Goal: Transaction & Acquisition: Book appointment/travel/reservation

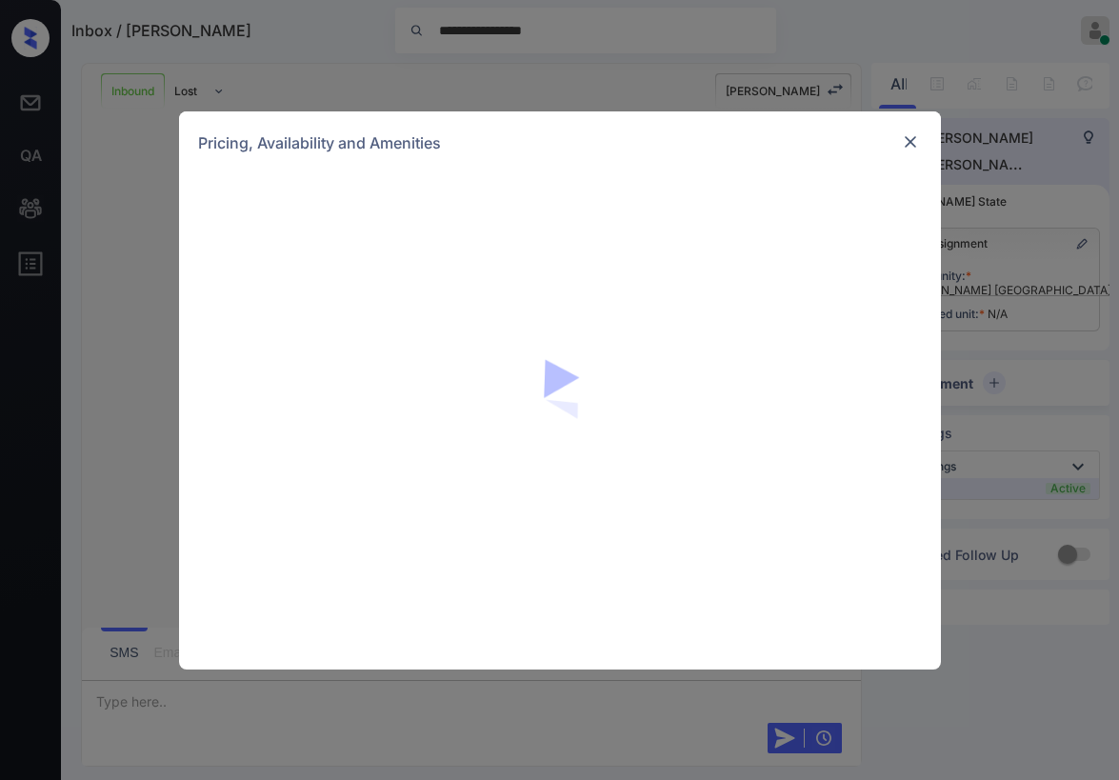
scroll to position [396, 0]
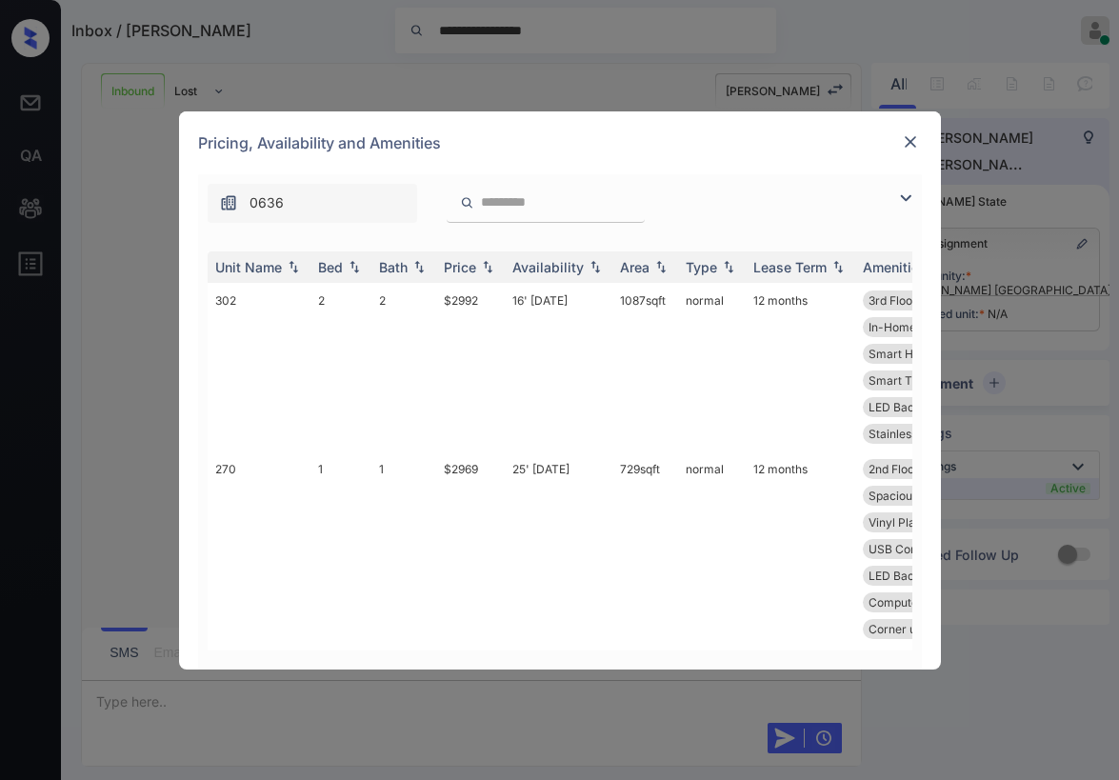
click at [898, 200] on img at bounding box center [905, 198] width 23 height 23
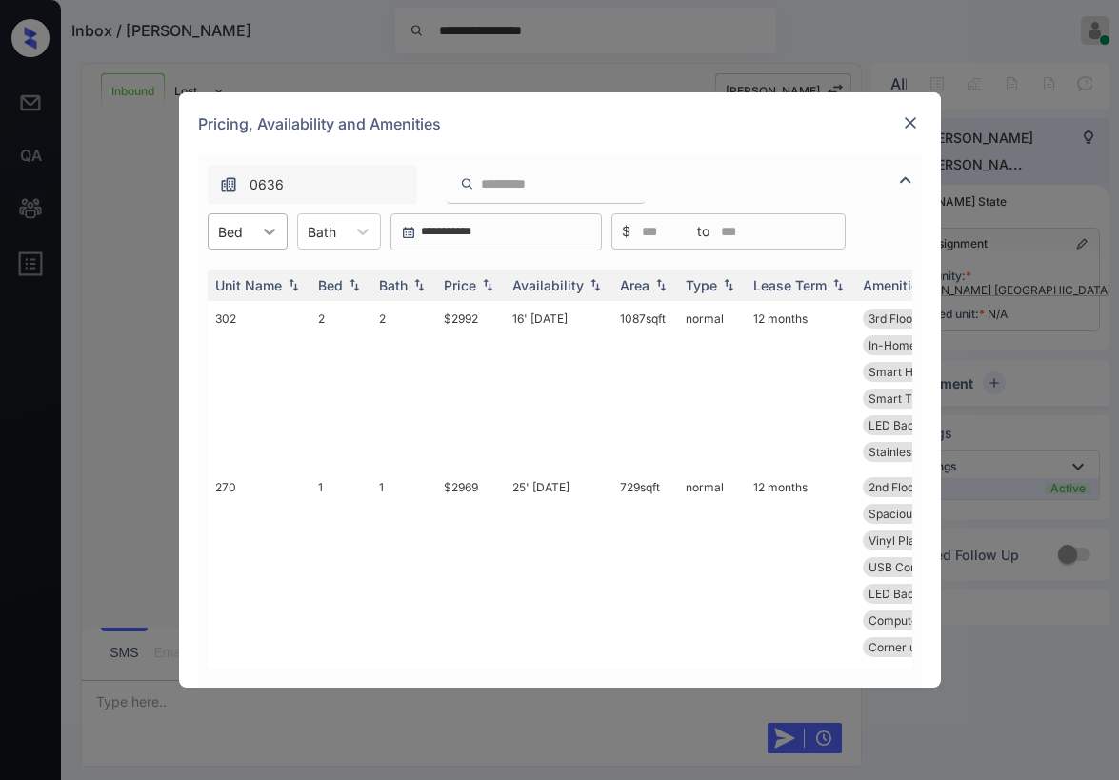
click at [268, 230] on icon at bounding box center [269, 231] width 19 height 19
click at [250, 275] on div "1" at bounding box center [248, 278] width 80 height 34
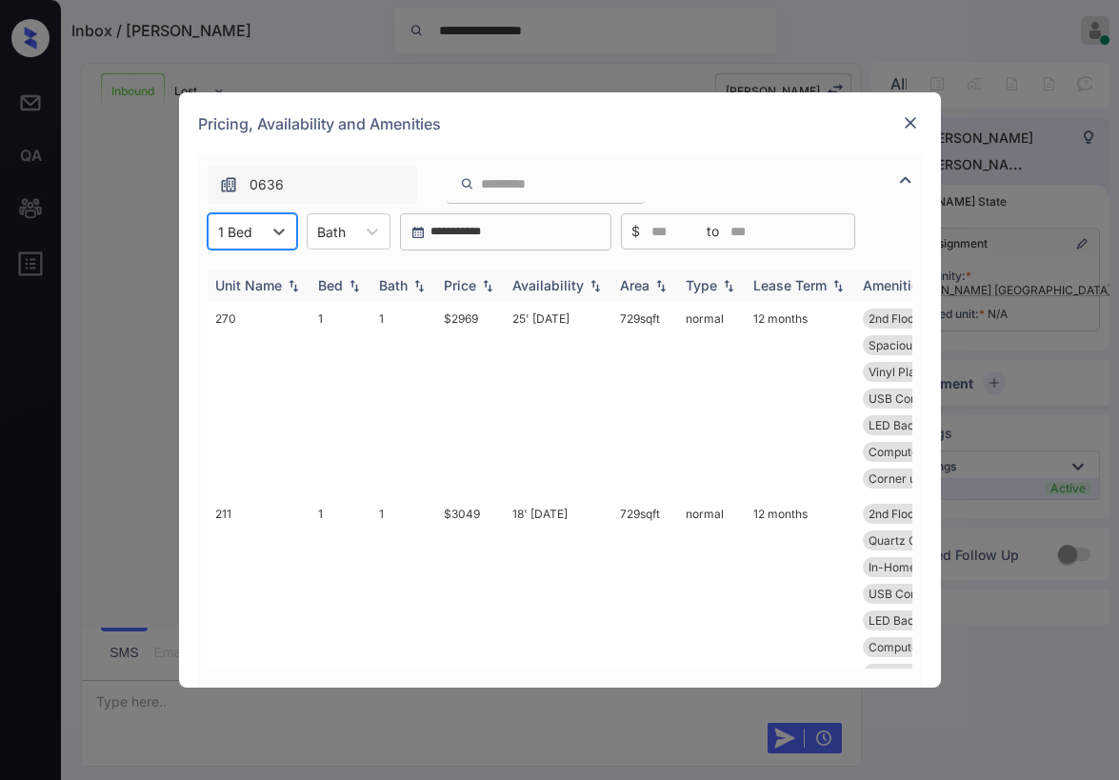
click at [457, 281] on div "Price" at bounding box center [460, 285] width 32 height 16
click at [479, 288] on img at bounding box center [487, 285] width 19 height 14
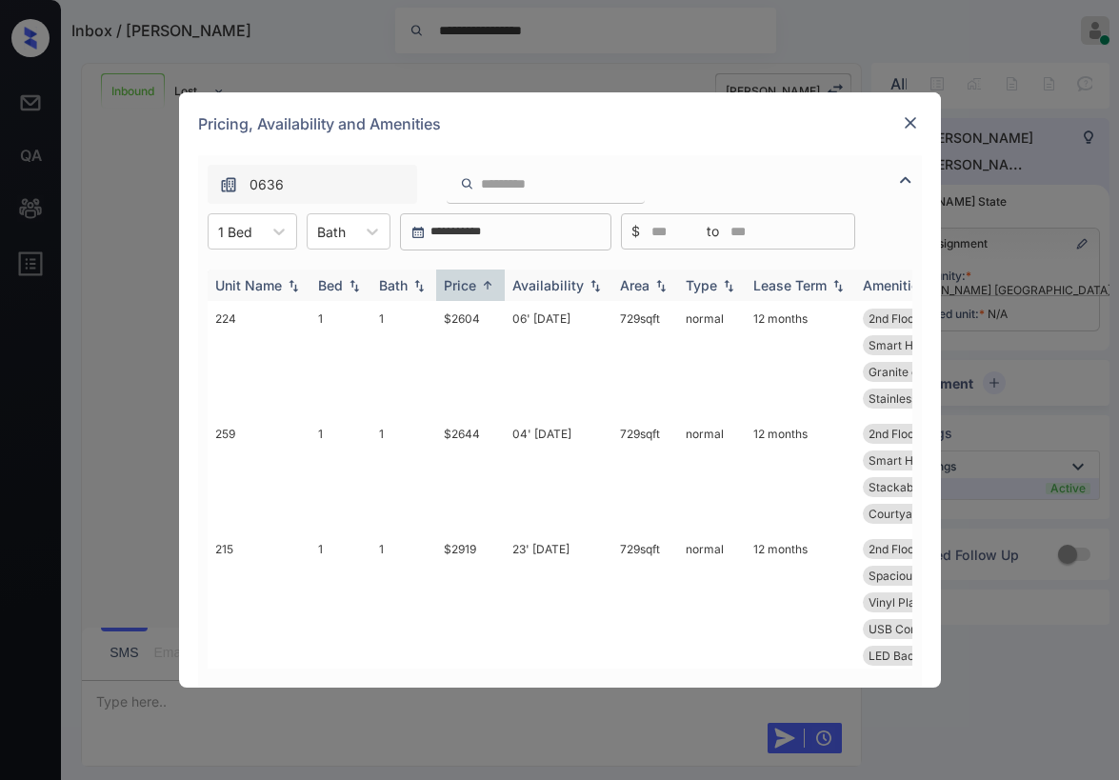
click at [475, 287] on div "Price" at bounding box center [460, 285] width 32 height 16
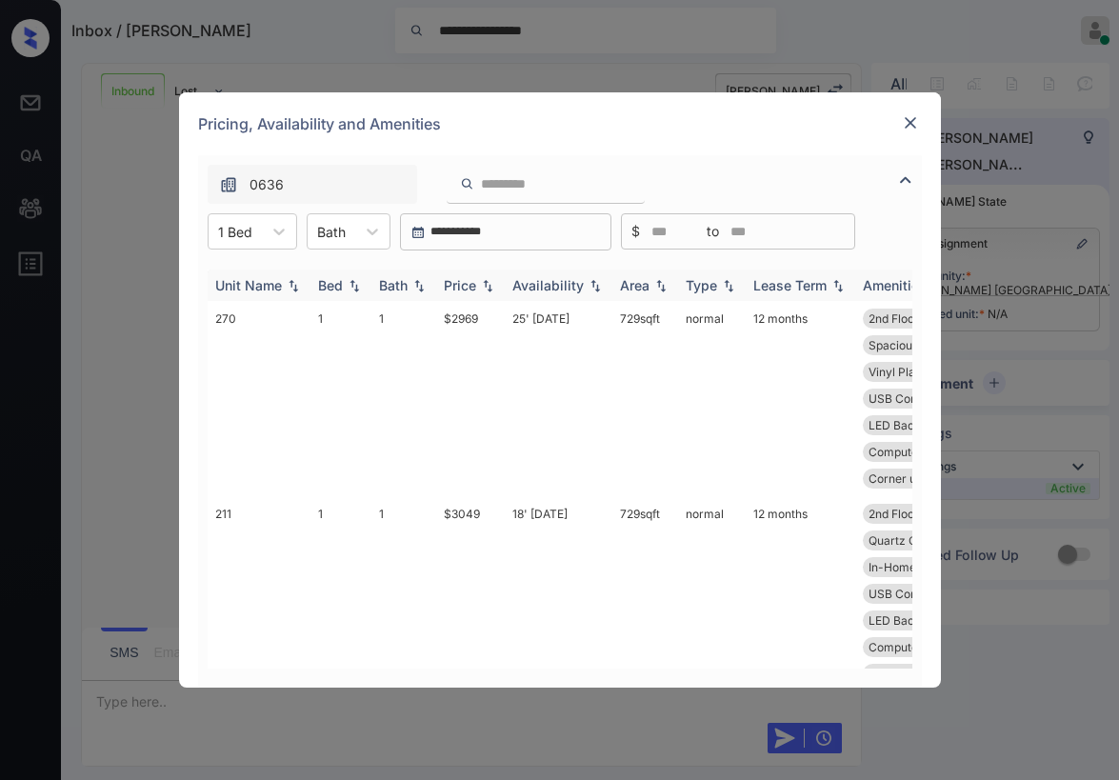
click at [475, 287] on div "Price" at bounding box center [460, 285] width 32 height 16
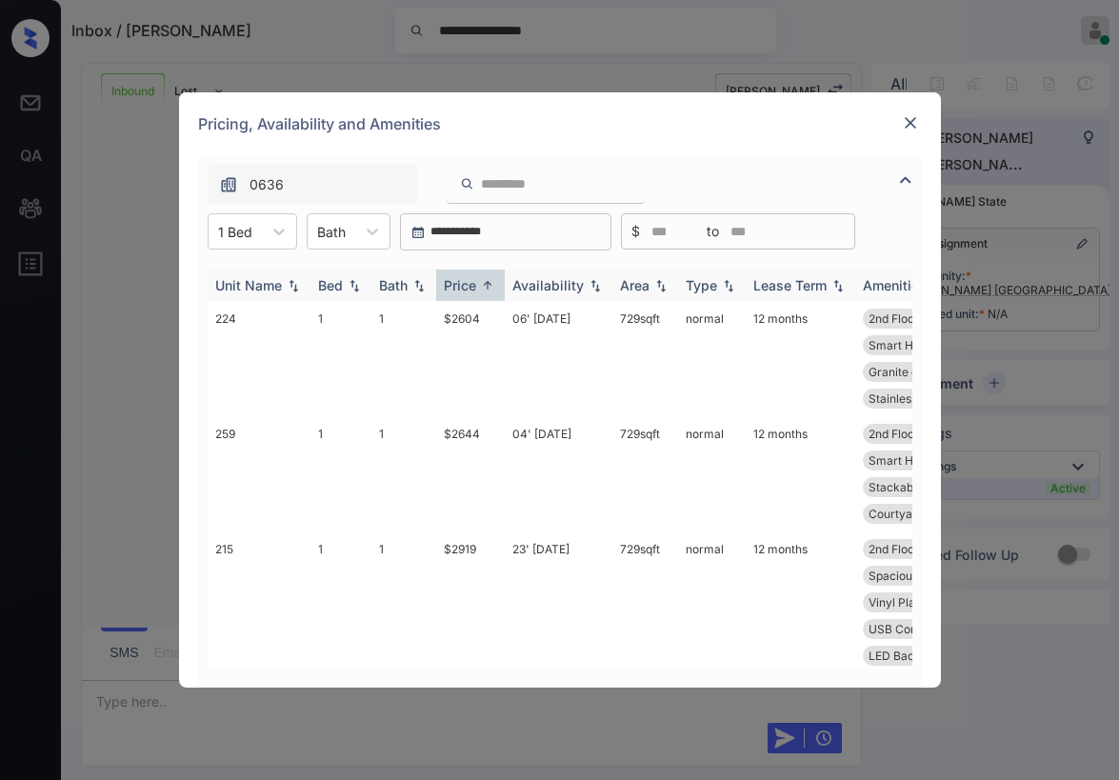
click at [466, 288] on div "Price" at bounding box center [460, 285] width 32 height 16
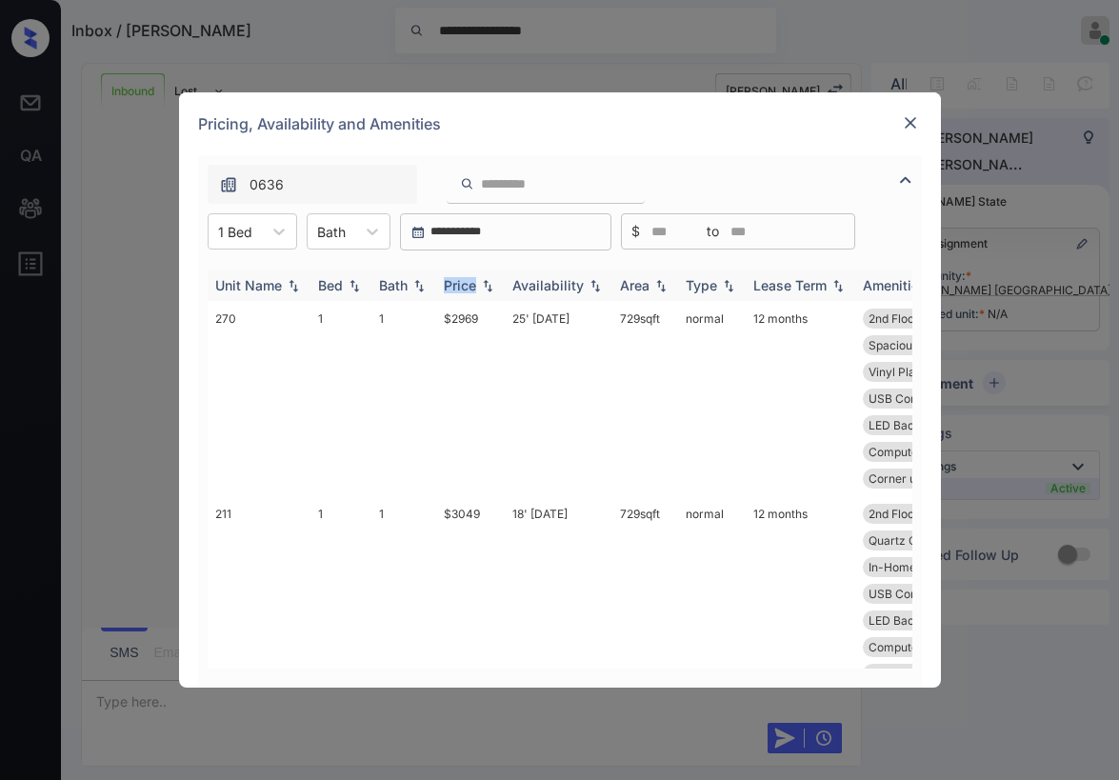
click at [466, 288] on div "Price" at bounding box center [460, 285] width 32 height 16
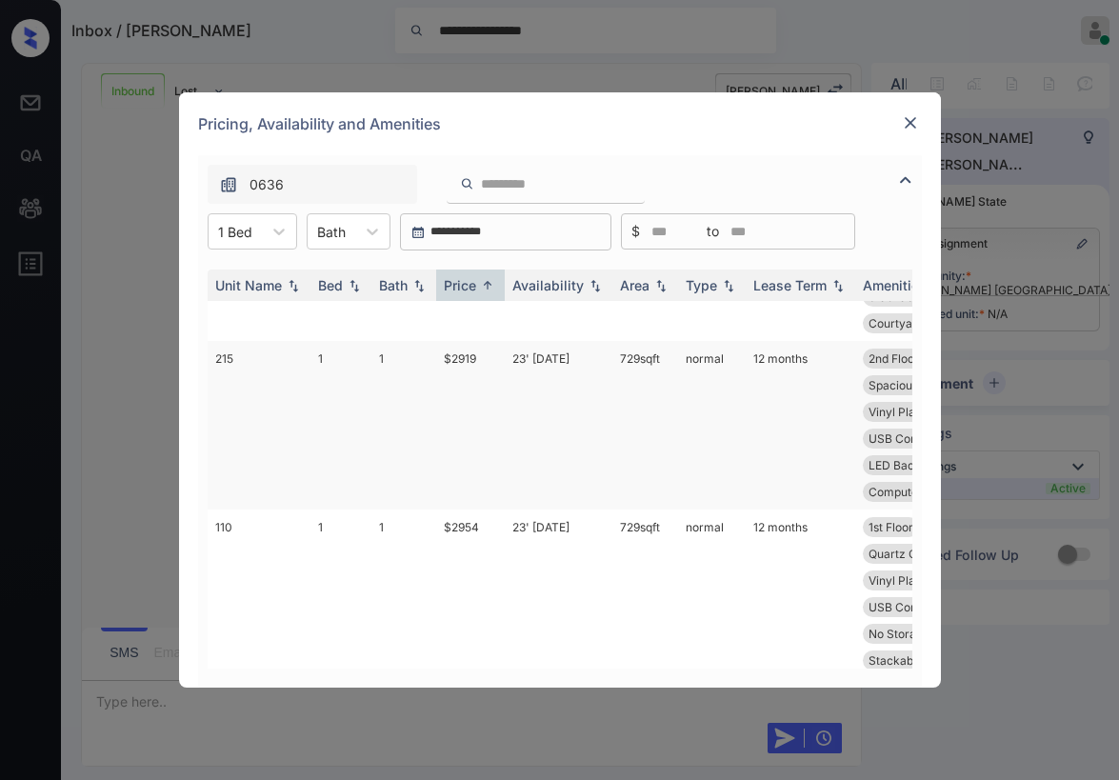
scroll to position [0, 0]
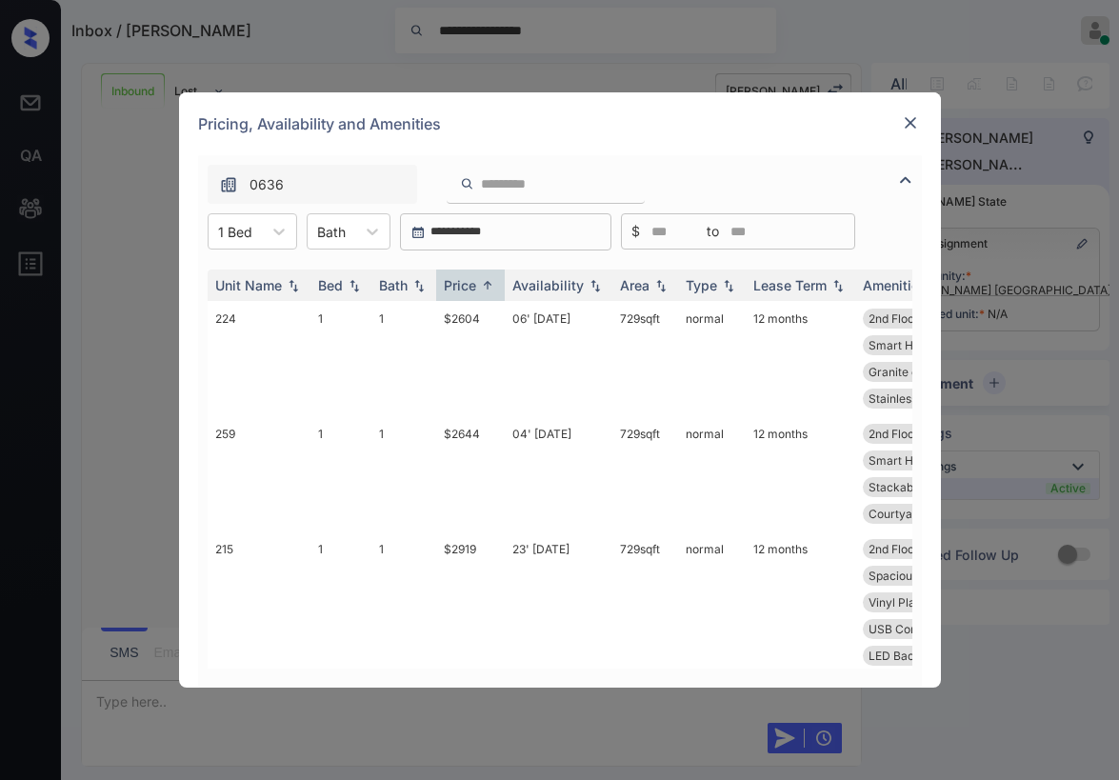
click at [909, 124] on img at bounding box center [910, 122] width 19 height 19
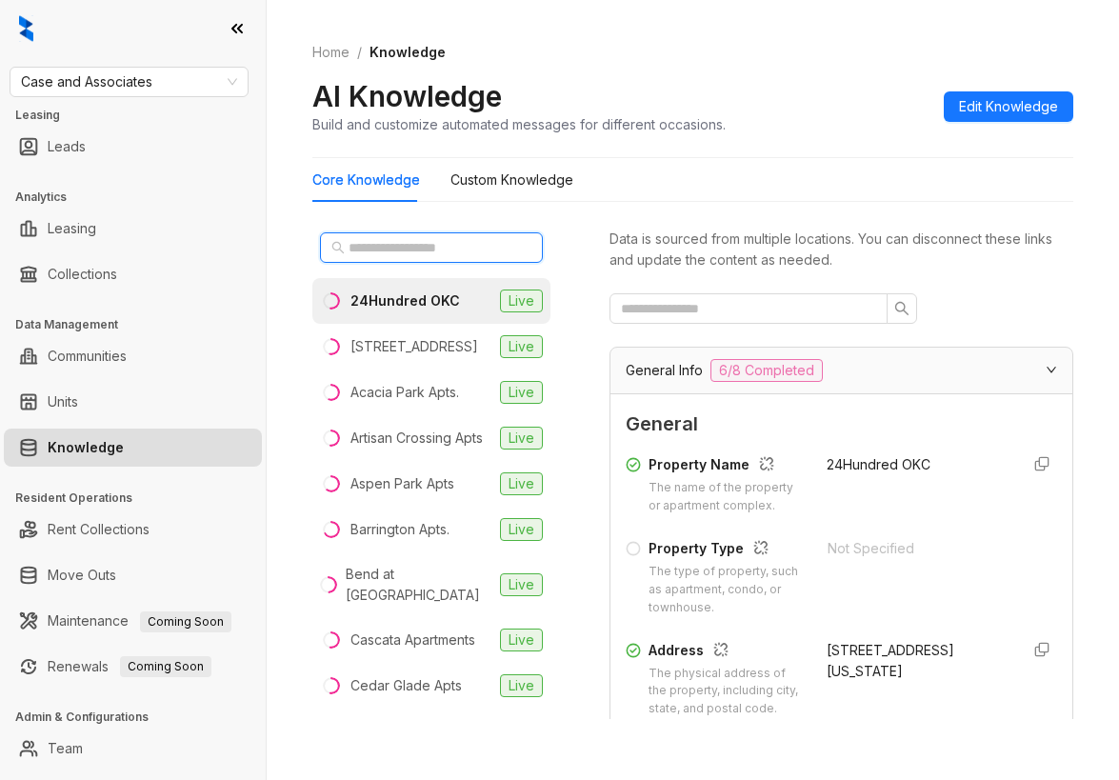
click at [379, 247] on input "text" at bounding box center [432, 247] width 168 height 21
click at [236, 89] on span "Case and Associates" at bounding box center [129, 82] width 216 height 29
click at [233, 85] on span "Case and Associates" at bounding box center [129, 82] width 216 height 29
click at [229, 87] on span "Case and Associates" at bounding box center [129, 82] width 216 height 29
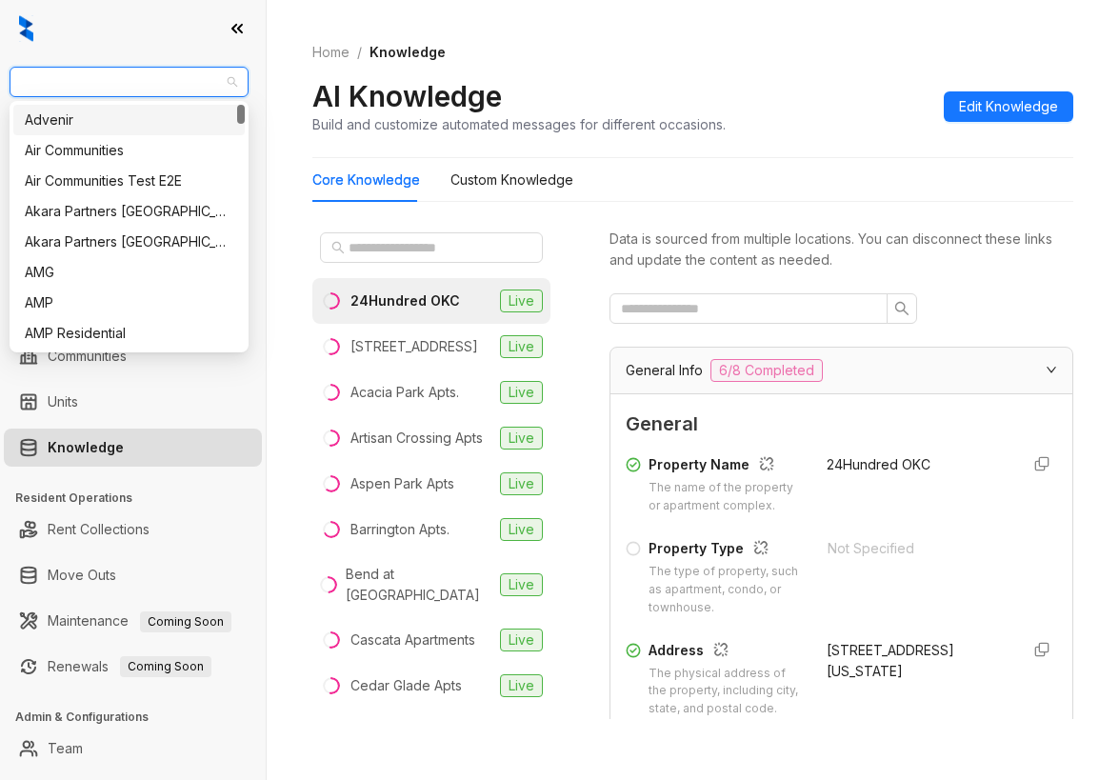
type input "*"
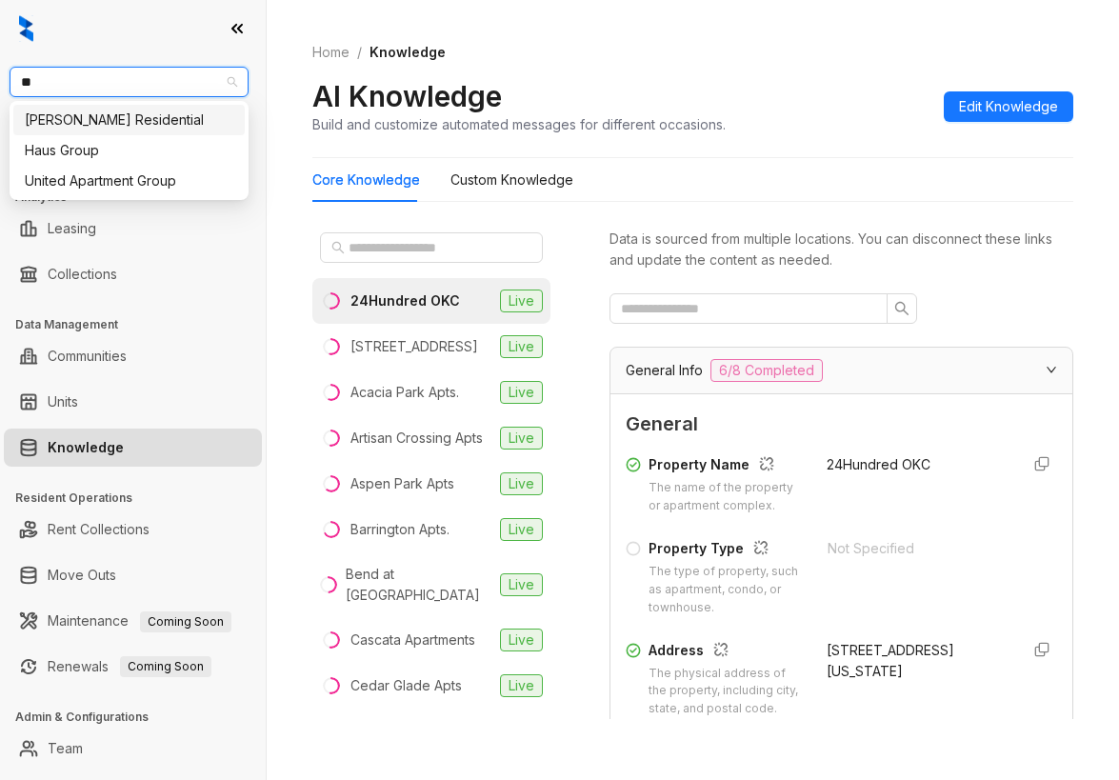
type input "***"
click at [109, 117] on div "[PERSON_NAME] Residential" at bounding box center [129, 119] width 209 height 21
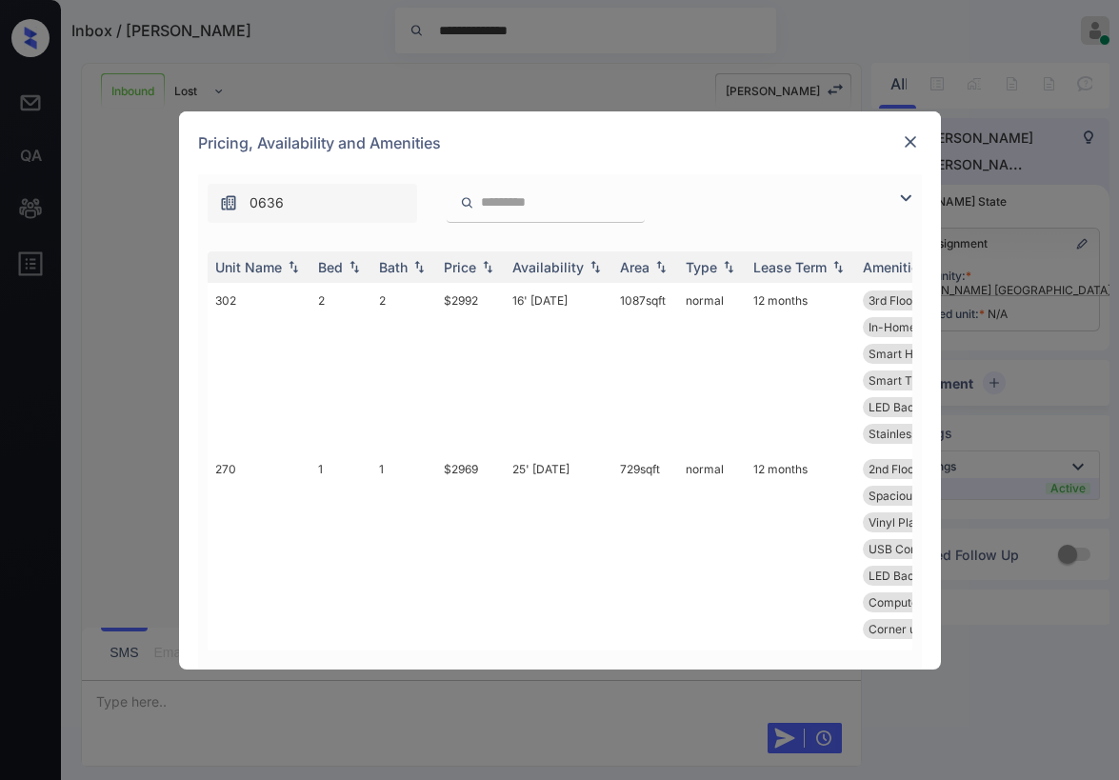
scroll to position [396, 0]
click at [900, 201] on img at bounding box center [905, 198] width 23 height 23
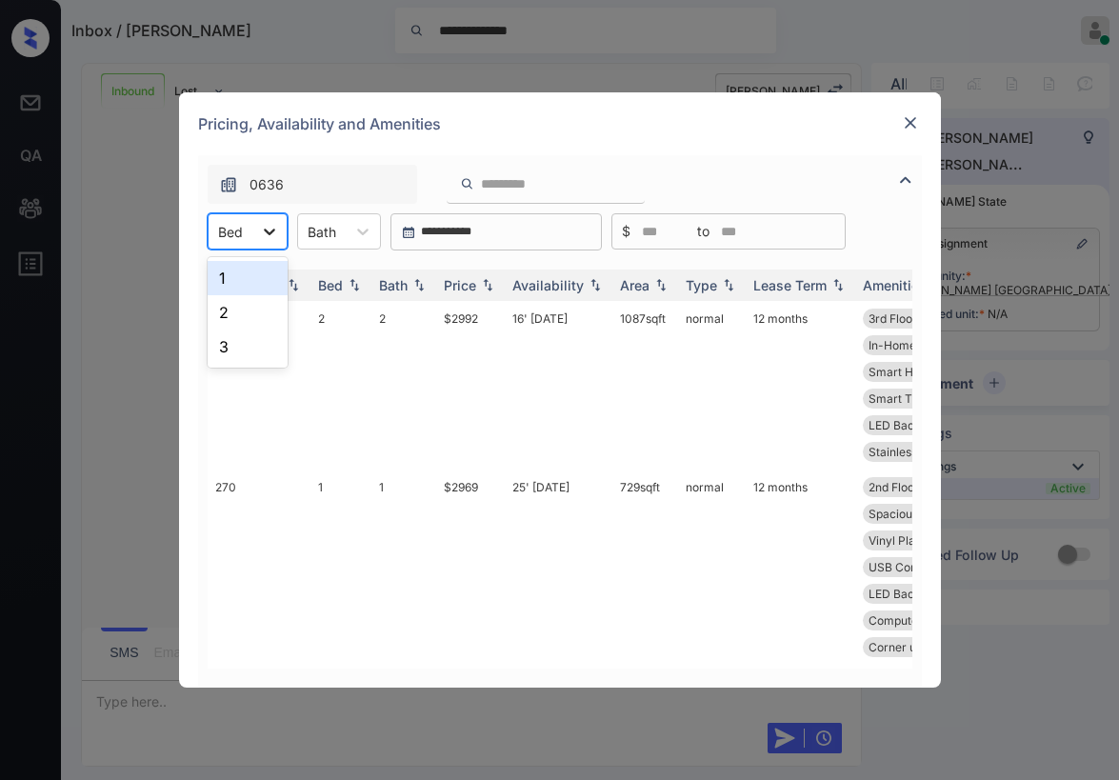
click at [260, 228] on icon at bounding box center [269, 231] width 19 height 19
click at [244, 281] on div "1" at bounding box center [248, 278] width 80 height 34
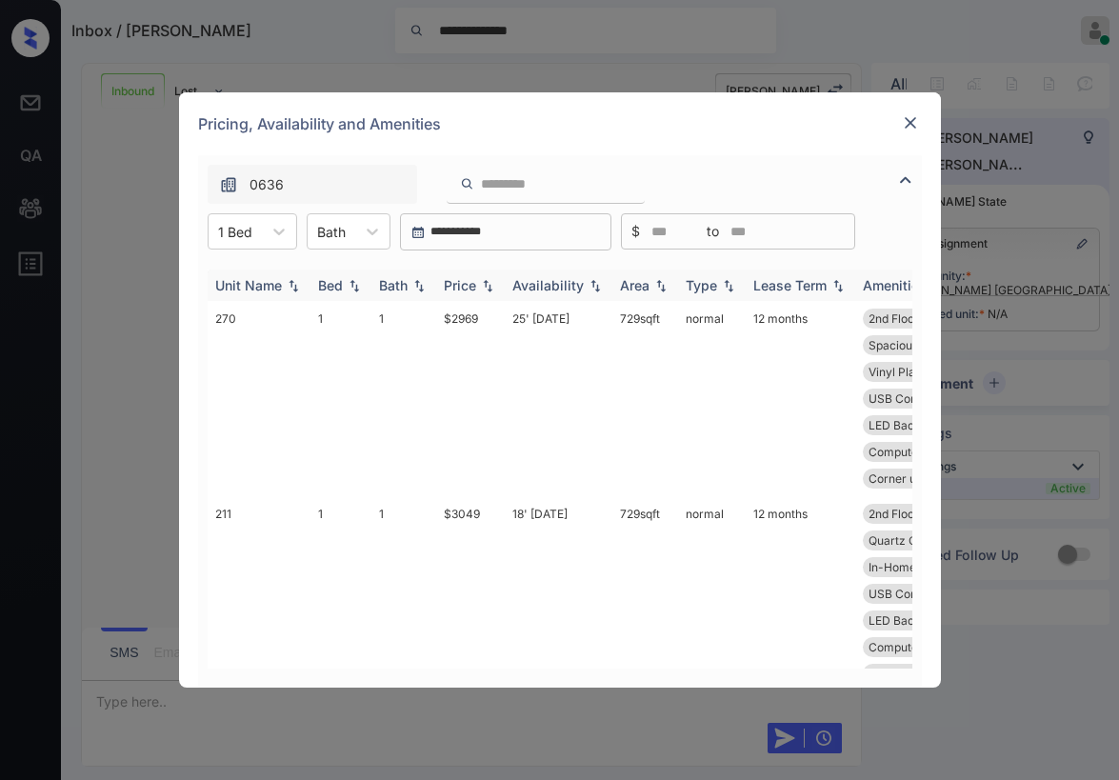
click at [455, 288] on div "Price" at bounding box center [460, 285] width 32 height 16
click at [464, 287] on div "Price" at bounding box center [460, 285] width 32 height 16
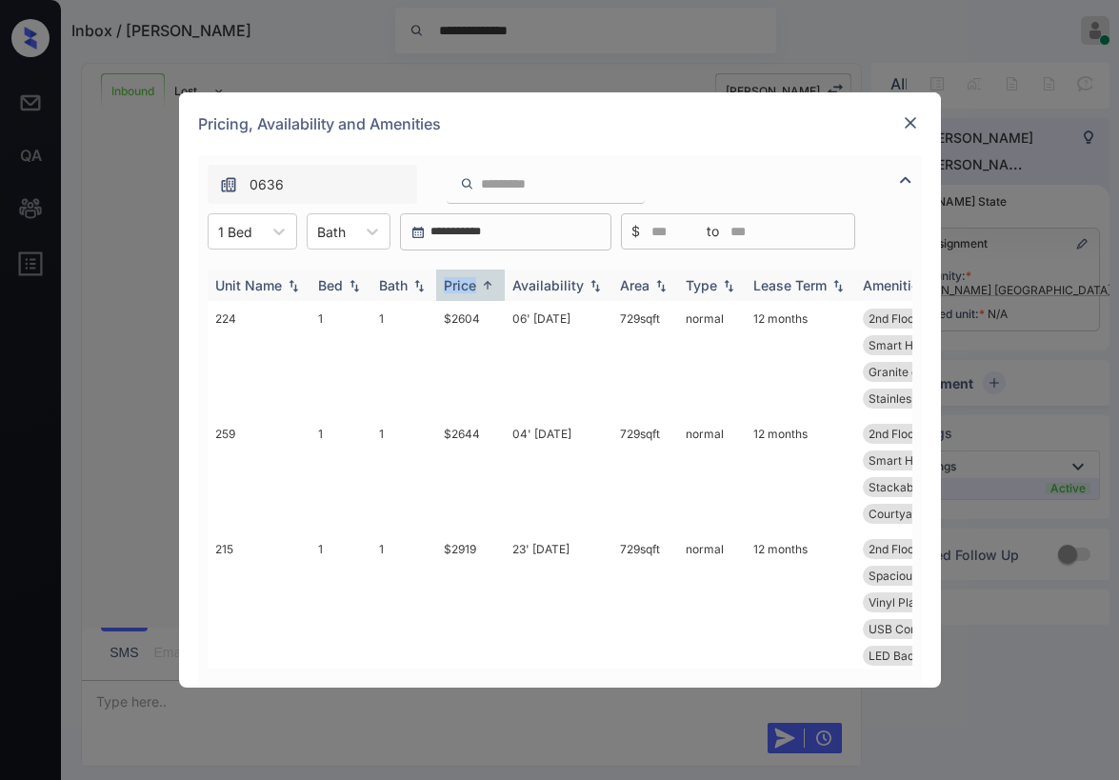
click at [465, 287] on div "Price" at bounding box center [460, 285] width 32 height 16
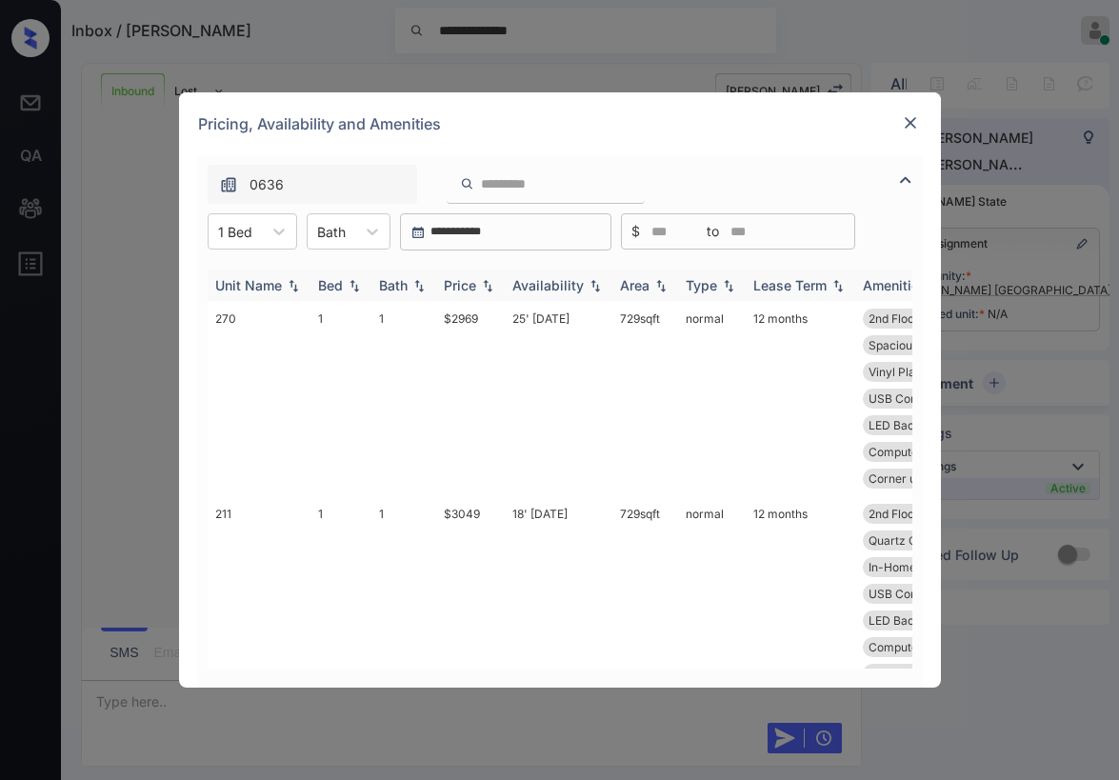
click at [465, 287] on div "Price" at bounding box center [460, 285] width 32 height 16
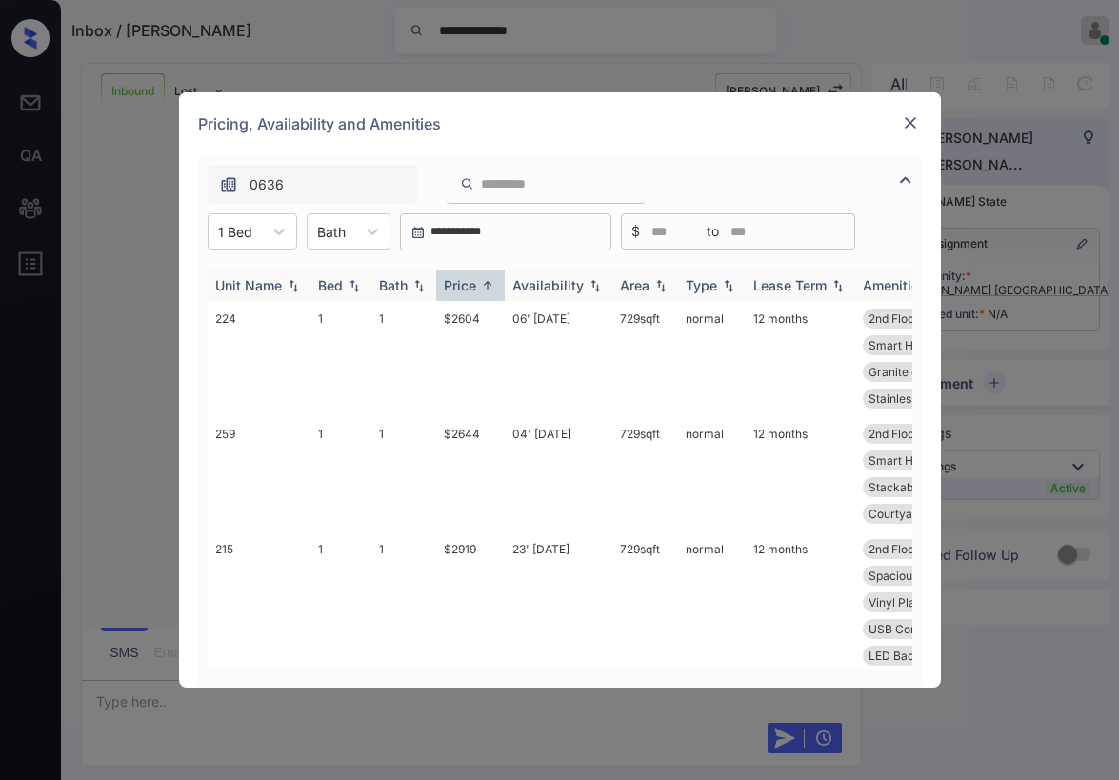
click at [465, 287] on div "Price" at bounding box center [460, 285] width 32 height 16
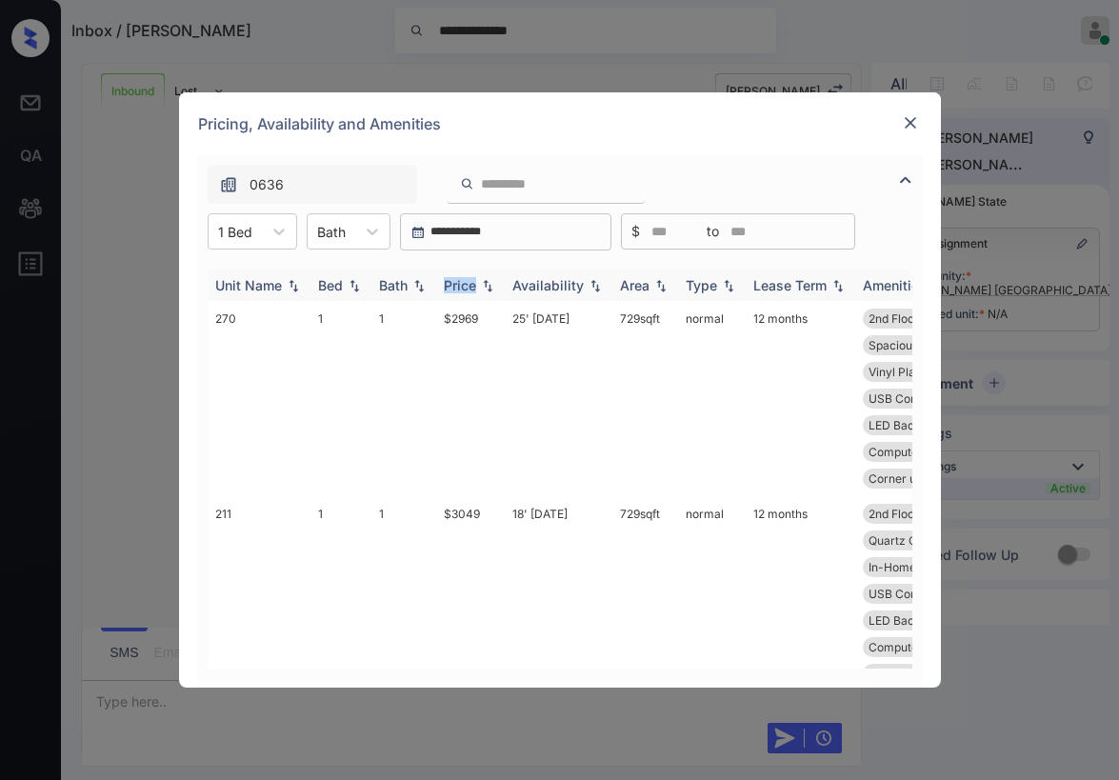
click at [465, 287] on div "Price" at bounding box center [460, 285] width 32 height 16
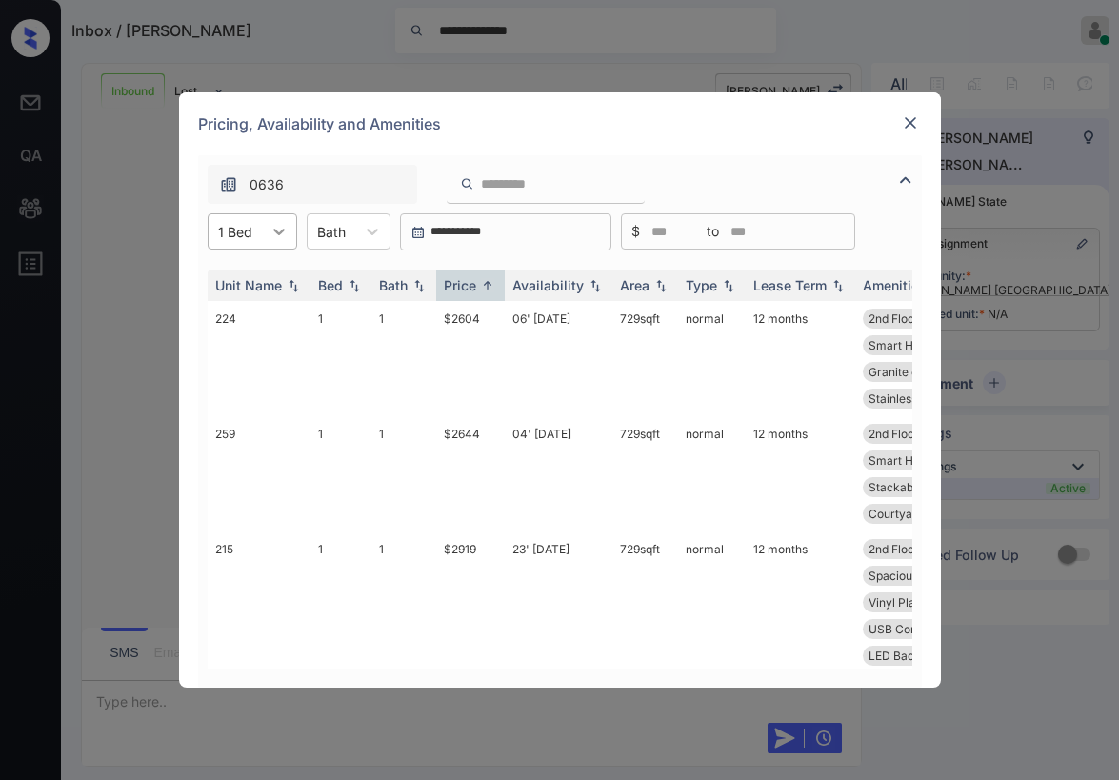
click at [280, 235] on icon at bounding box center [278, 231] width 19 height 19
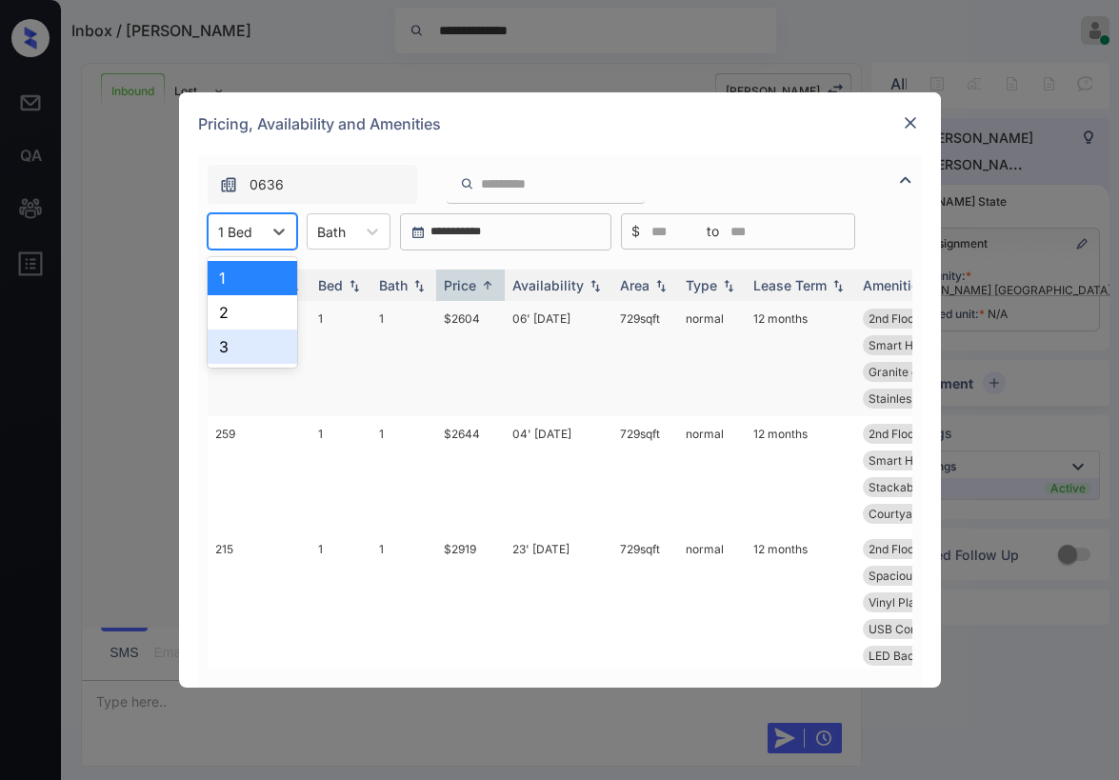
click at [242, 341] on div "3" at bounding box center [253, 346] width 90 height 34
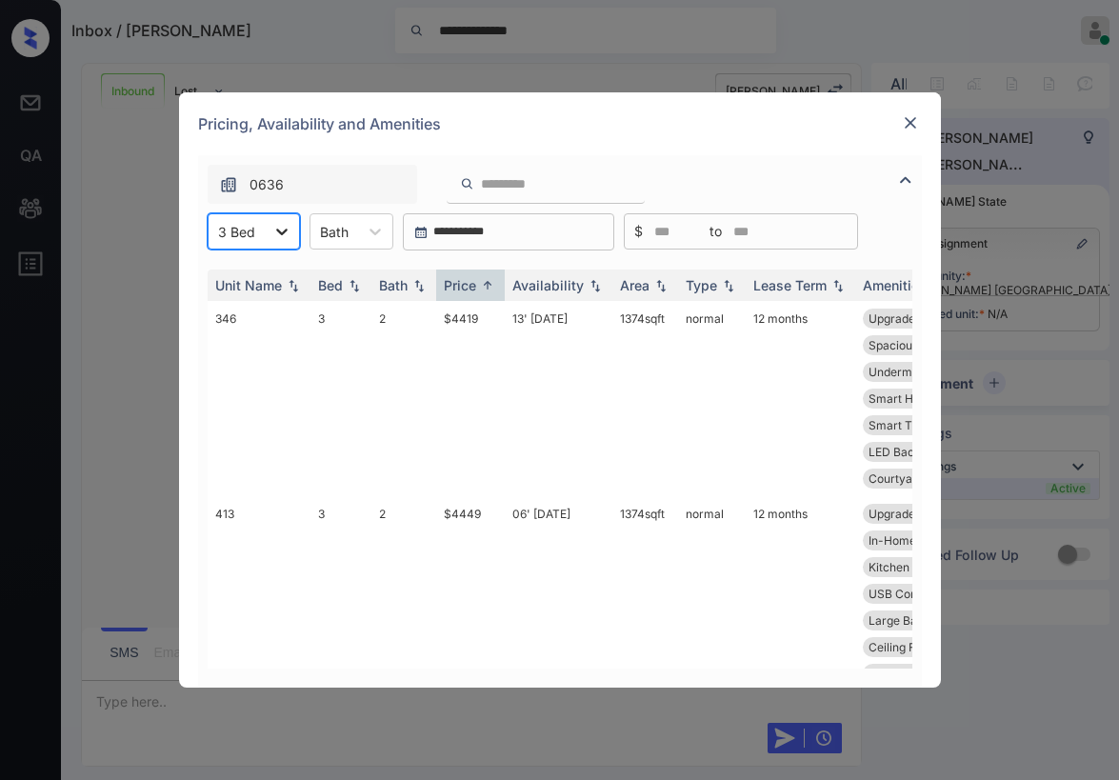
click at [278, 234] on icon at bounding box center [281, 231] width 19 height 19
click at [245, 285] on div "1" at bounding box center [254, 278] width 92 height 34
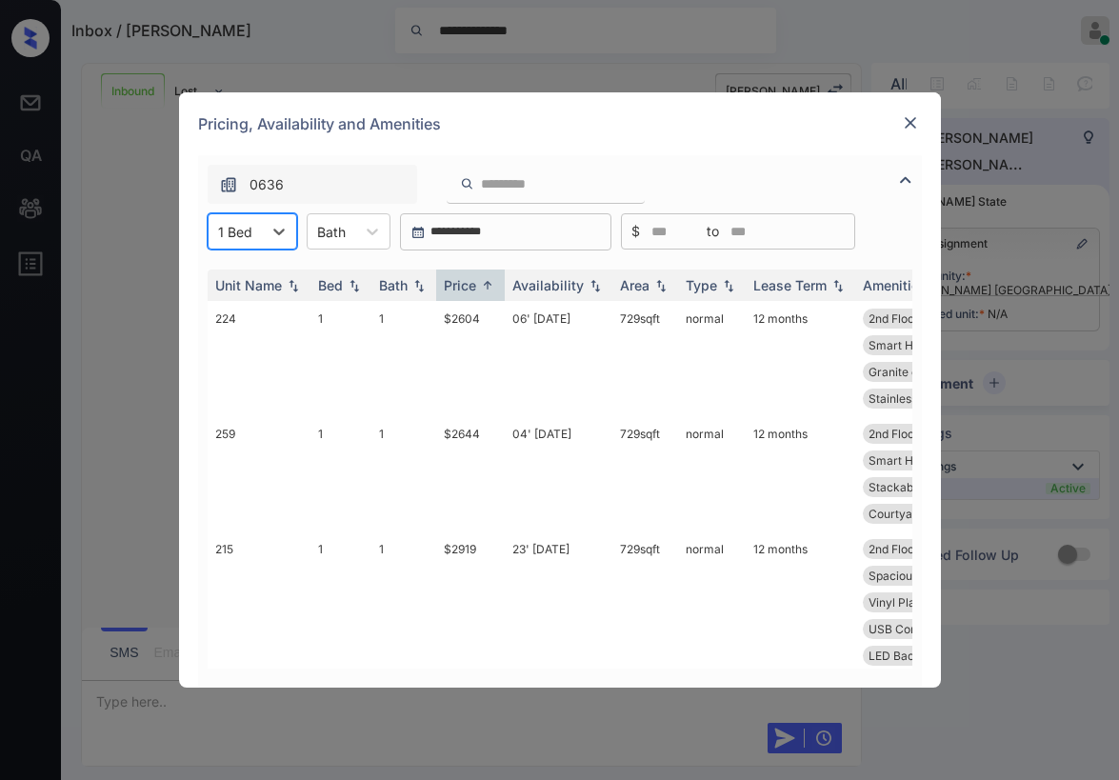
click at [910, 129] on img at bounding box center [910, 122] width 19 height 19
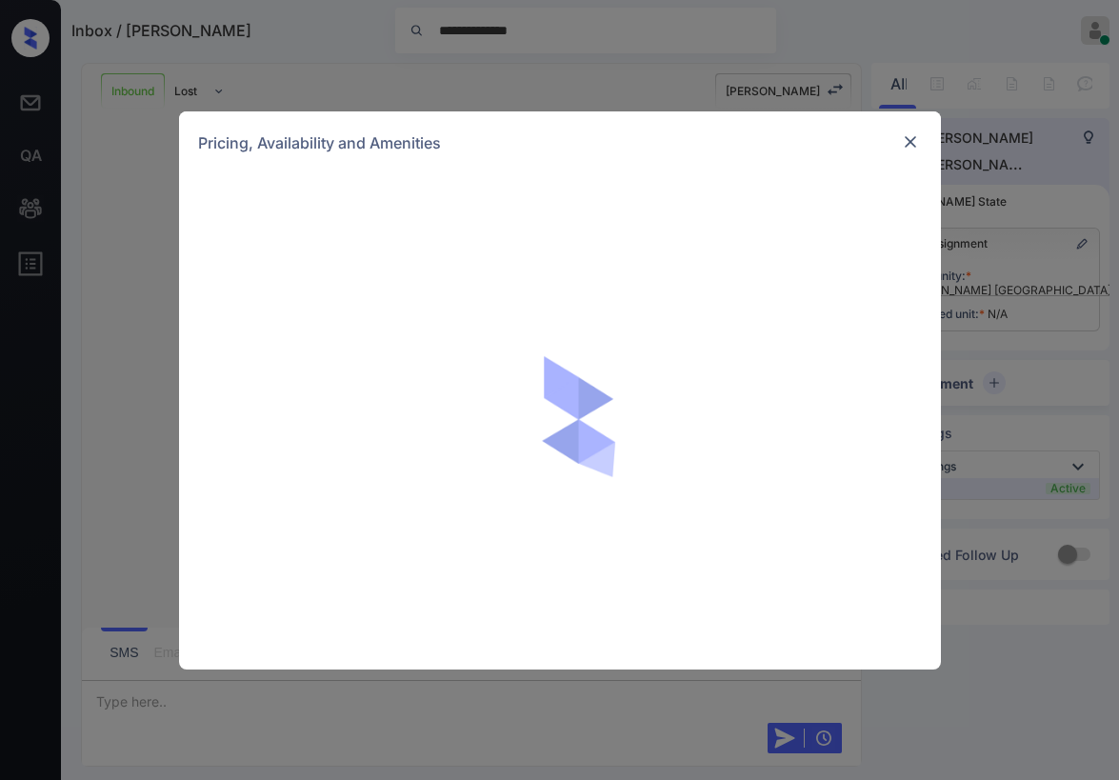
scroll to position [396, 0]
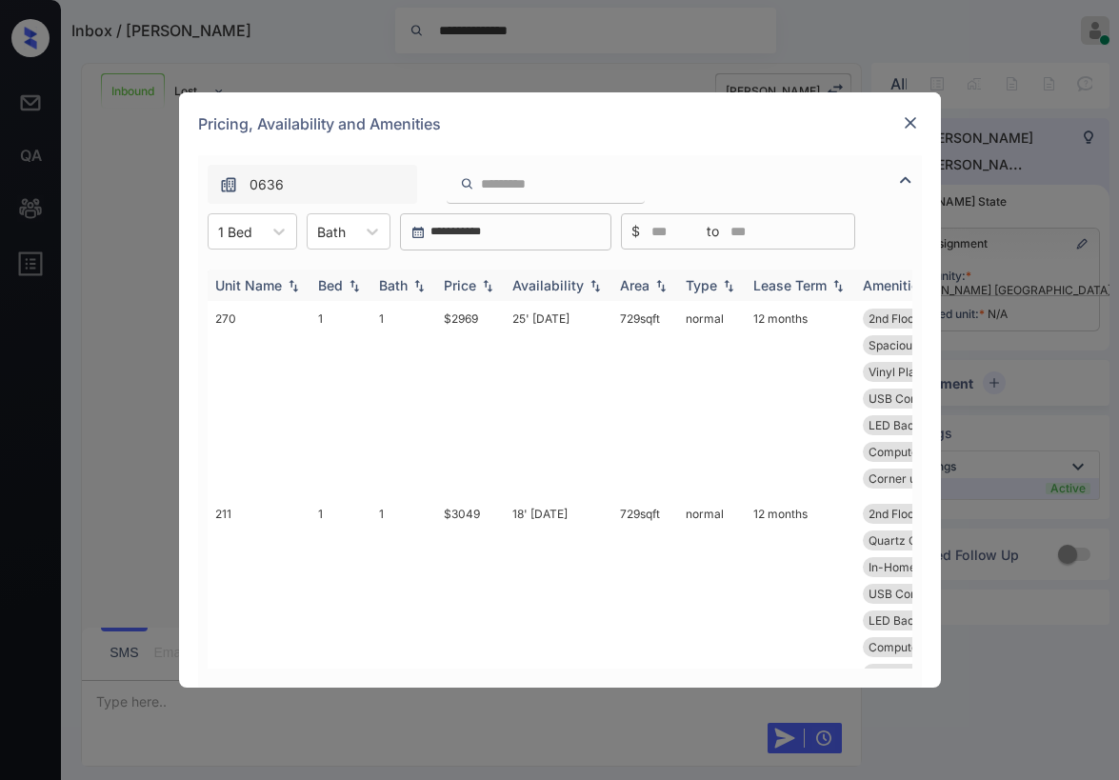
click at [457, 294] on th "Price" at bounding box center [470, 284] width 69 height 31
click at [469, 292] on div "Price" at bounding box center [460, 285] width 32 height 16
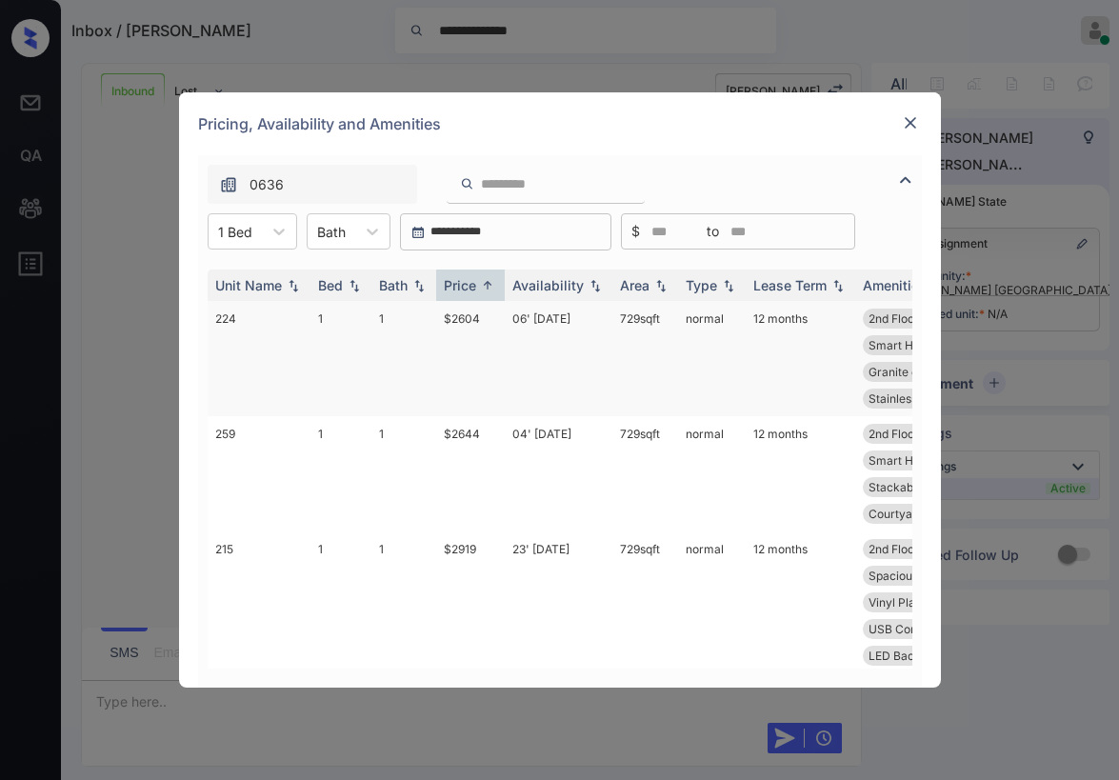
click at [465, 314] on td "$2604" at bounding box center [470, 358] width 69 height 115
click at [467, 318] on td "$2604" at bounding box center [470, 358] width 69 height 115
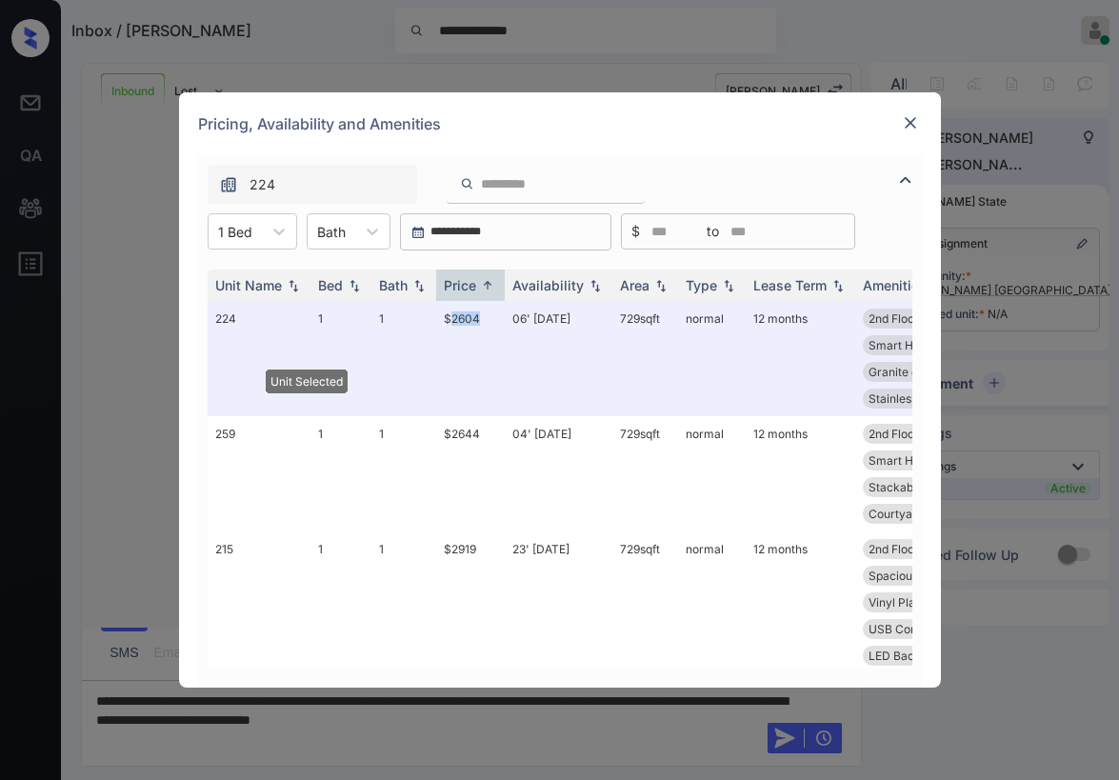
click at [912, 125] on img at bounding box center [910, 122] width 19 height 19
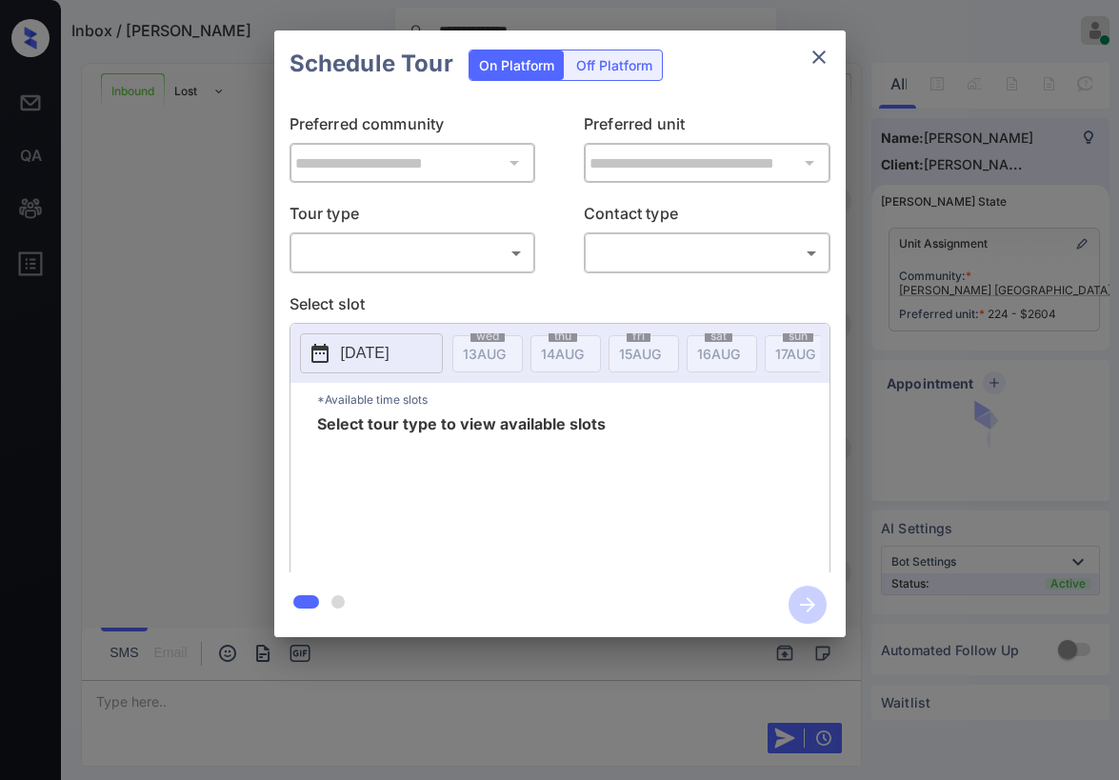
scroll to position [520, 0]
click at [448, 249] on body "**********" at bounding box center [559, 390] width 1119 height 780
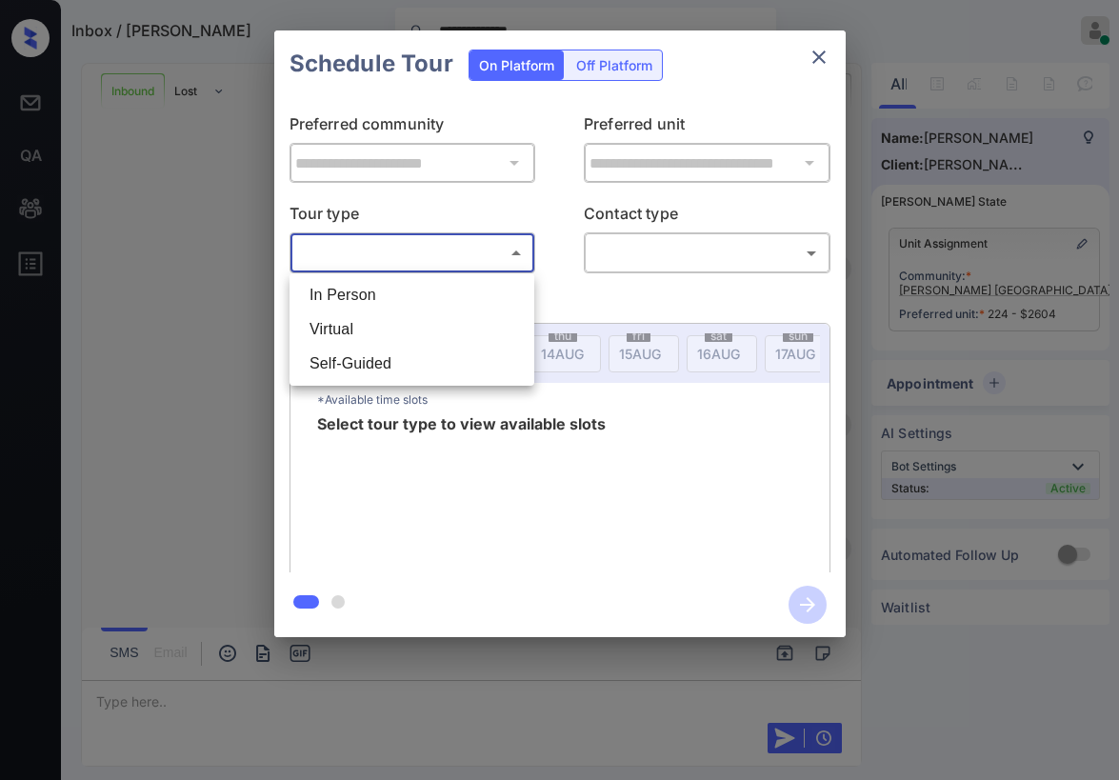
click at [823, 60] on div at bounding box center [559, 390] width 1119 height 780
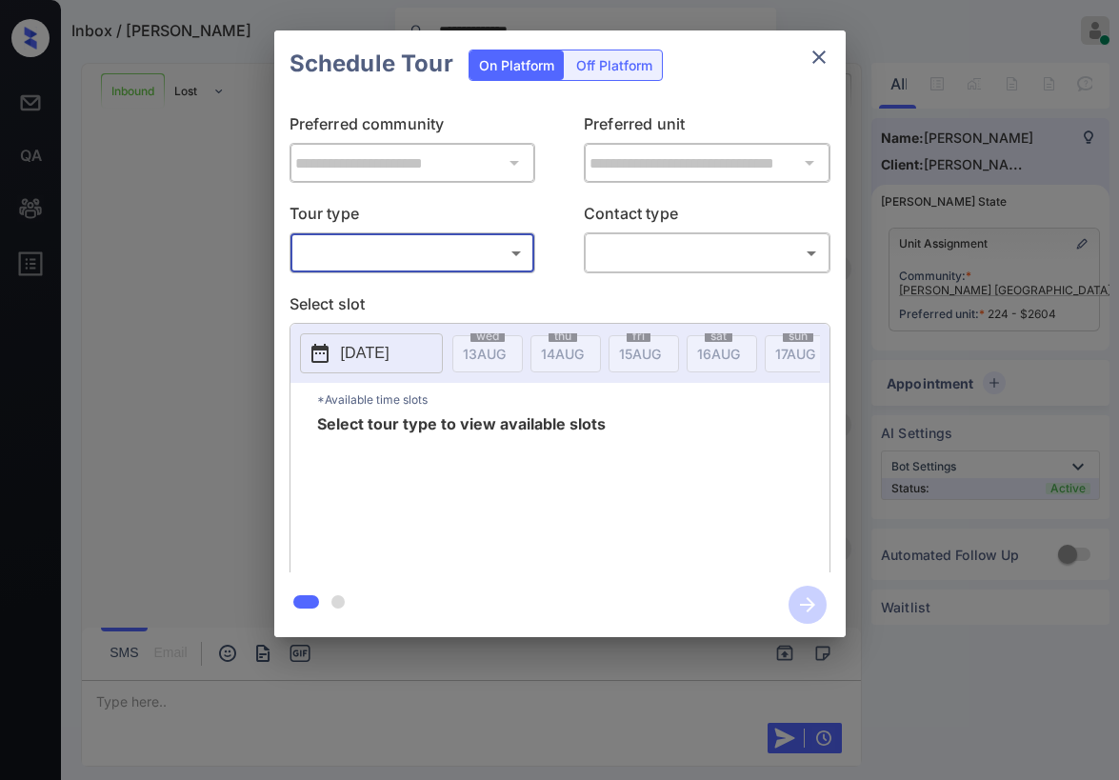
click at [811, 66] on icon "close" at bounding box center [818, 57] width 23 height 23
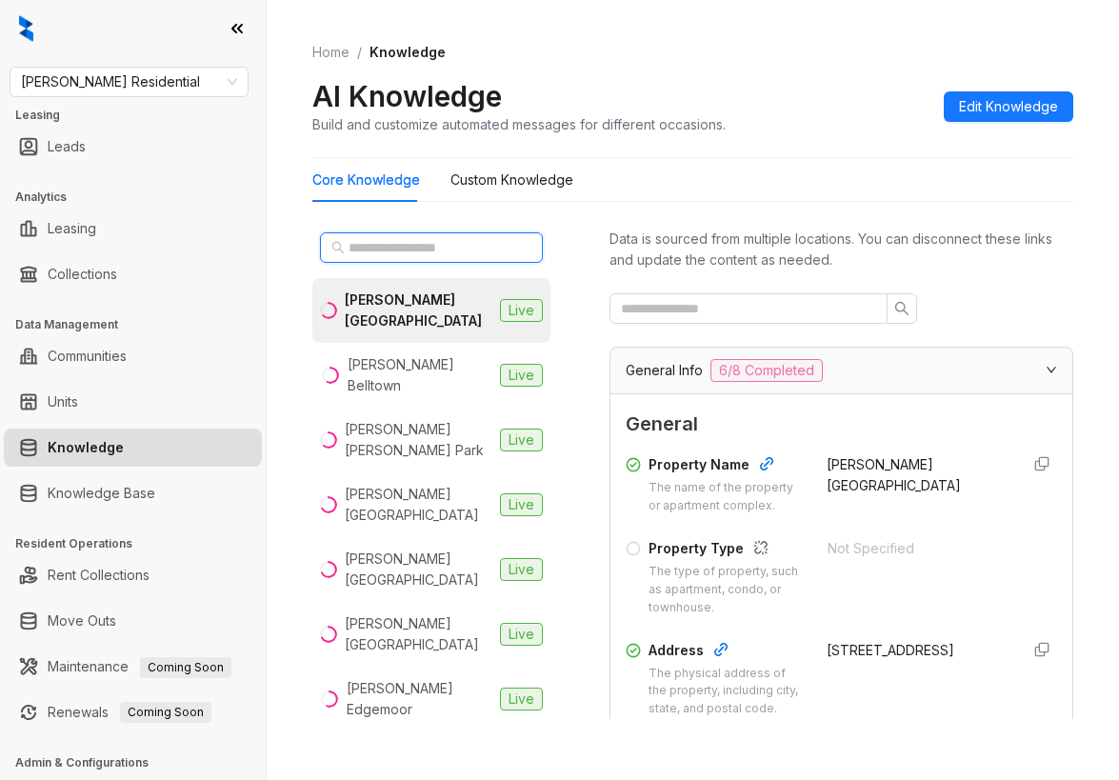
click at [422, 241] on input "text" at bounding box center [432, 247] width 168 height 21
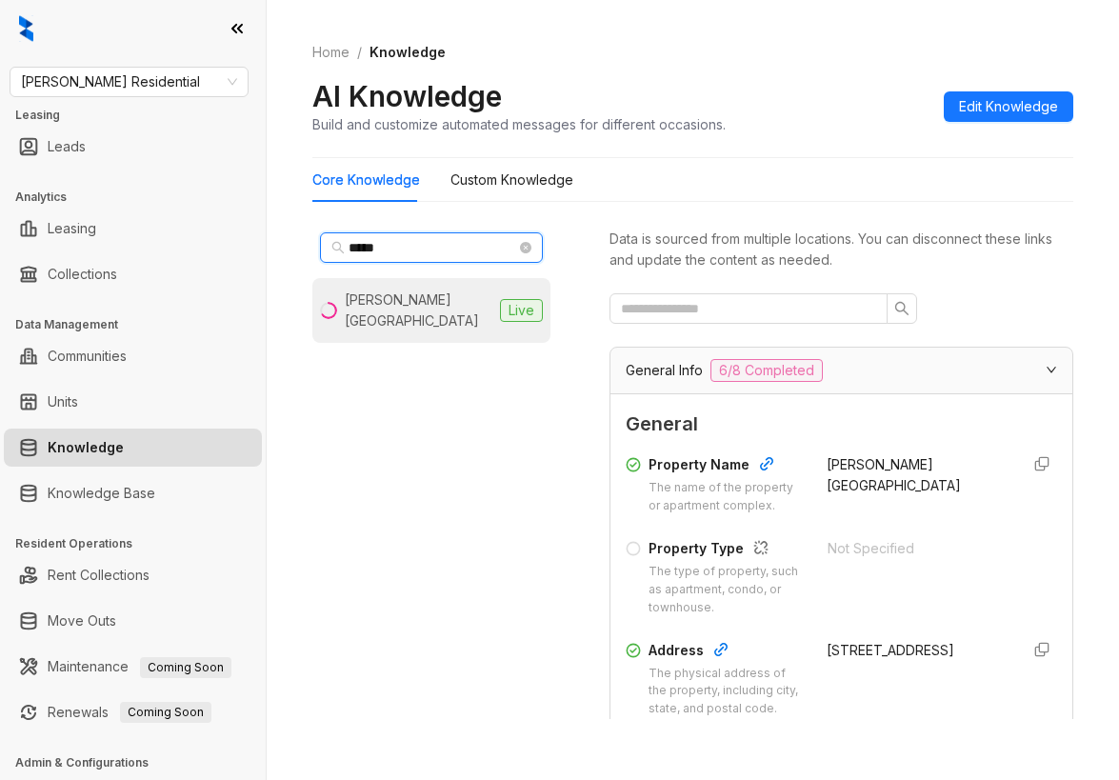
type input "*****"
click at [397, 294] on div "[PERSON_NAME] [GEOGRAPHIC_DATA]" at bounding box center [419, 310] width 148 height 42
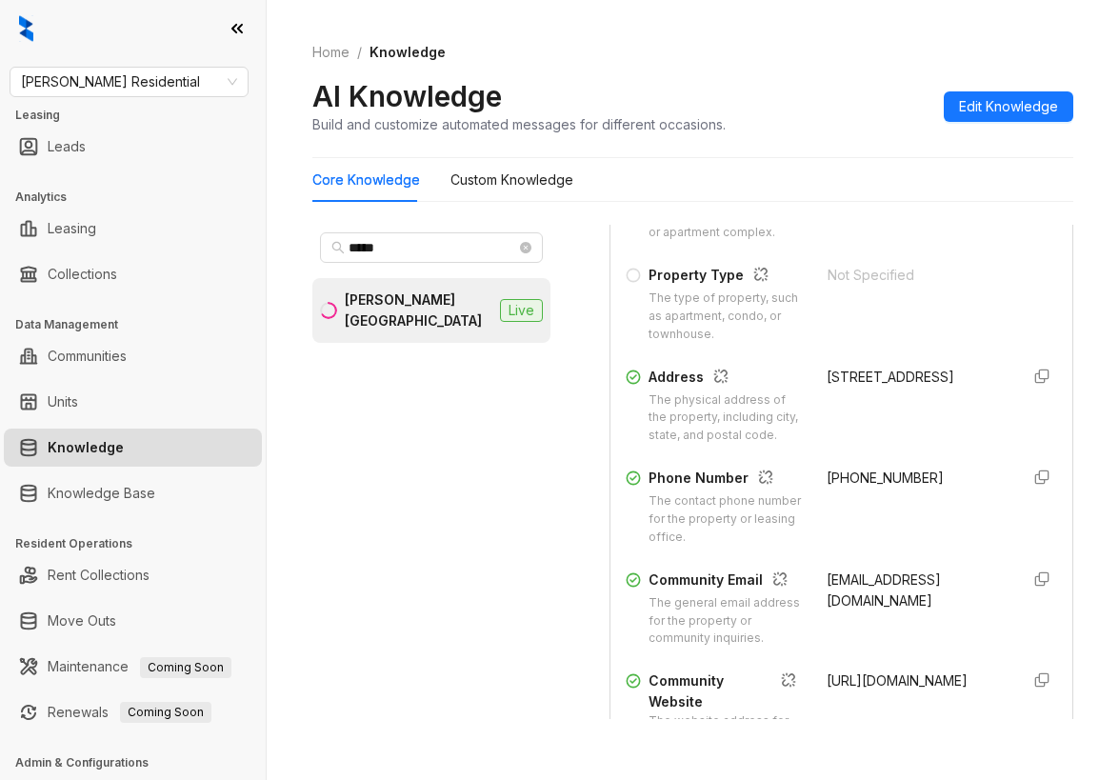
scroll to position [286, 0]
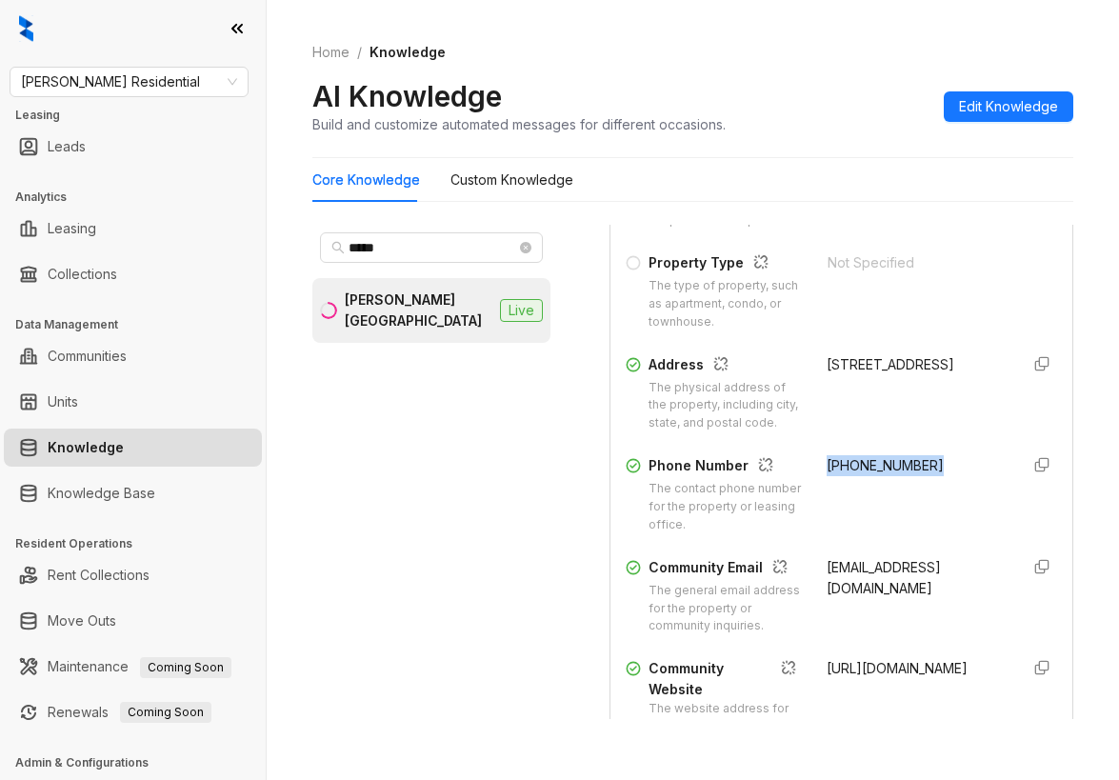
drag, startPoint x: 800, startPoint y: 501, endPoint x: 908, endPoint y: 506, distance: 108.6
click at [908, 506] on div "Phone Number The contact phone number for the property or leasing office. (619)…" at bounding box center [841, 494] width 431 height 79
copy span "(619) 567-1552"
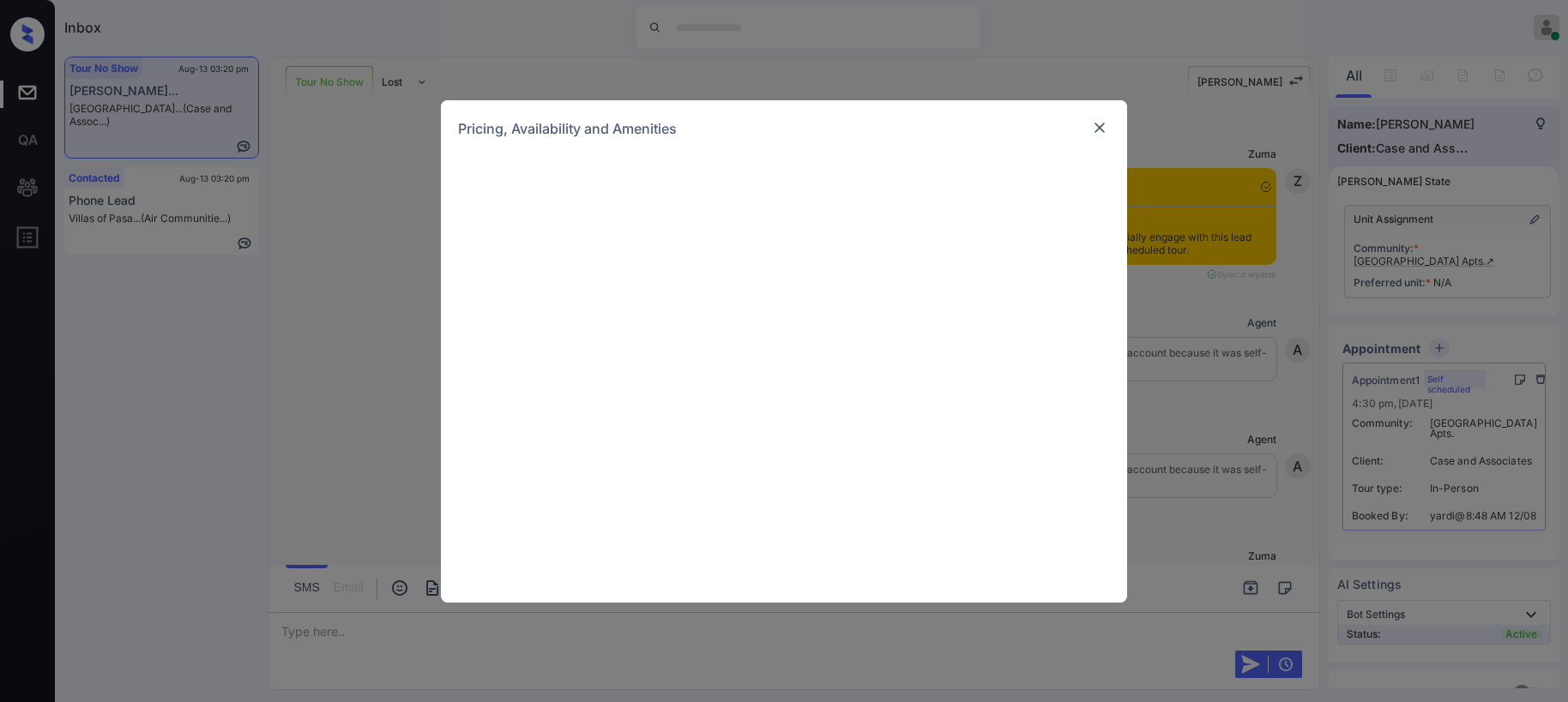
scroll to position [2588, 0]
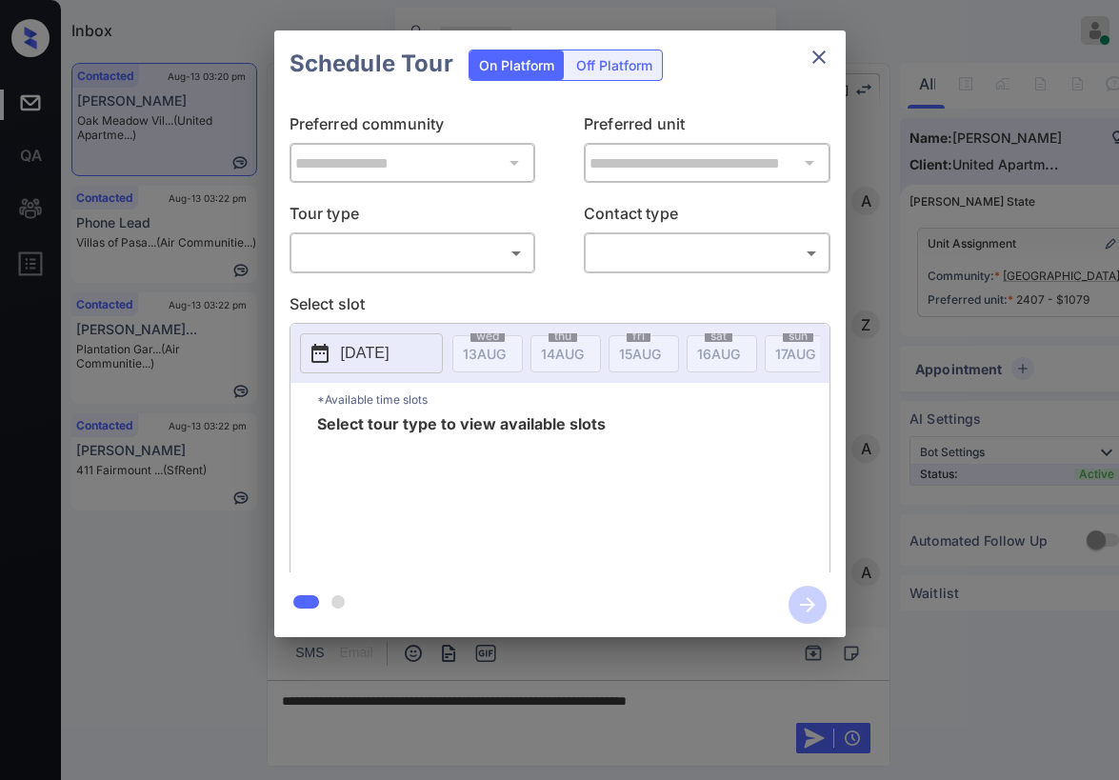
scroll to position [1340, 0]
click at [404, 259] on body "Inbox Paolo Gabriel Online Set yourself offline Set yourself on break Profile S…" at bounding box center [559, 390] width 1119 height 780
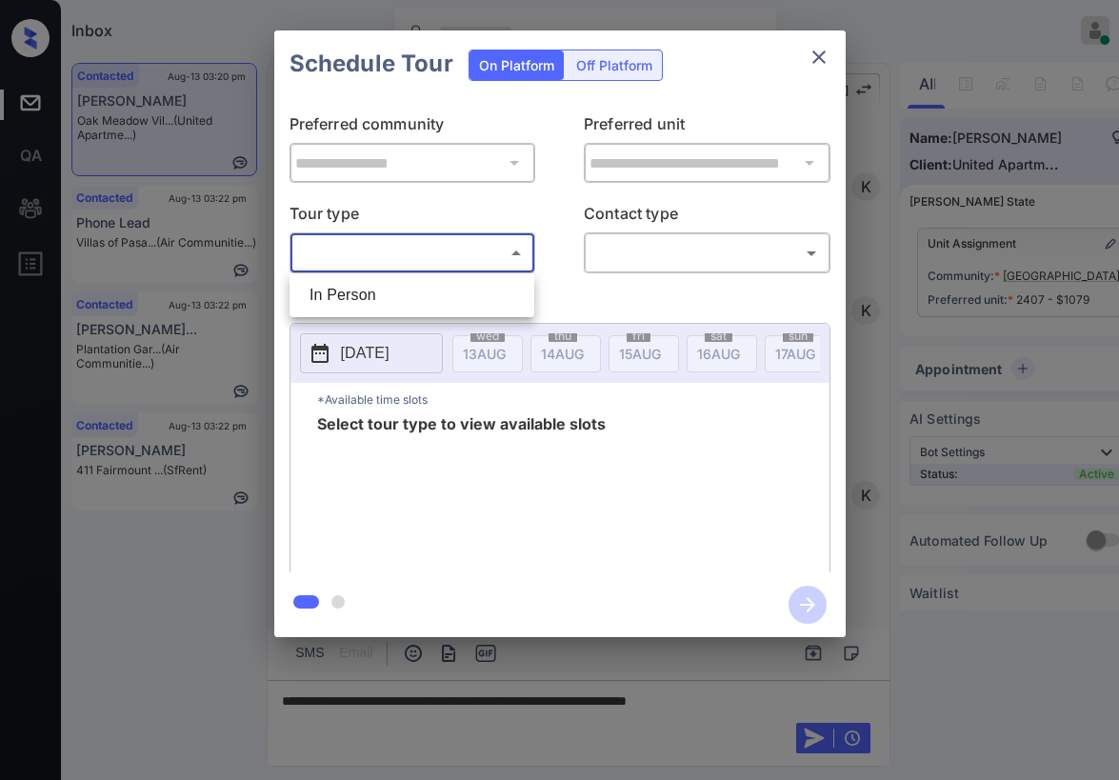
click at [400, 295] on li "In Person" at bounding box center [411, 295] width 235 height 34
type input "********"
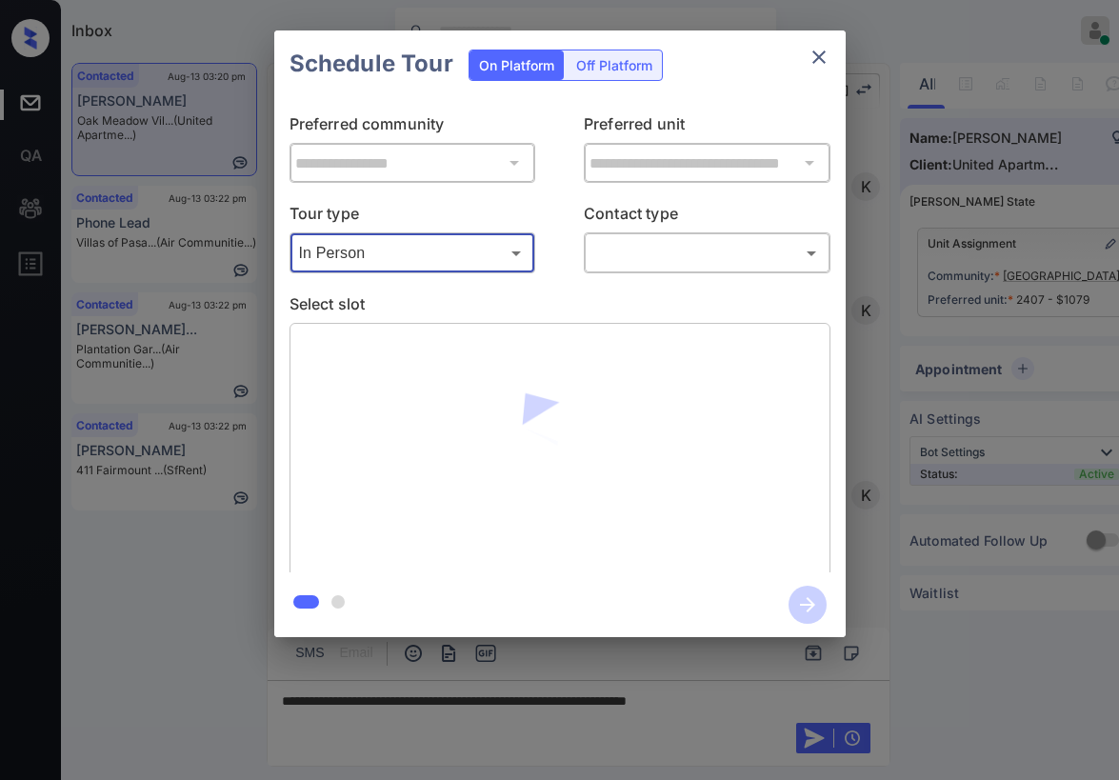
click at [654, 256] on body "Inbox Paolo Gabriel Online Set yourself offline Set yourself on break Profile S…" at bounding box center [559, 390] width 1119 height 780
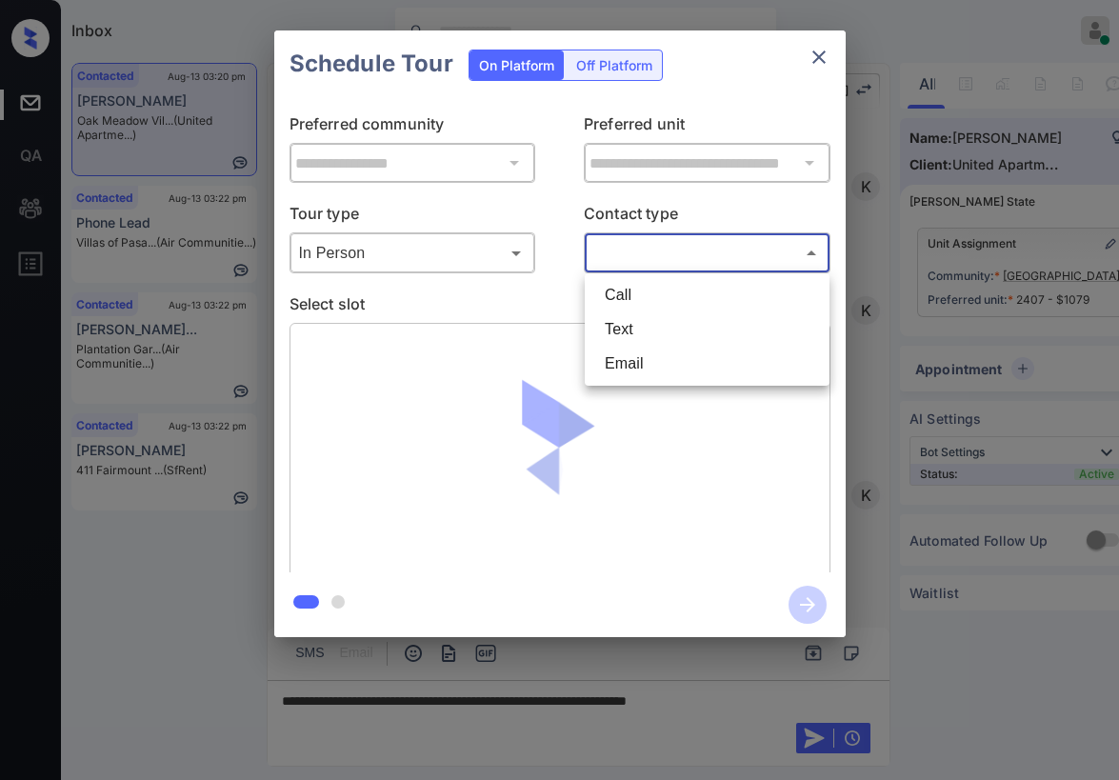
click at [641, 321] on li "Text" at bounding box center [706, 329] width 235 height 34
type input "****"
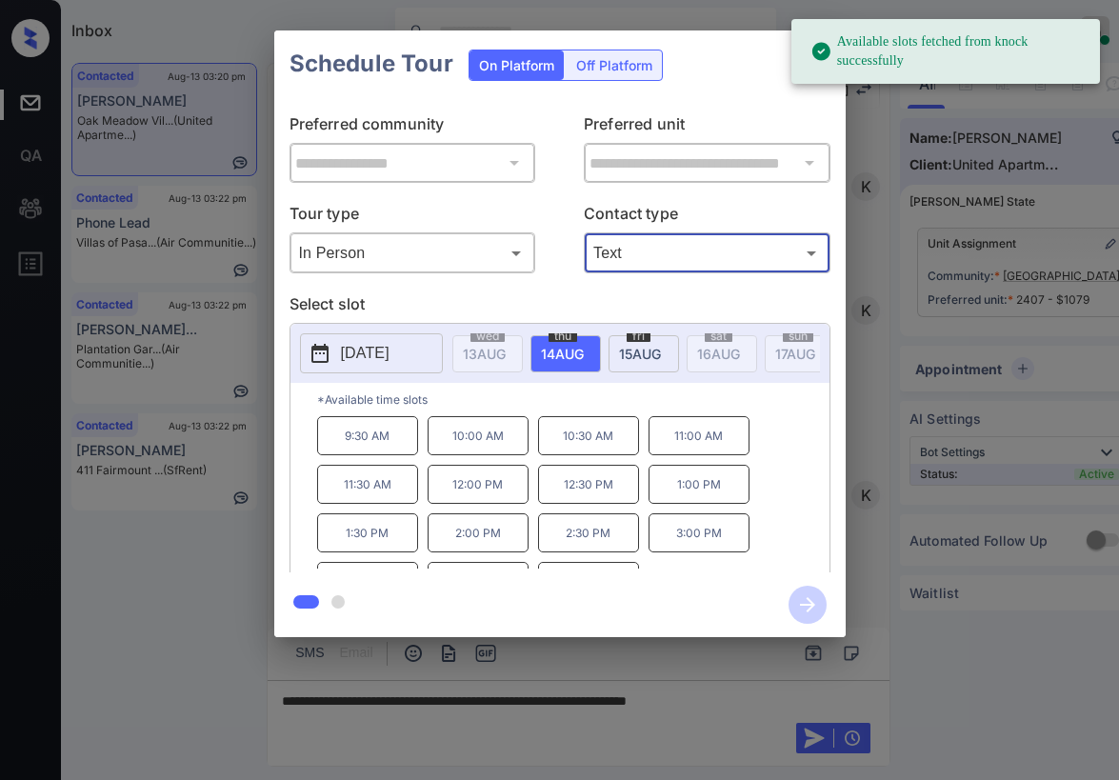
click at [506, 358] on span "14 AUG" at bounding box center [484, 354] width 43 height 16
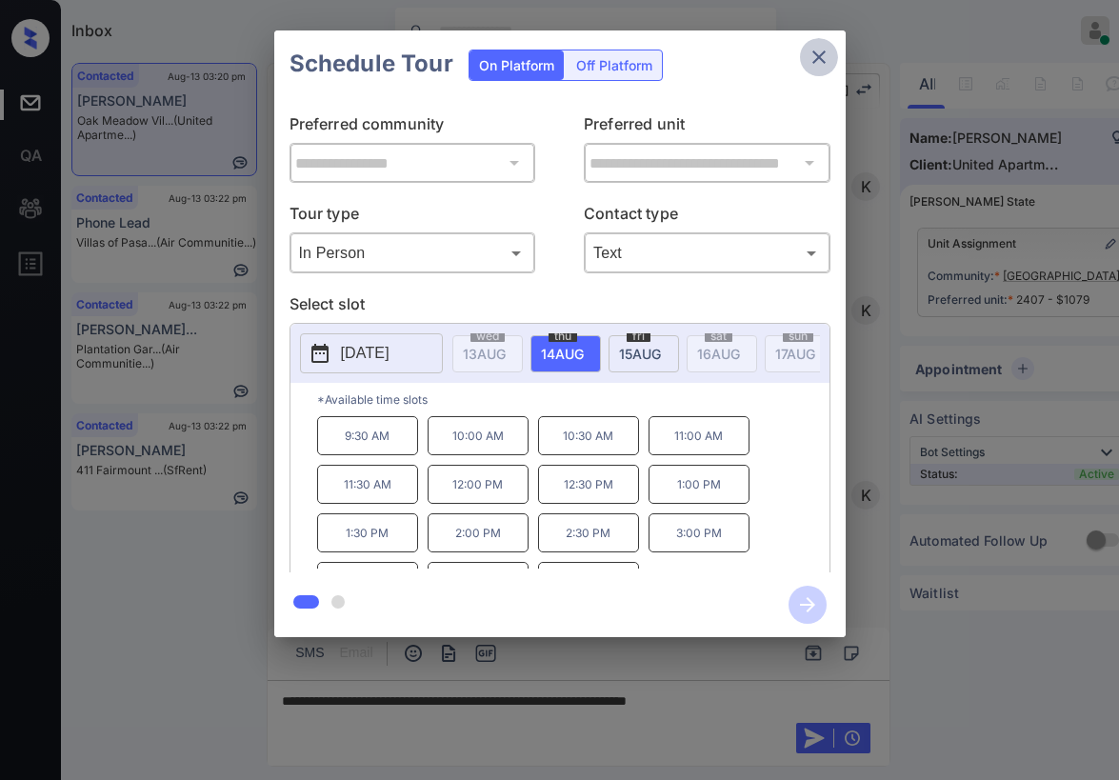
click at [822, 64] on icon "close" at bounding box center [818, 57] width 23 height 23
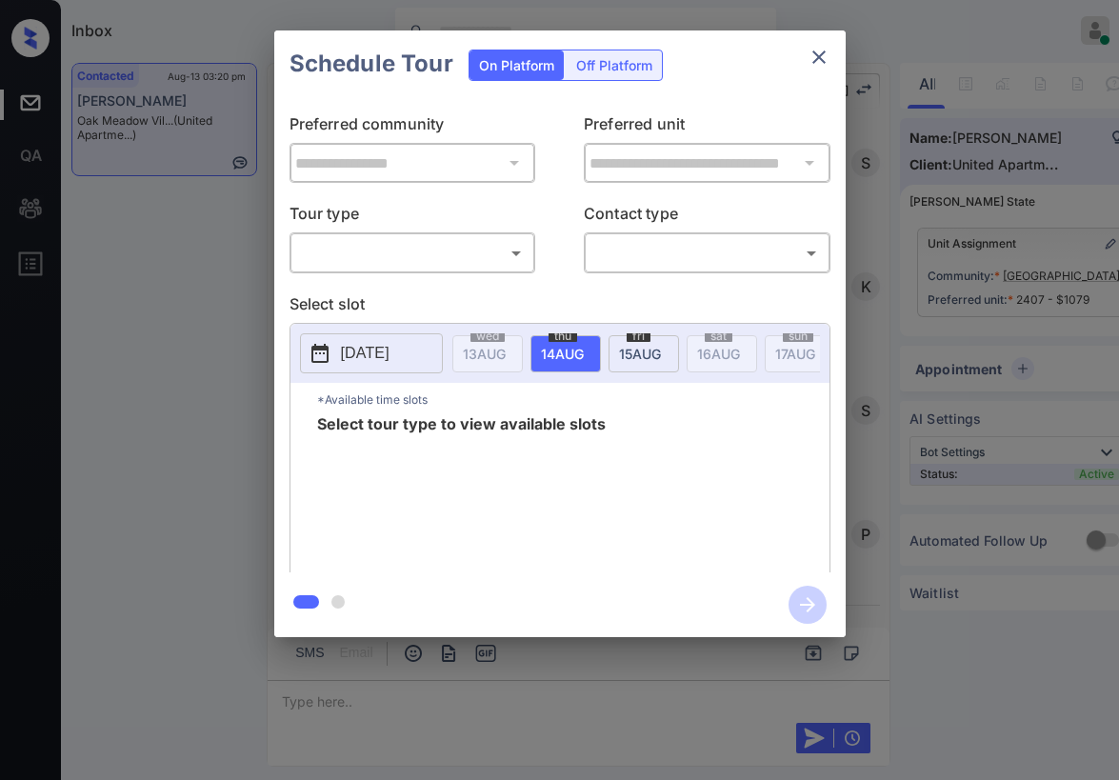
click at [452, 254] on body "Inbox Paolo Gabriel Online Set yourself offline Set yourself on break Profile S…" at bounding box center [559, 390] width 1119 height 780
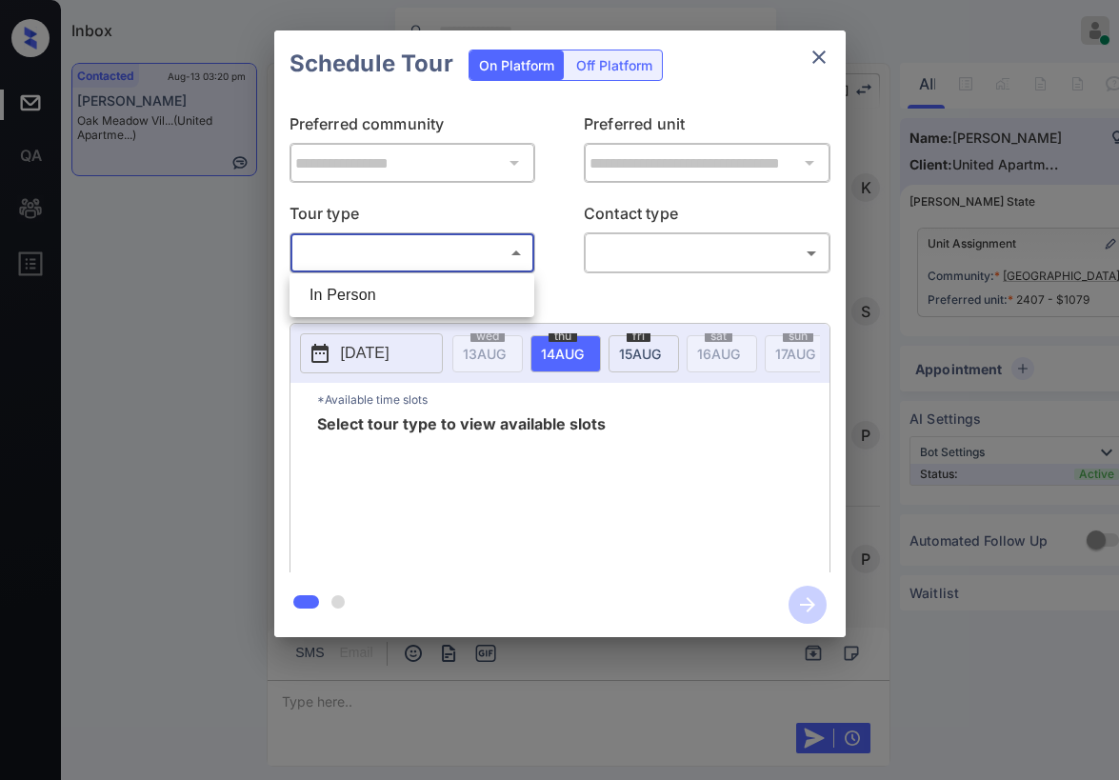
scroll to position [2024, 0]
click at [421, 288] on li "In Person" at bounding box center [411, 295] width 235 height 34
type input "********"
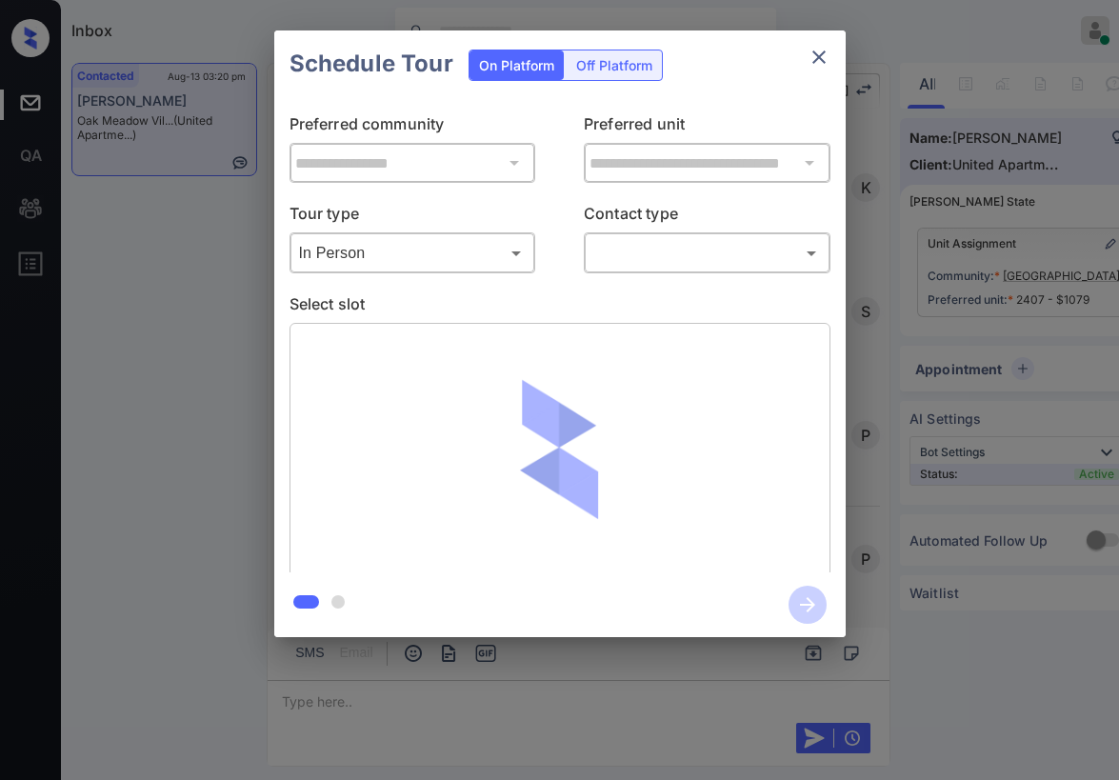
click at [641, 259] on body "Inbox Paolo Gabriel Online Set yourself offline Set yourself on break Profile S…" at bounding box center [559, 390] width 1119 height 780
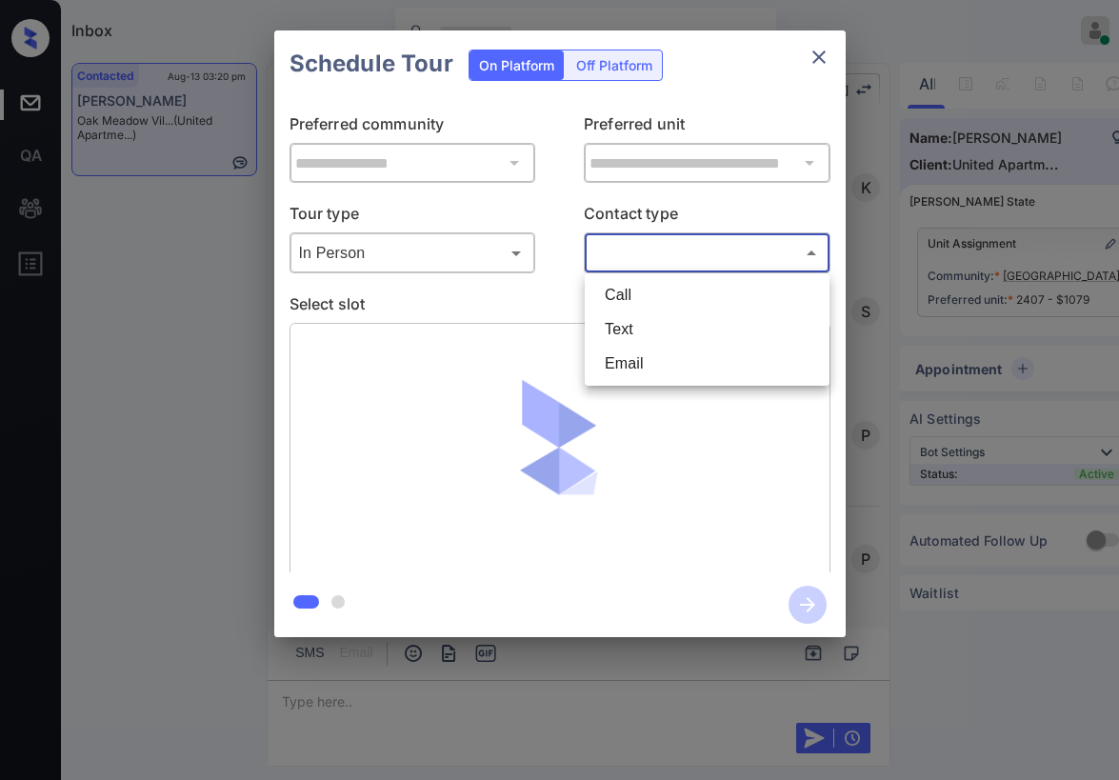
click at [622, 328] on li "Text" at bounding box center [706, 329] width 235 height 34
type input "****"
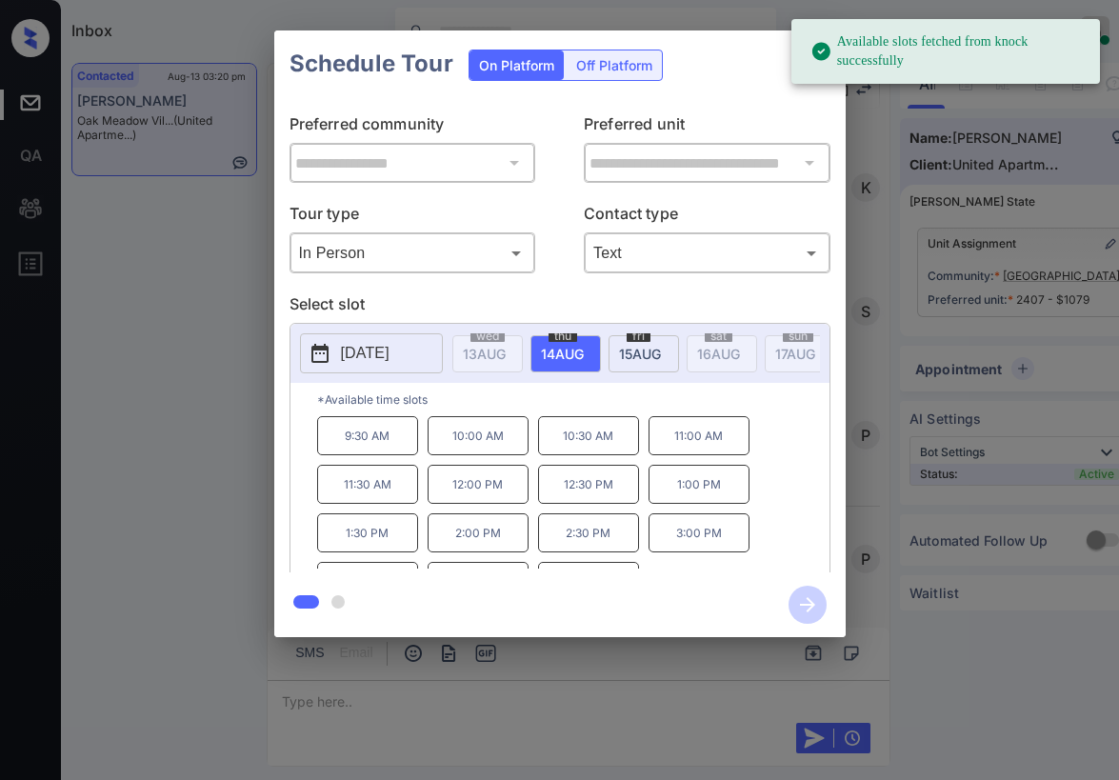
click at [381, 455] on p "9:30 AM" at bounding box center [367, 435] width 101 height 39
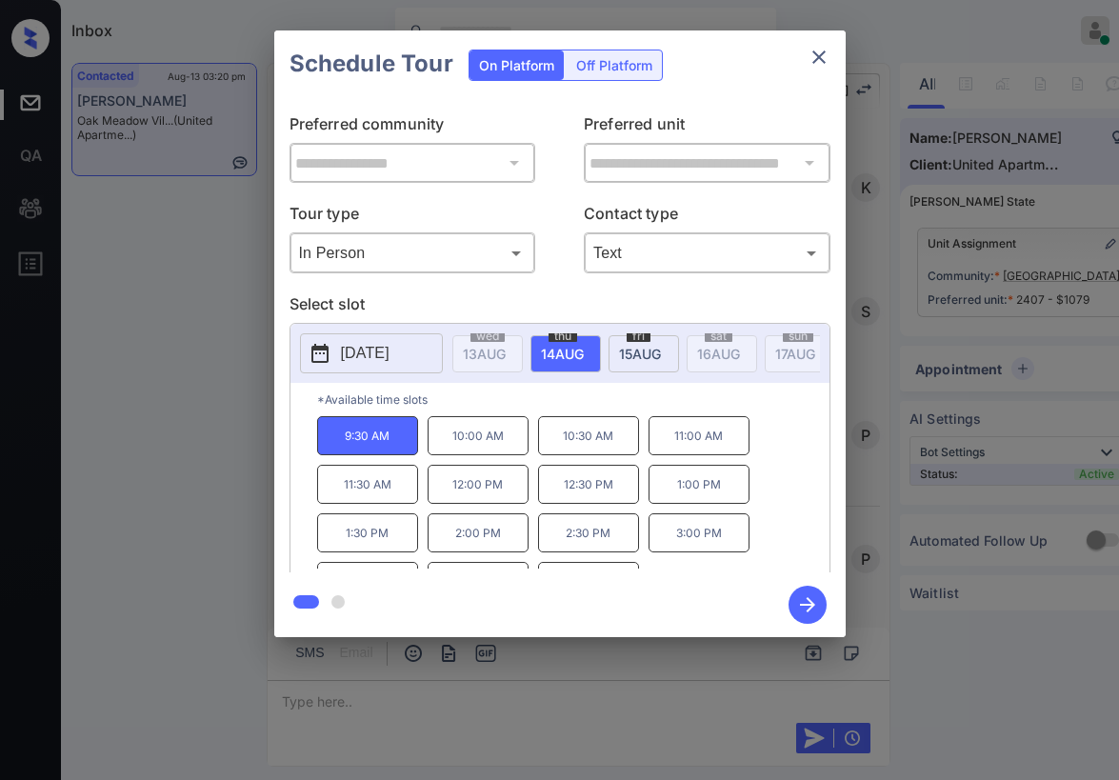
click at [819, 607] on icon "button" at bounding box center [807, 605] width 38 height 38
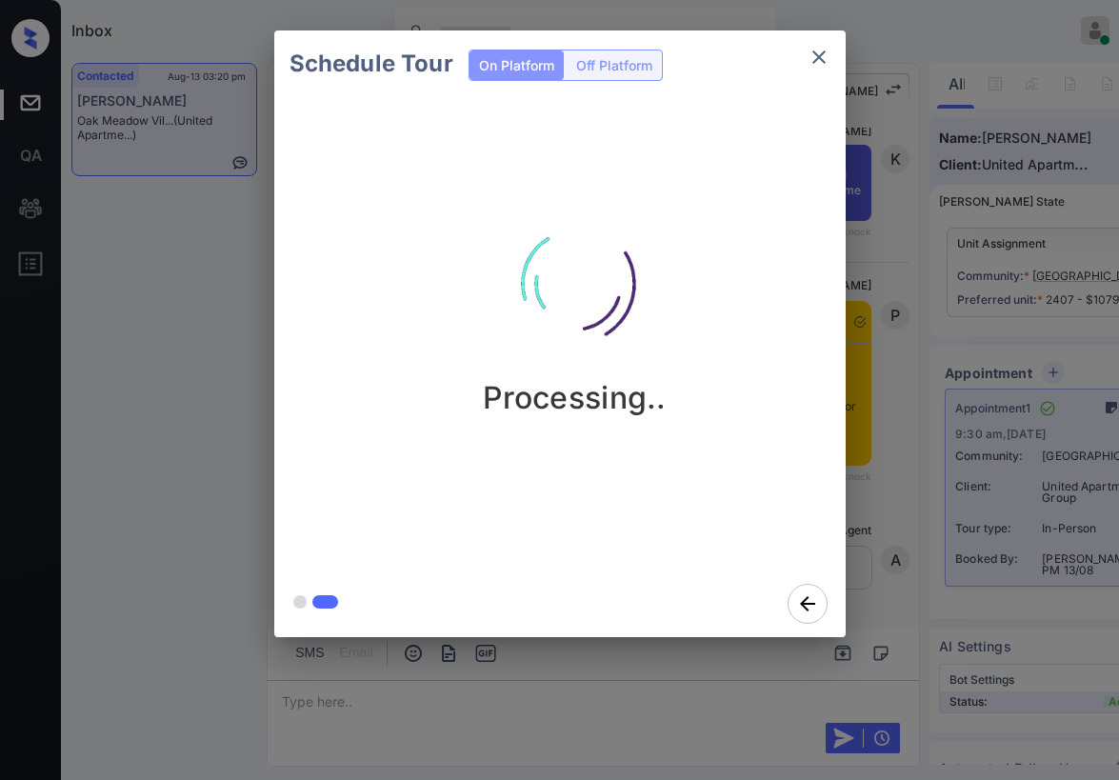
scroll to position [2786, 0]
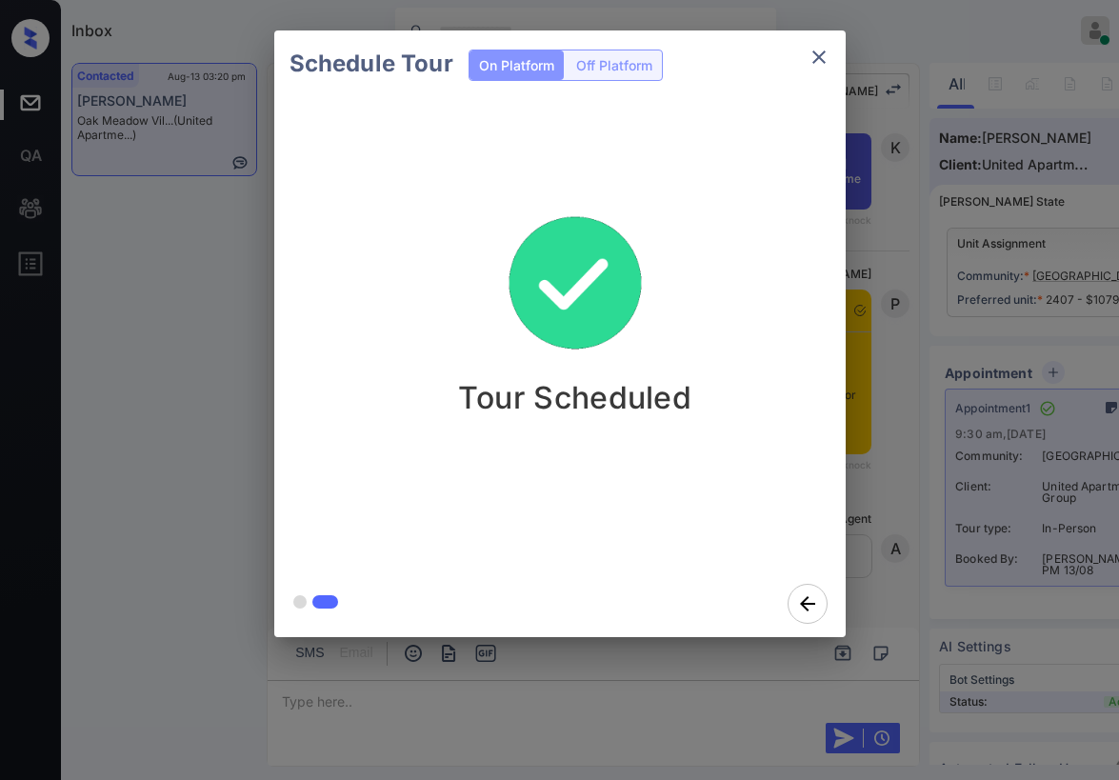
click at [811, 59] on icon "close" at bounding box center [818, 57] width 23 height 23
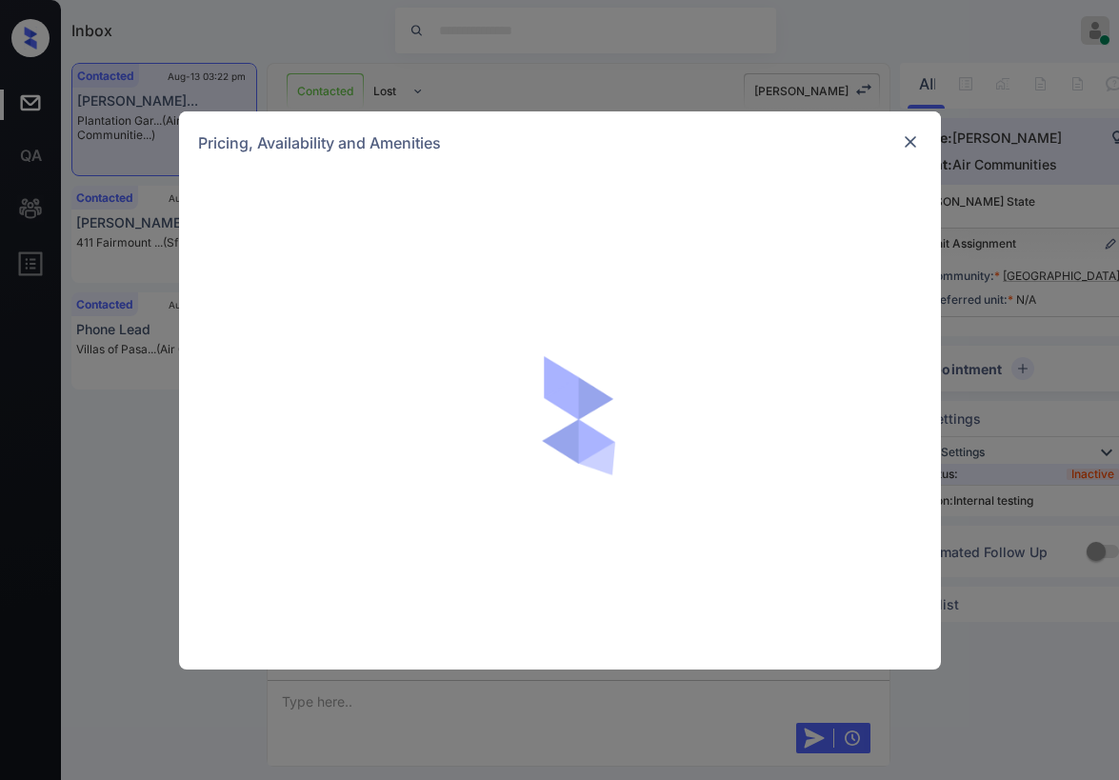
scroll to position [7328, 0]
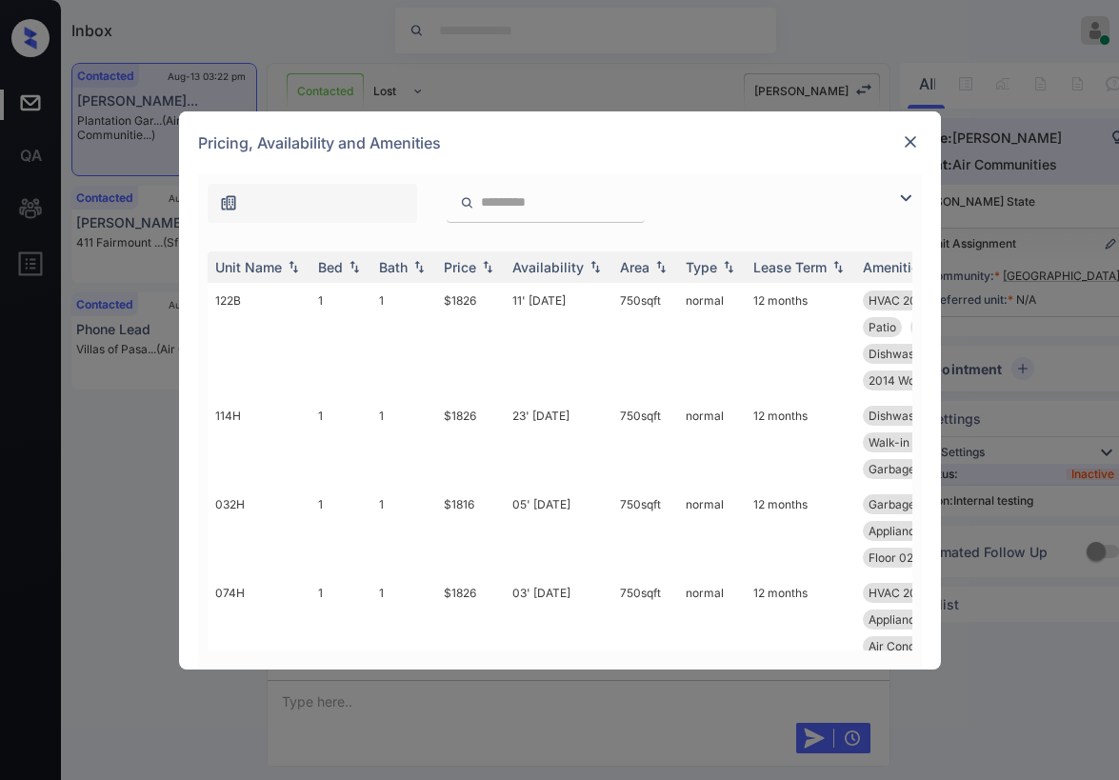
click at [905, 148] on img at bounding box center [910, 141] width 19 height 19
click at [459, 271] on div "Price" at bounding box center [460, 267] width 32 height 16
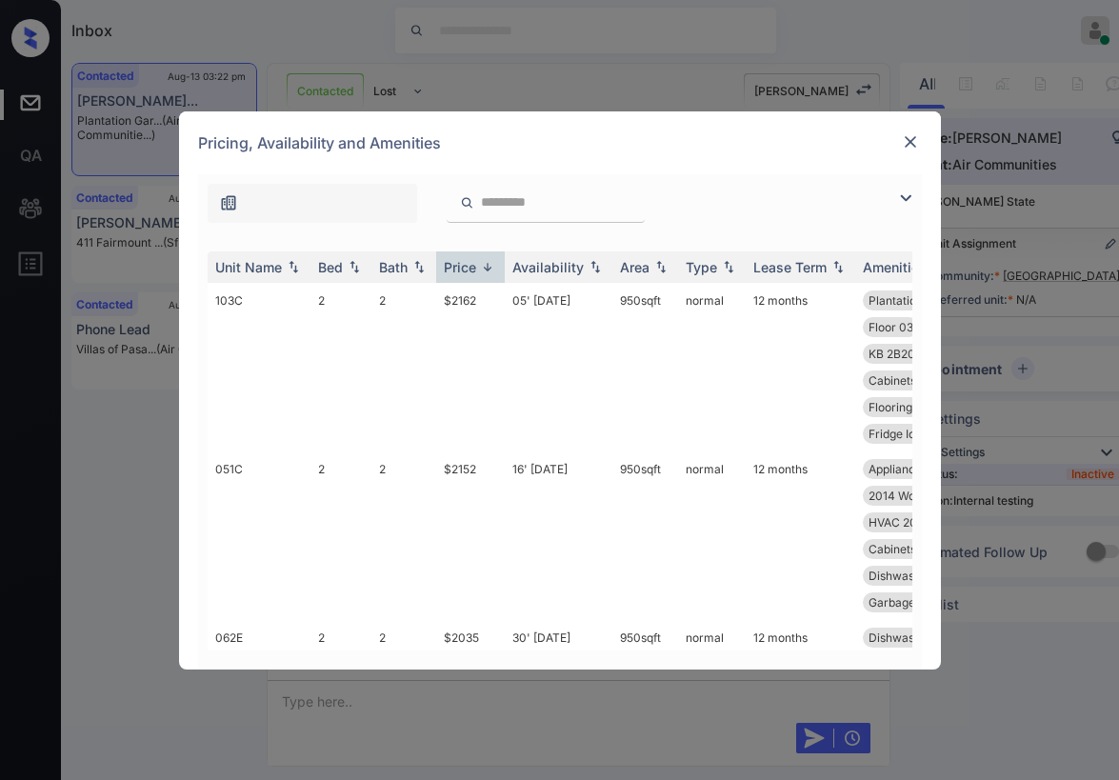
click at [901, 200] on img at bounding box center [905, 198] width 23 height 23
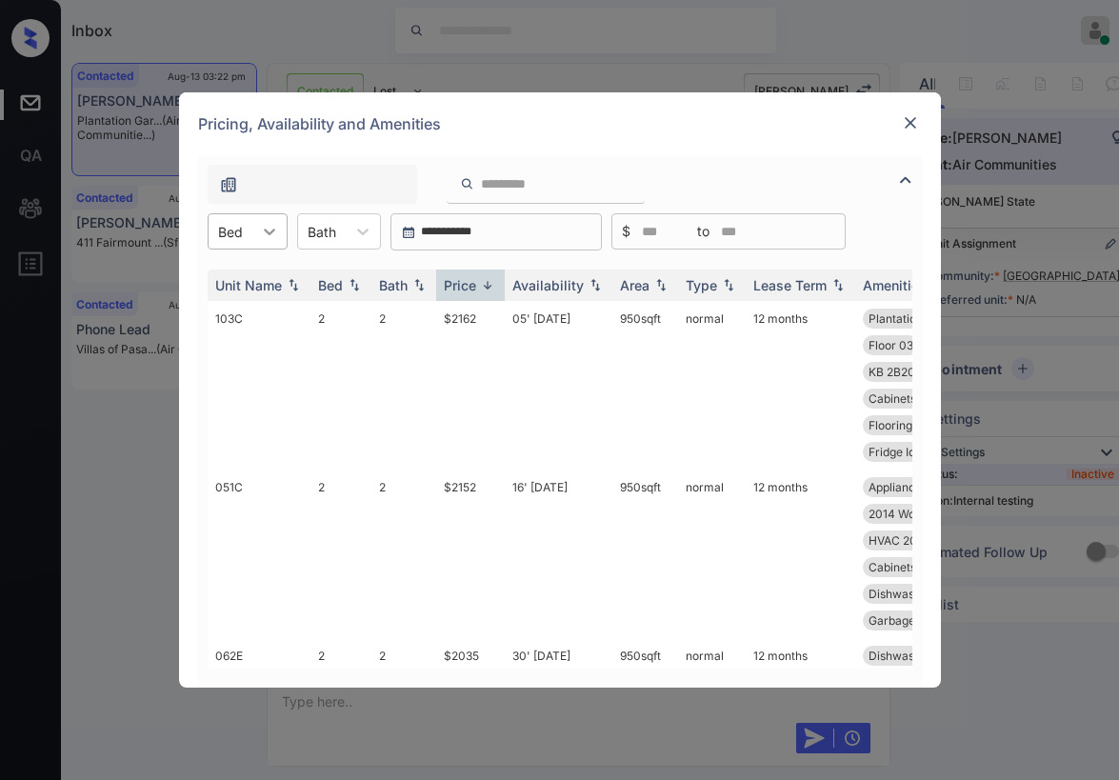
click at [254, 241] on div at bounding box center [269, 231] width 34 height 34
click at [237, 305] on div "2" at bounding box center [248, 312] width 80 height 34
click at [467, 280] on div "Price" at bounding box center [460, 285] width 32 height 16
click at [467, 281] on div "Price" at bounding box center [460, 285] width 32 height 16
click at [467, 282] on div "Price" at bounding box center [460, 285] width 32 height 16
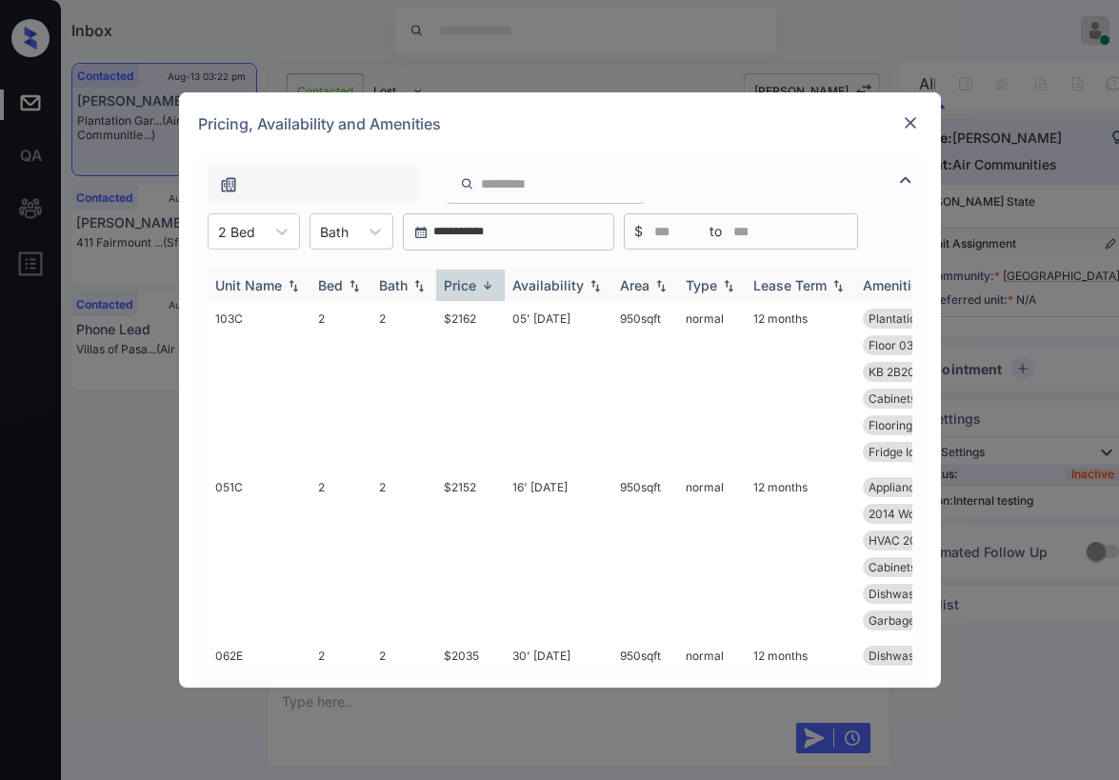
click at [470, 283] on div "Price" at bounding box center [460, 285] width 32 height 16
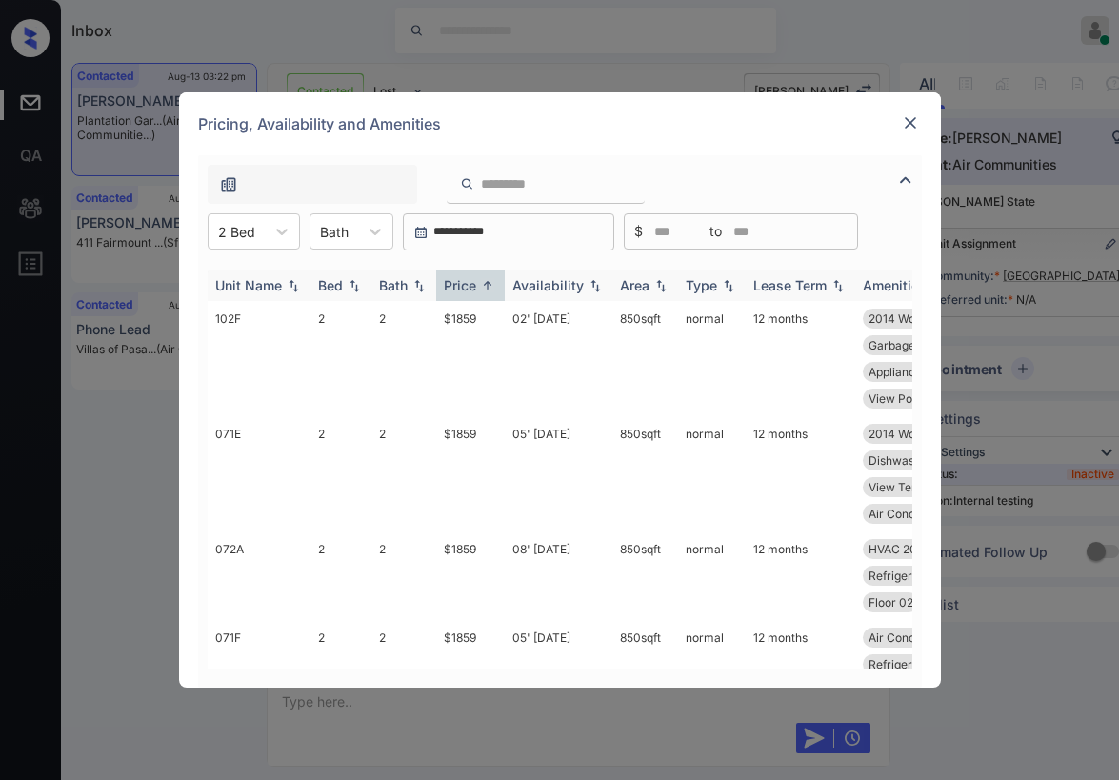
click at [470, 283] on div "Price" at bounding box center [460, 285] width 32 height 16
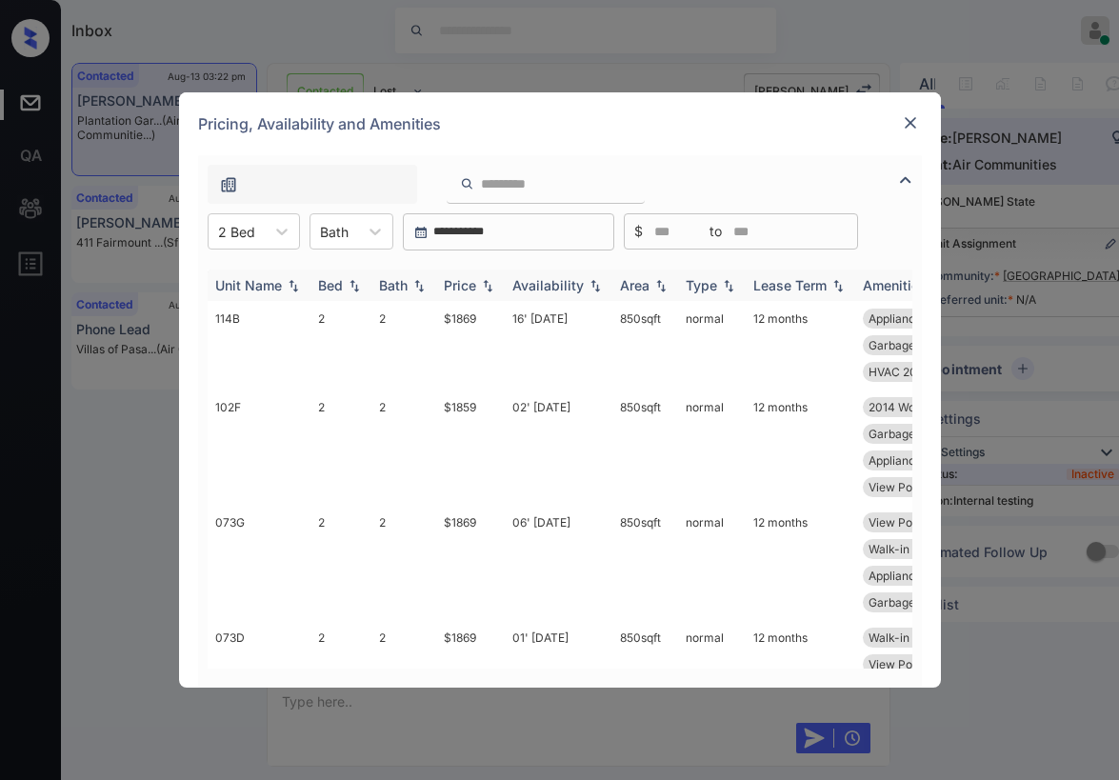
click at [470, 283] on div "Price" at bounding box center [460, 285] width 32 height 16
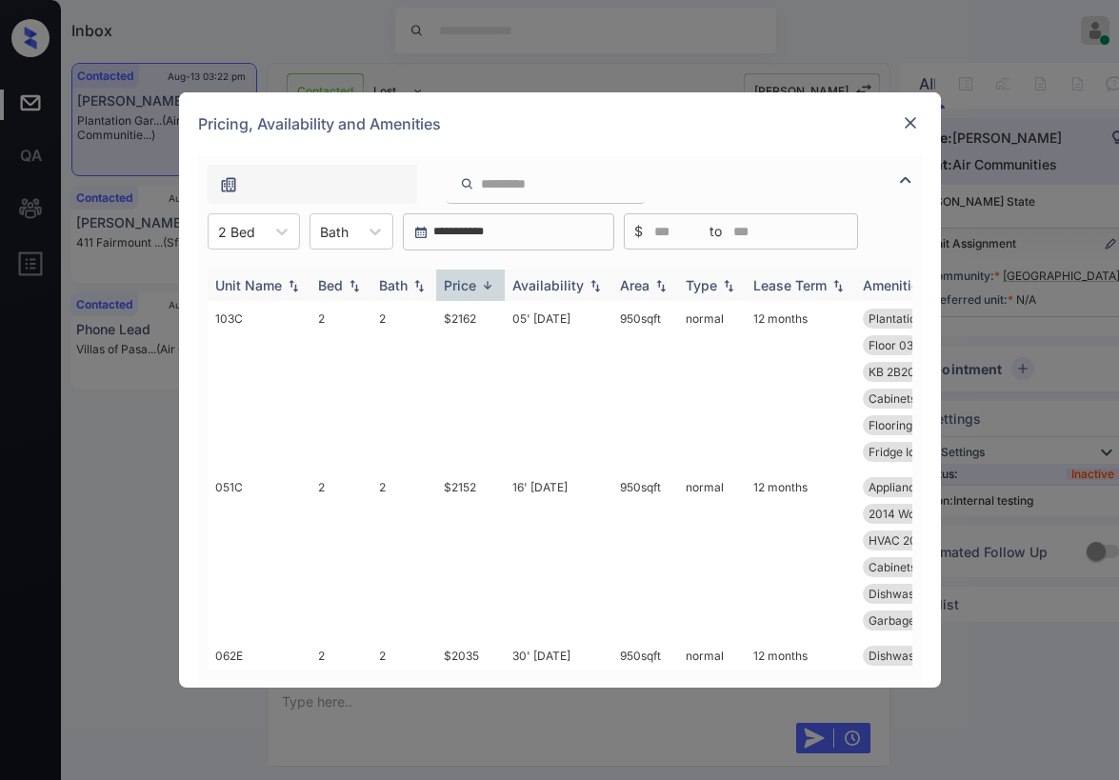
click at [471, 282] on div "Price" at bounding box center [460, 285] width 32 height 16
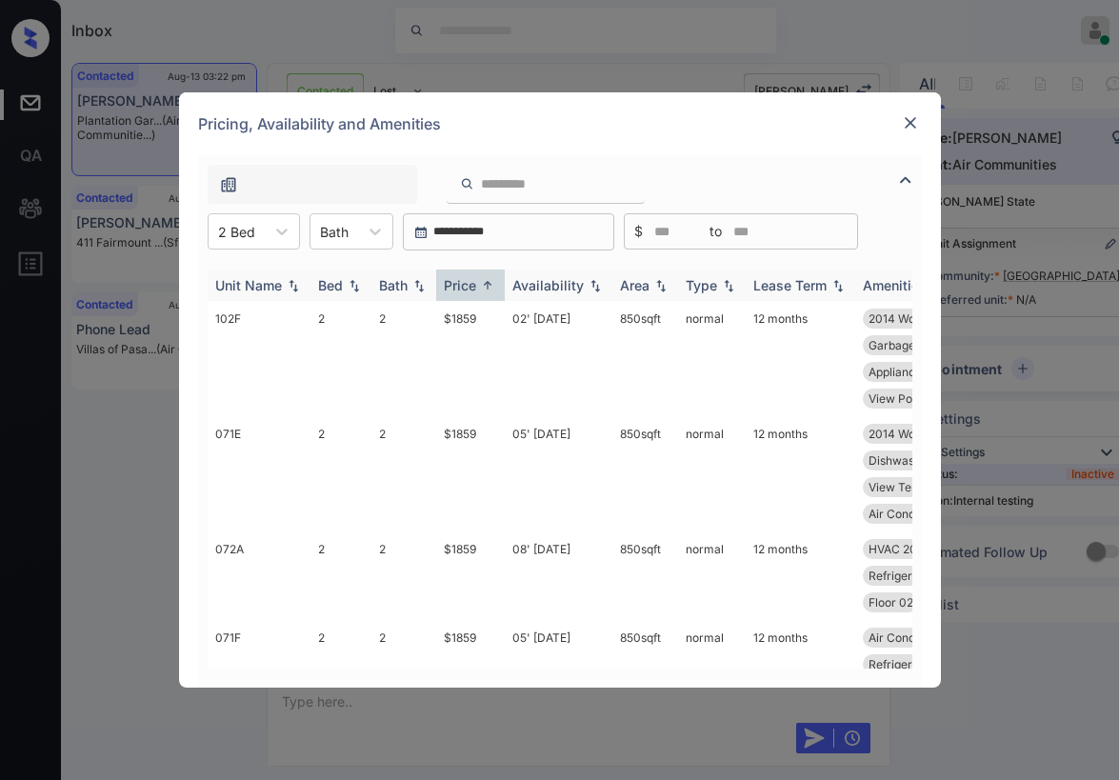
click at [471, 282] on div "Price" at bounding box center [460, 285] width 32 height 16
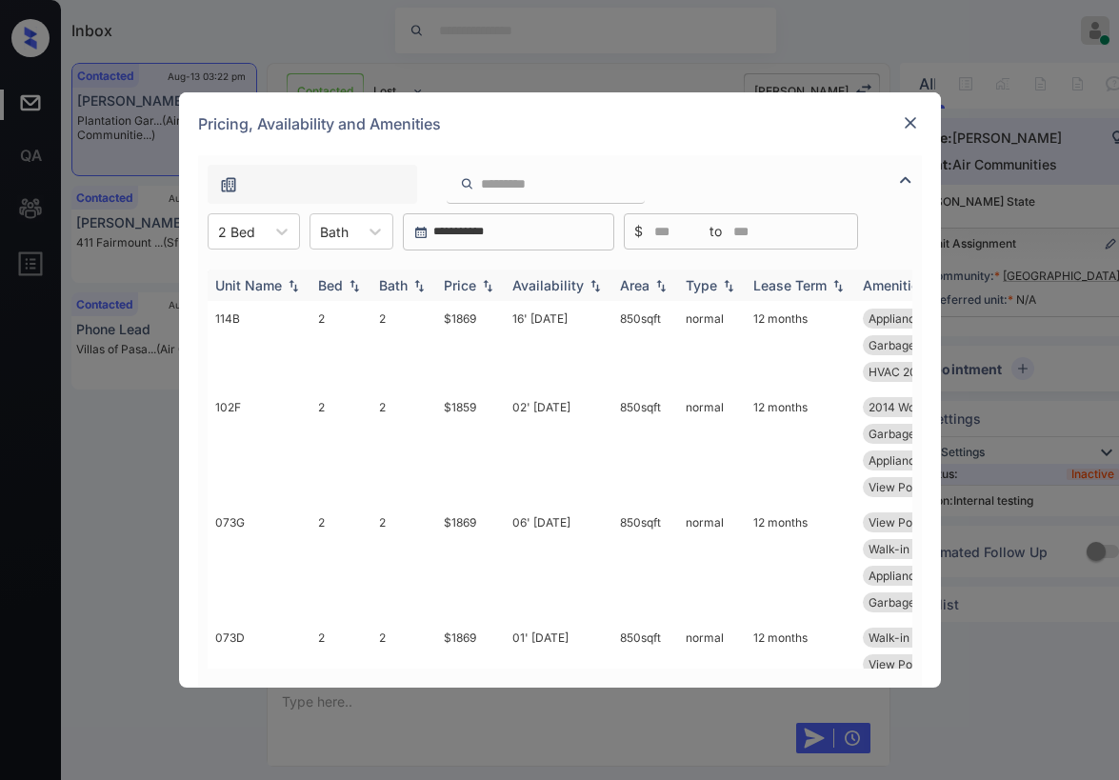
click at [471, 282] on div "Price" at bounding box center [460, 285] width 32 height 16
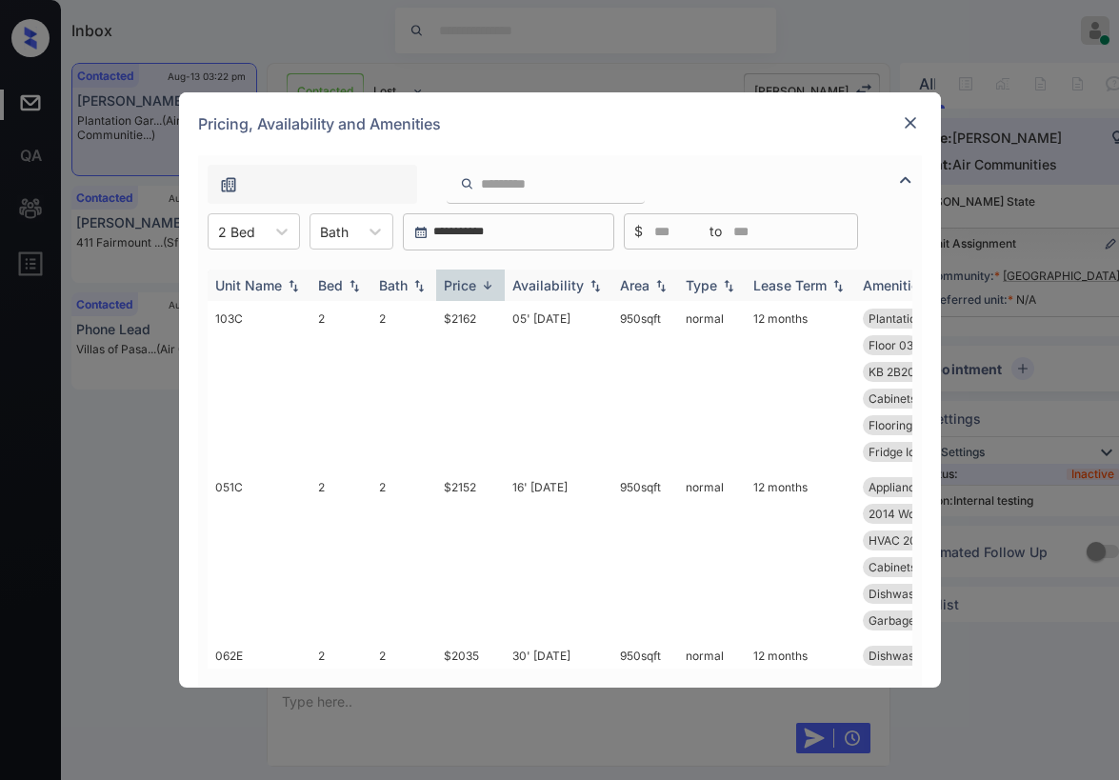
click at [471, 282] on div "Price" at bounding box center [460, 285] width 32 height 16
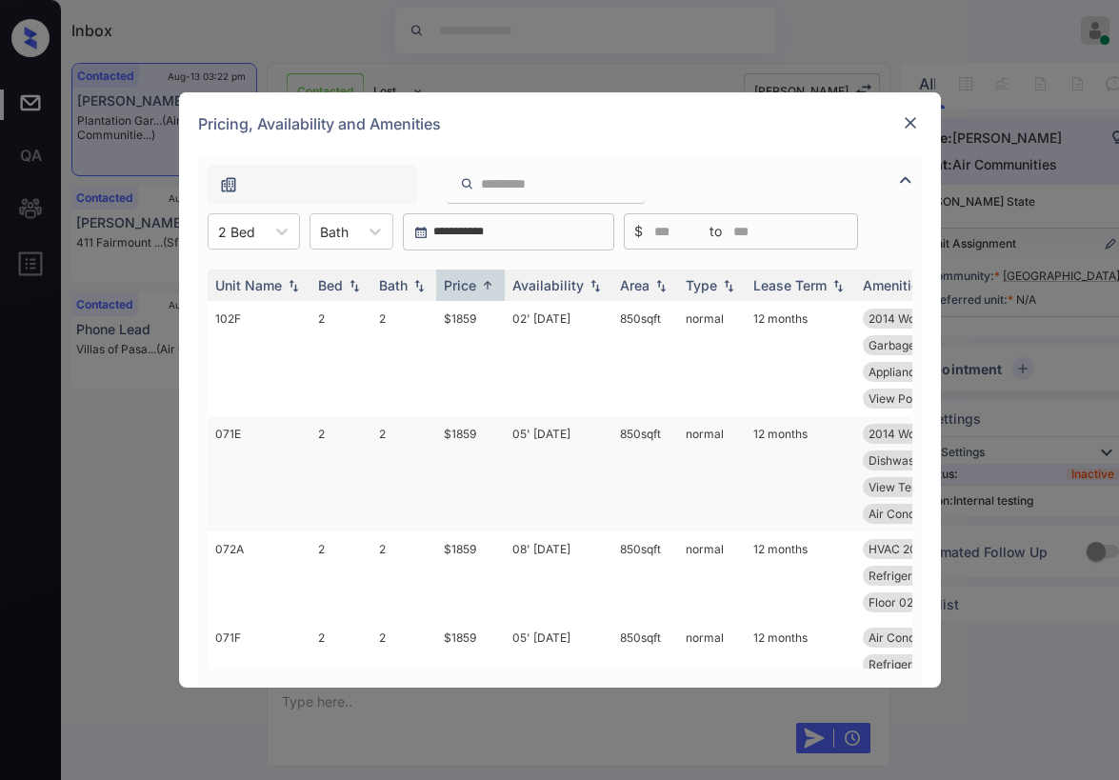
click at [463, 436] on td "$1859" at bounding box center [470, 473] width 69 height 115
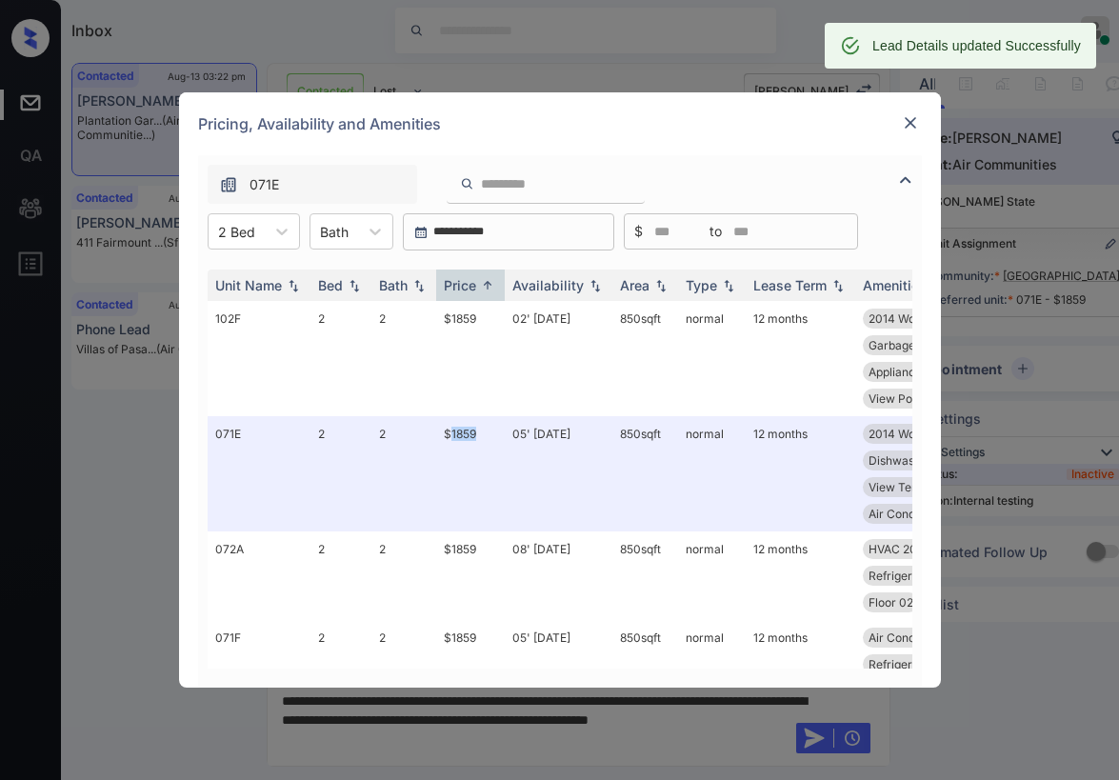
click at [911, 126] on img at bounding box center [910, 122] width 19 height 19
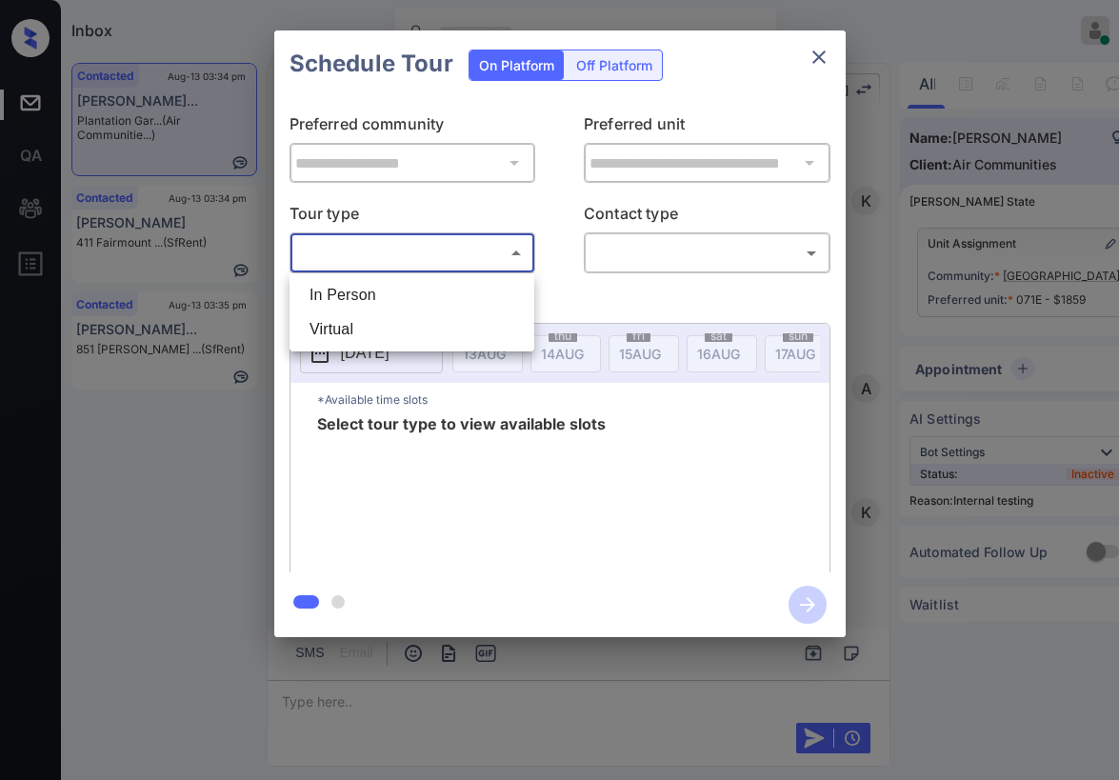
scroll to position [8175, 0]
click at [413, 287] on li "In Person" at bounding box center [411, 295] width 235 height 34
type input "********"
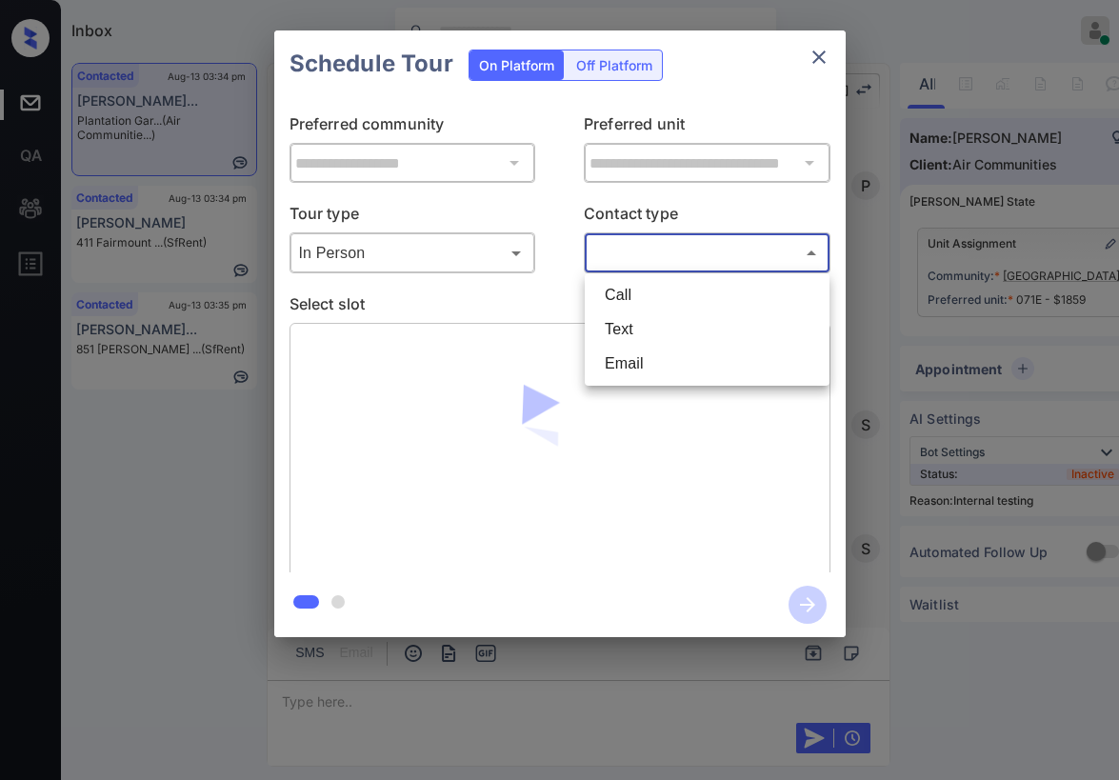
click at [620, 247] on body "Inbox Paolo Gabriel Online Set yourself offline Set yourself on break Profile S…" at bounding box center [559, 390] width 1119 height 780
click at [625, 321] on li "Text" at bounding box center [706, 329] width 235 height 34
type input "****"
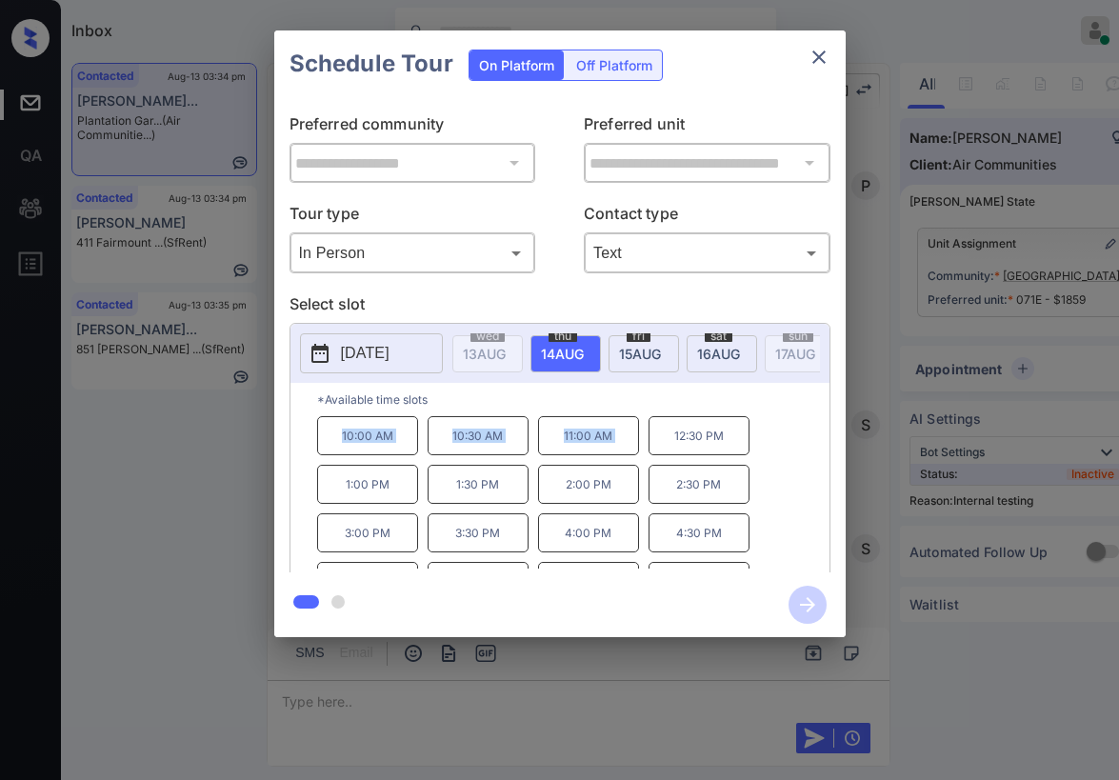
drag, startPoint x: 338, startPoint y: 446, endPoint x: 685, endPoint y: 411, distance: 348.3
click at [657, 466] on div "10:00 AM 10:30 AM 11:00 AM 12:30 PM 1:00 PM 1:30 PM 2:00 PM 2:30 PM 3:00 PM 3:3…" at bounding box center [573, 492] width 512 height 152
copy div "10:00 AM 10:30 AM 11:00 AM"
click at [817, 50] on icon "close" at bounding box center [818, 57] width 23 height 23
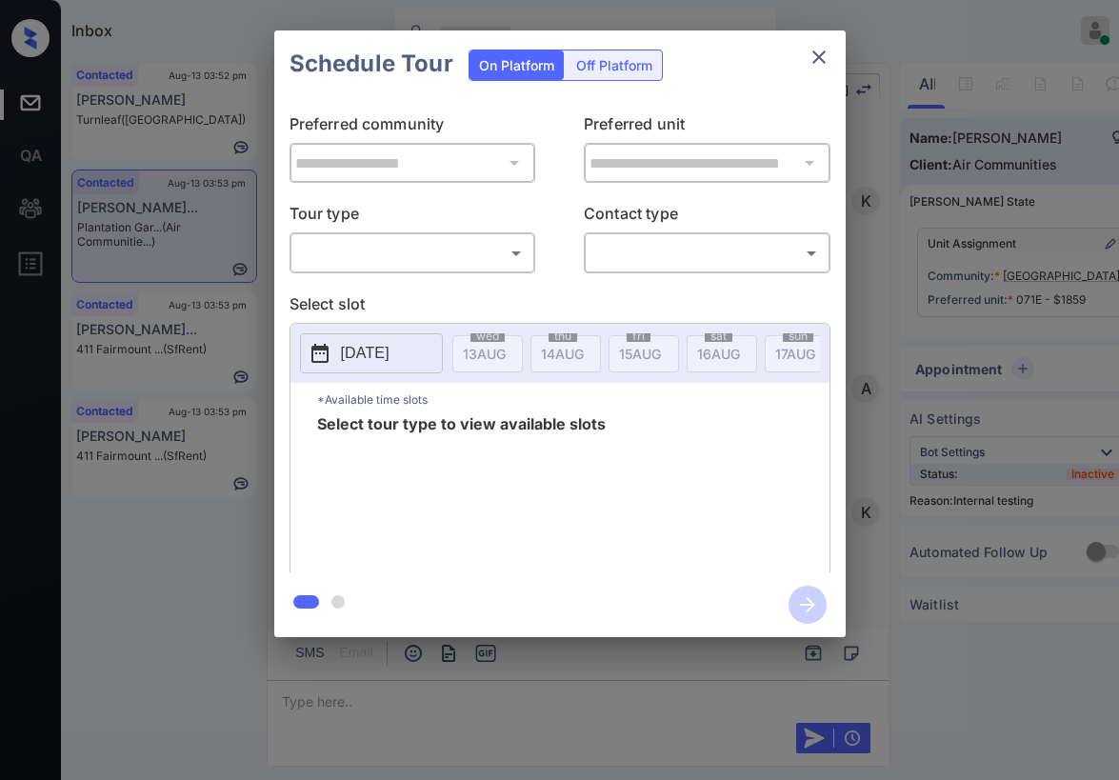
scroll to position [10314, 0]
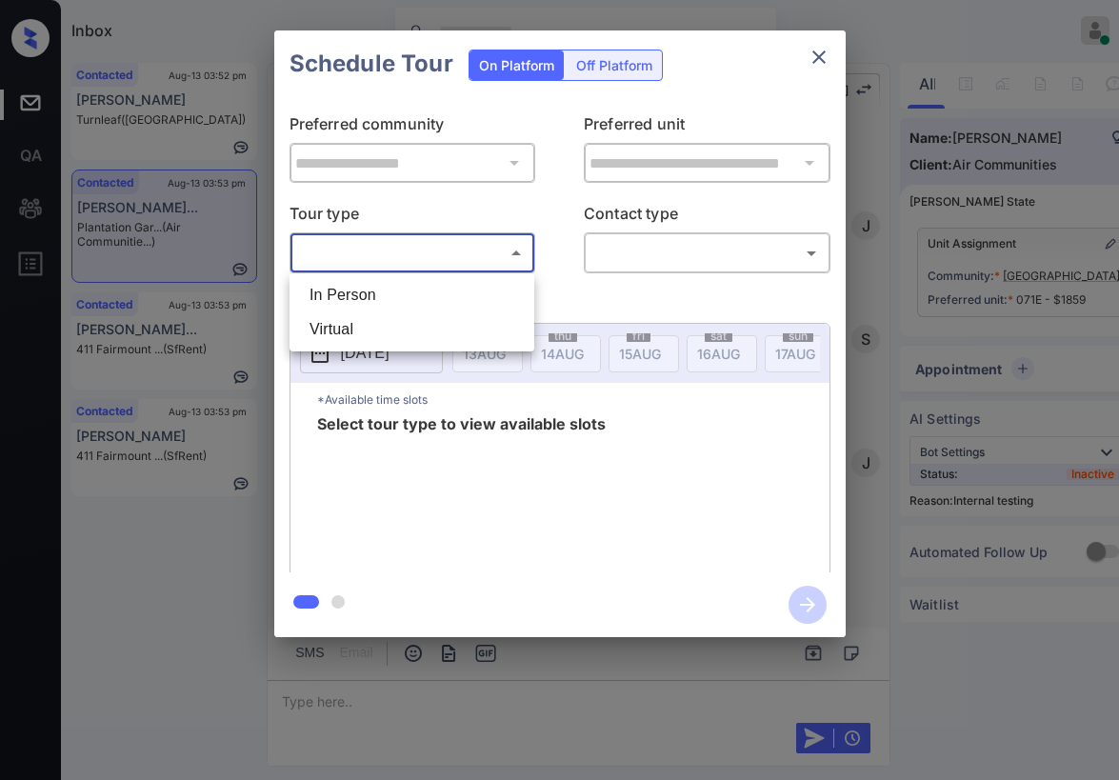
click at [479, 259] on body "Inbox [PERSON_NAME] Online Set yourself offline Set yourself on break Profile S…" at bounding box center [559, 390] width 1119 height 780
click at [401, 287] on li "In Person" at bounding box center [411, 295] width 235 height 34
type input "********"
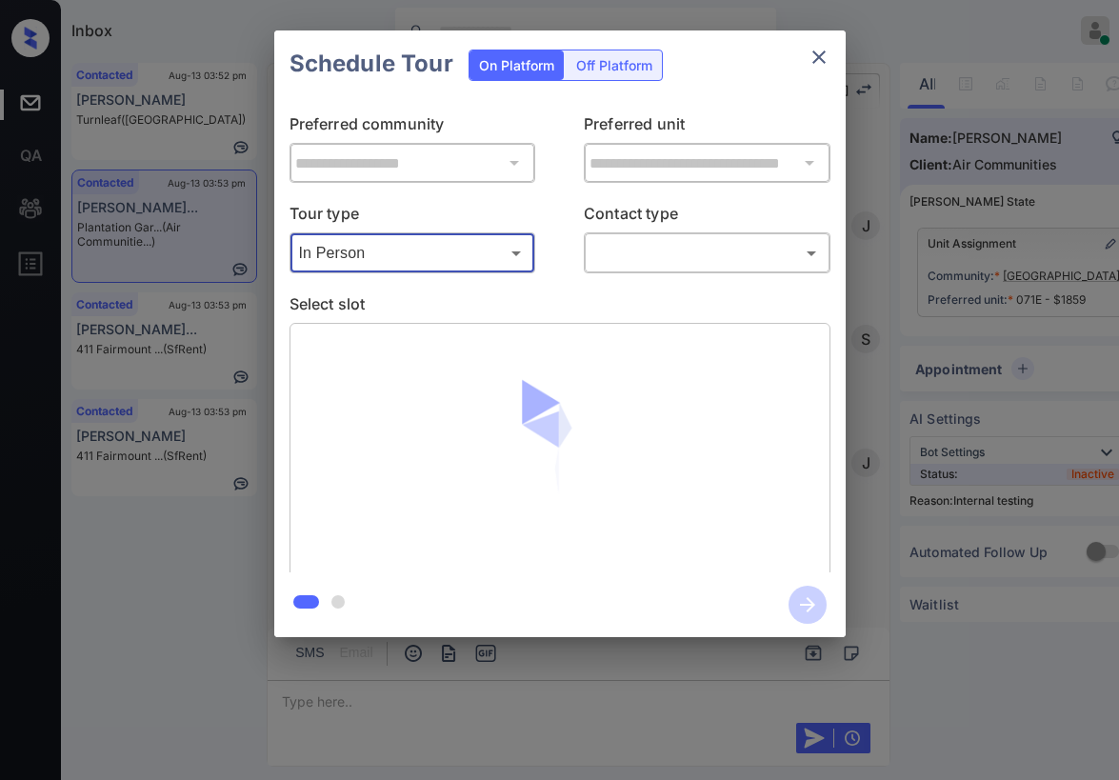
click at [613, 264] on body "Inbox [PERSON_NAME] Online Set yourself offline Set yourself on break Profile S…" at bounding box center [559, 390] width 1119 height 780
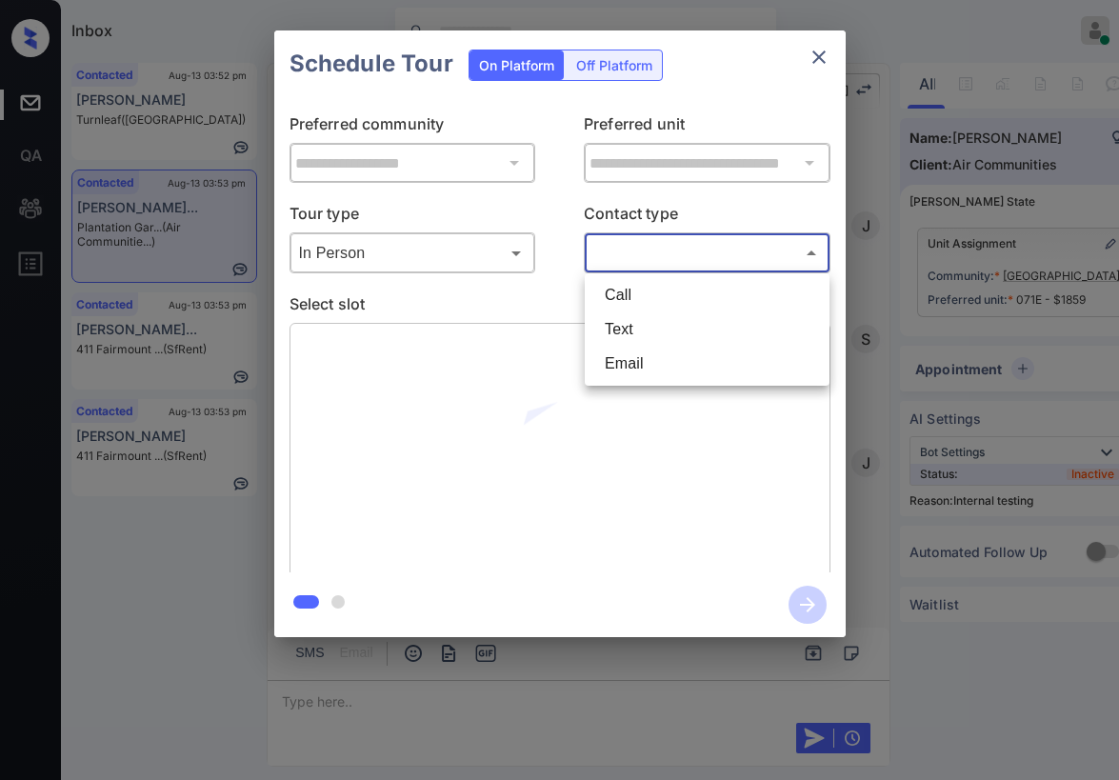
click at [828, 48] on div at bounding box center [559, 390] width 1119 height 780
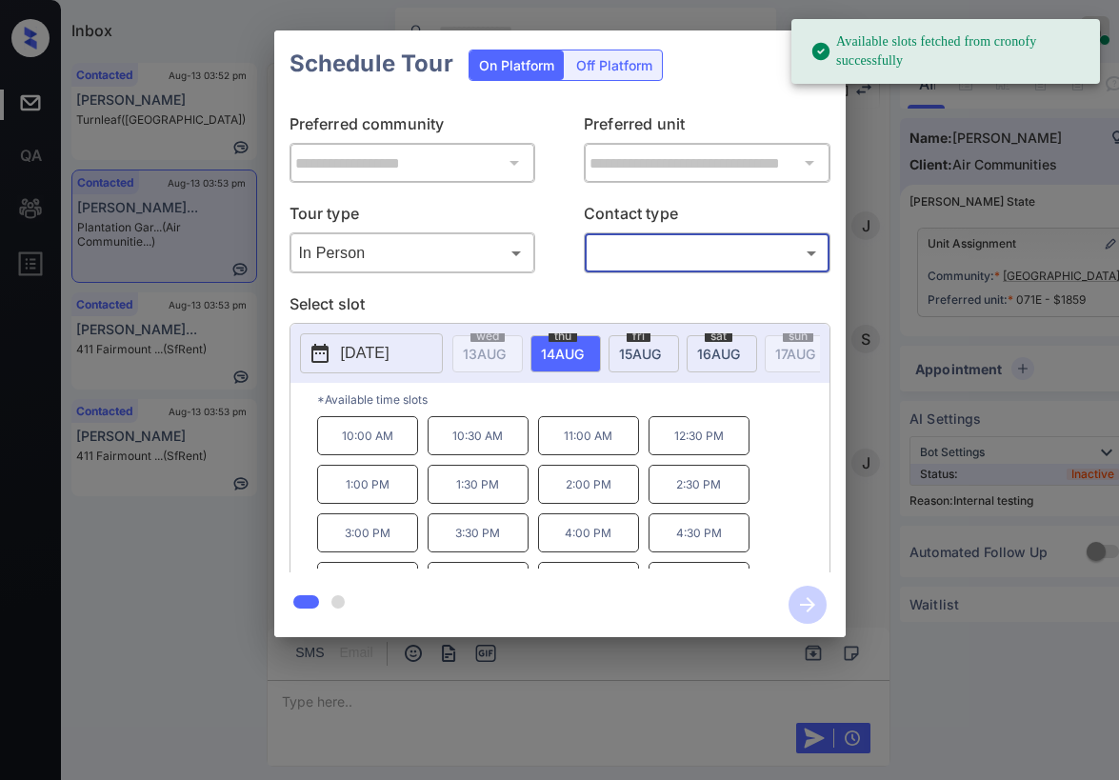
click at [823, 50] on div "Available slots fetched from cronofy successfully" at bounding box center [945, 51] width 308 height 65
click at [751, 72] on div "Schedule Tour On Platform Off Platform" at bounding box center [559, 63] width 571 height 67
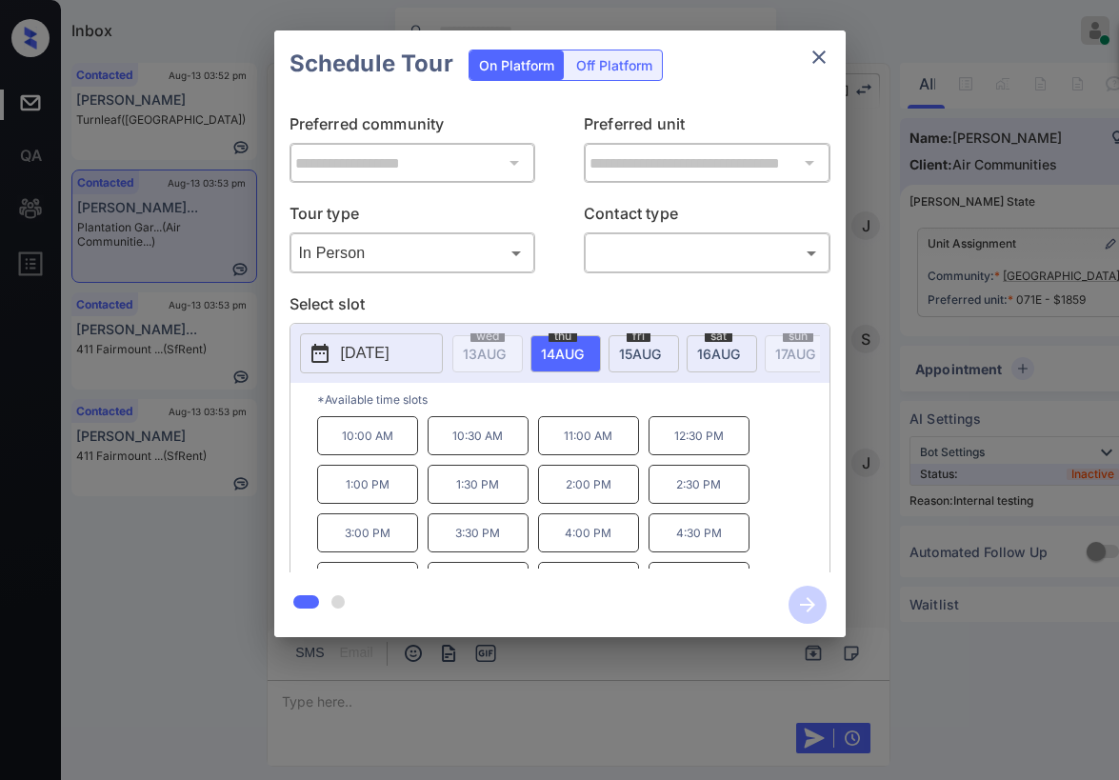
click at [830, 60] on div "Available slots fetched from cronofy successfully" at bounding box center [945, 51] width 308 height 65
click at [820, 56] on icon "close" at bounding box center [818, 56] width 13 height 13
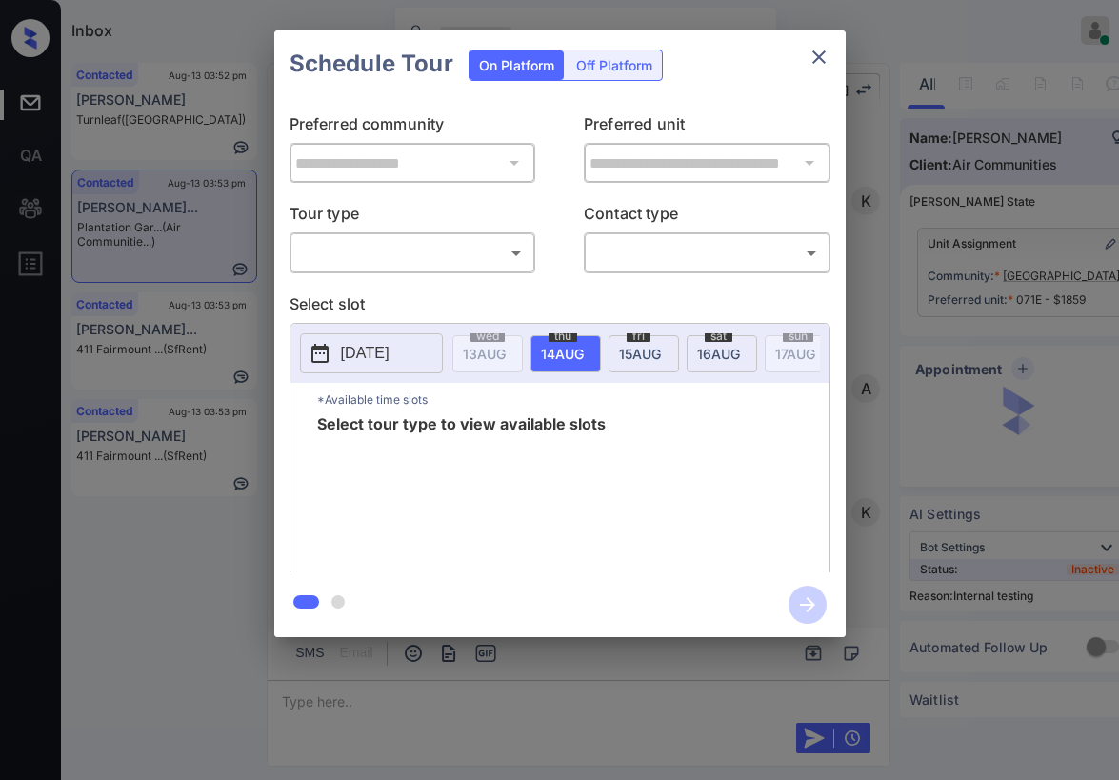
scroll to position [10599, 0]
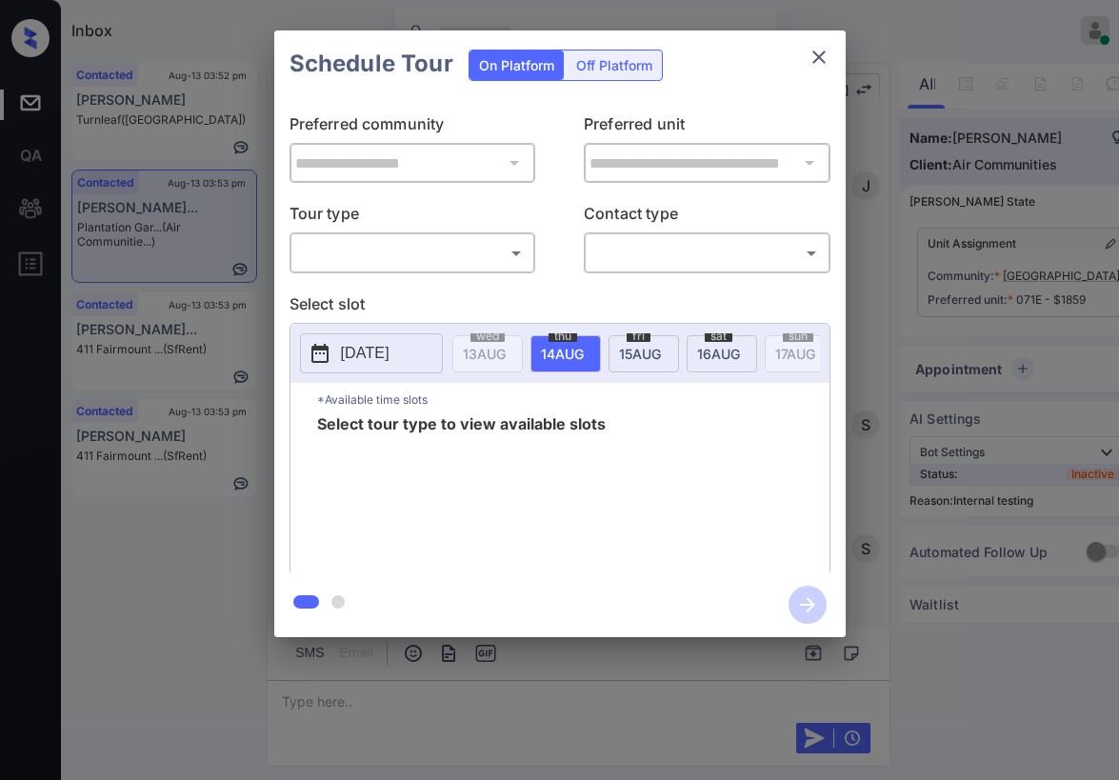
click at [509, 261] on body "Inbox [PERSON_NAME] Online Set yourself offline Set yourself on break Profile S…" at bounding box center [559, 390] width 1119 height 780
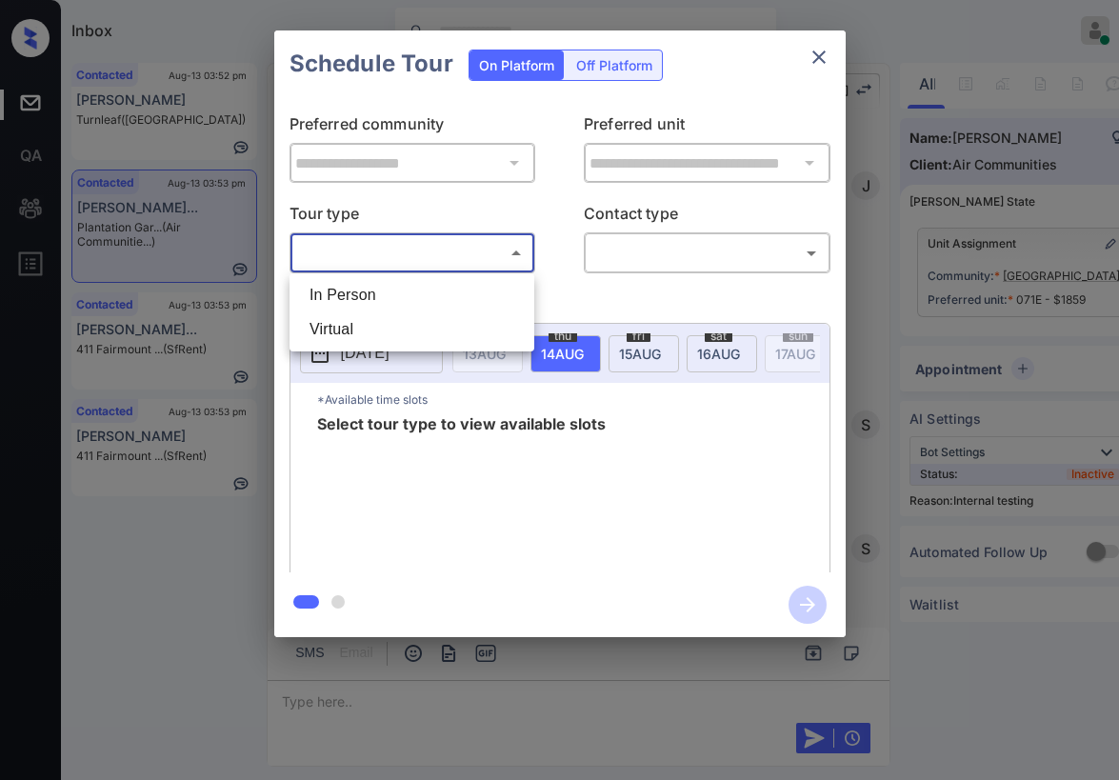
click at [816, 50] on div at bounding box center [559, 390] width 1119 height 780
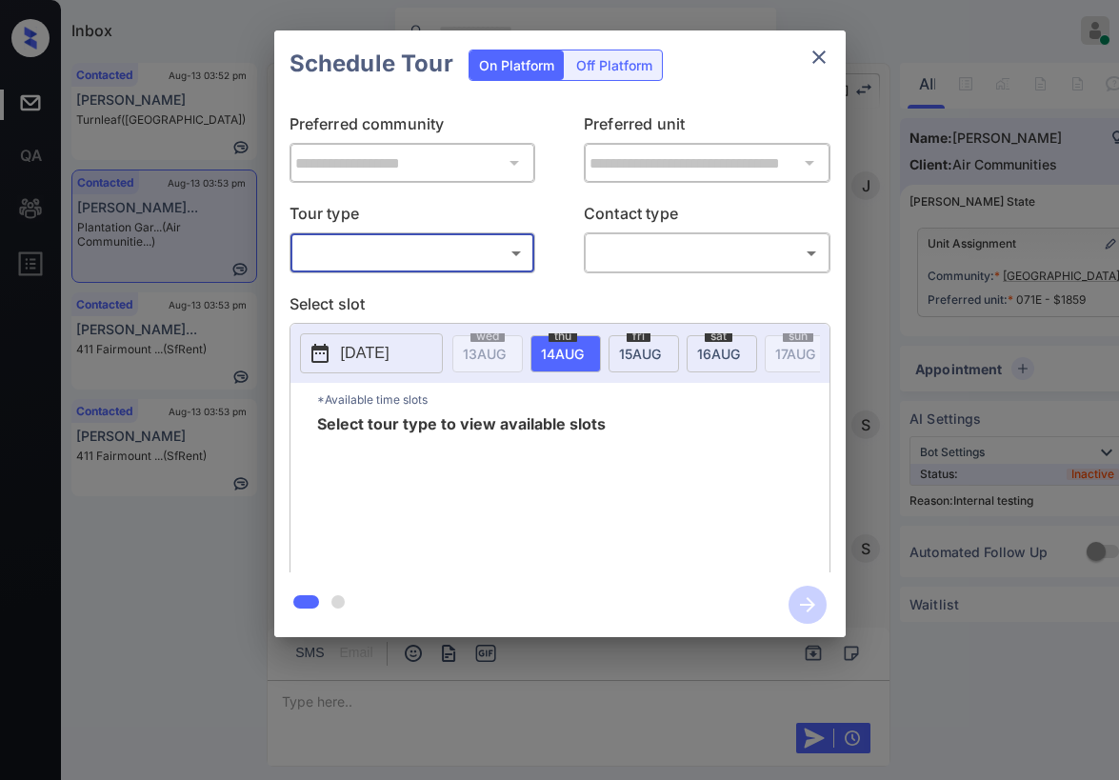
click at [820, 60] on icon "close" at bounding box center [818, 57] width 23 height 23
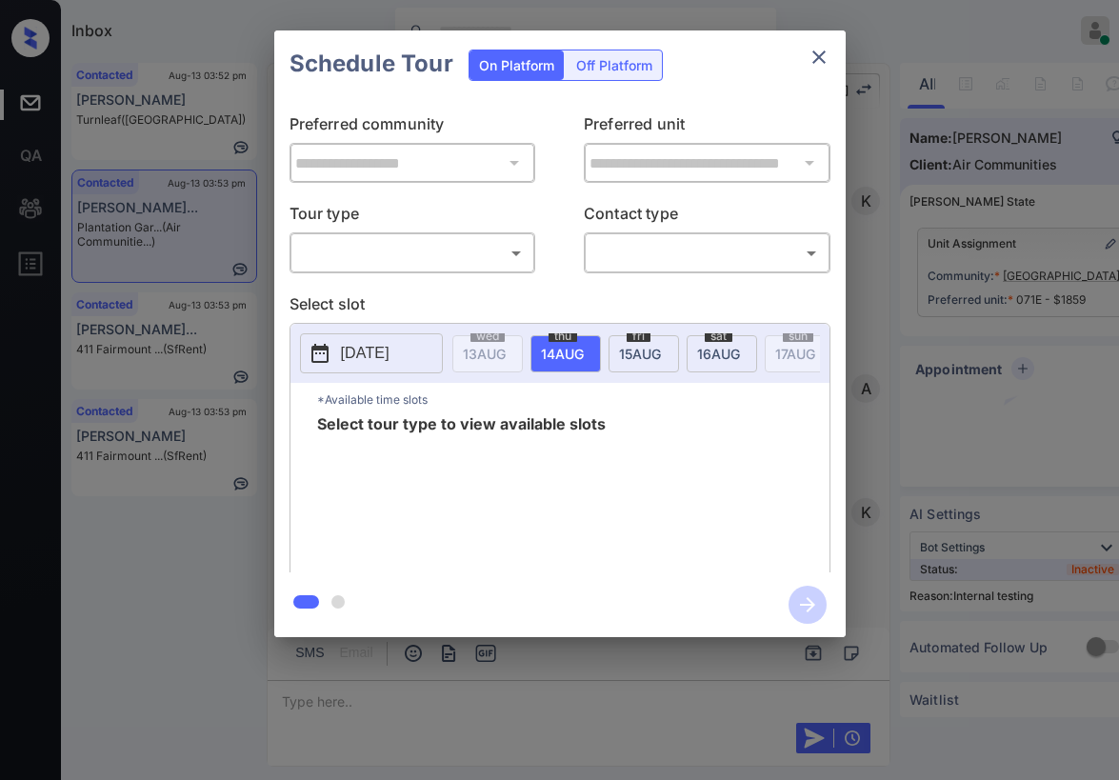
scroll to position [10314, 0]
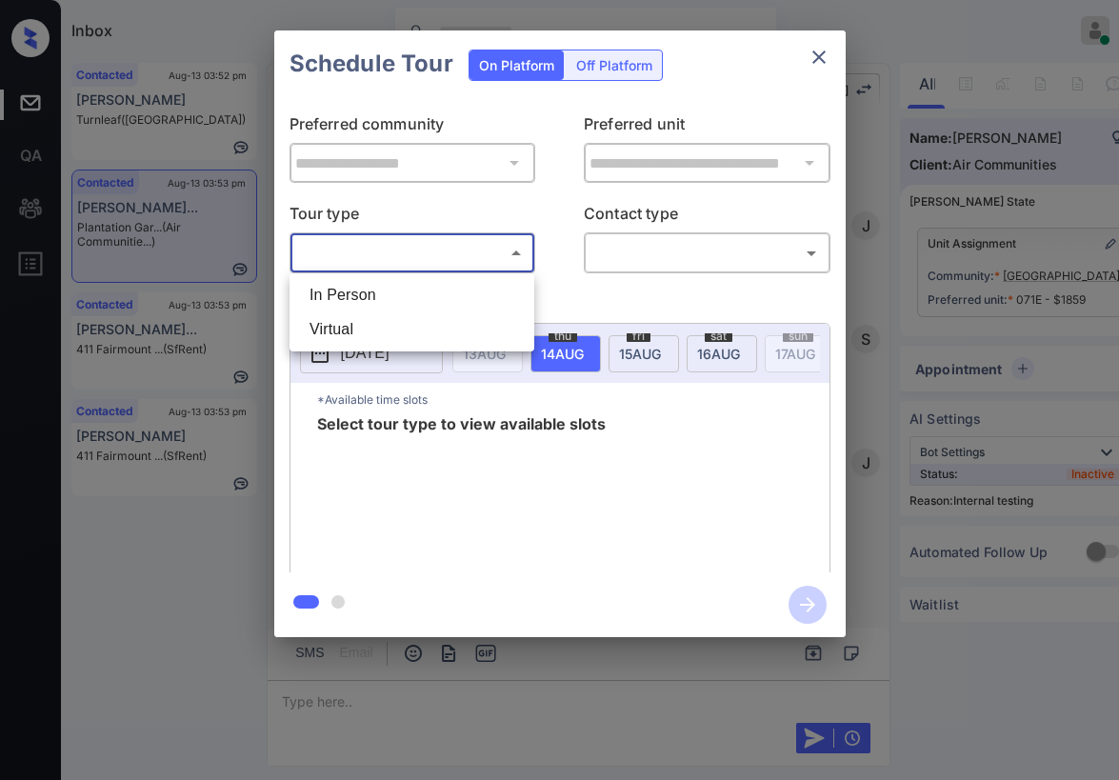
click at [397, 237] on body "Inbox Paolo Gabriel Online Set yourself offline Set yourself on break Profile S…" at bounding box center [559, 390] width 1119 height 780
click at [370, 283] on li "In Person" at bounding box center [411, 295] width 235 height 34
type input "********"
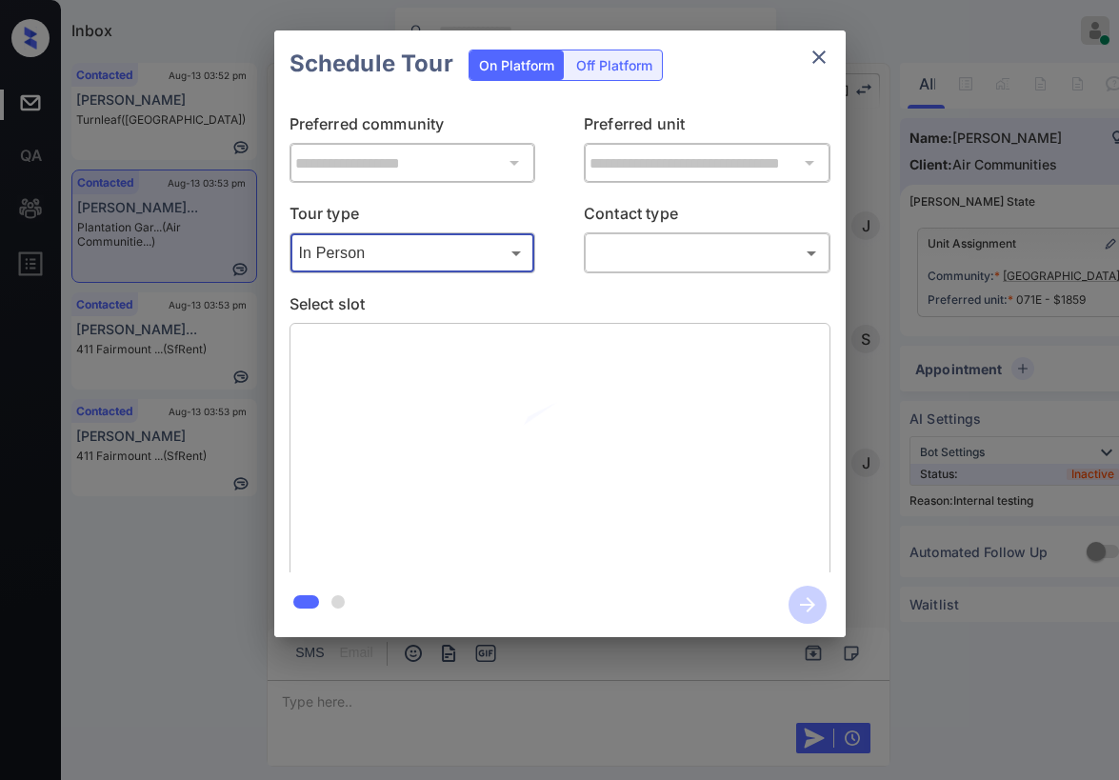
click at [599, 248] on body "Inbox Paolo Gabriel Online Set yourself offline Set yourself on break Profile S…" at bounding box center [559, 390] width 1119 height 780
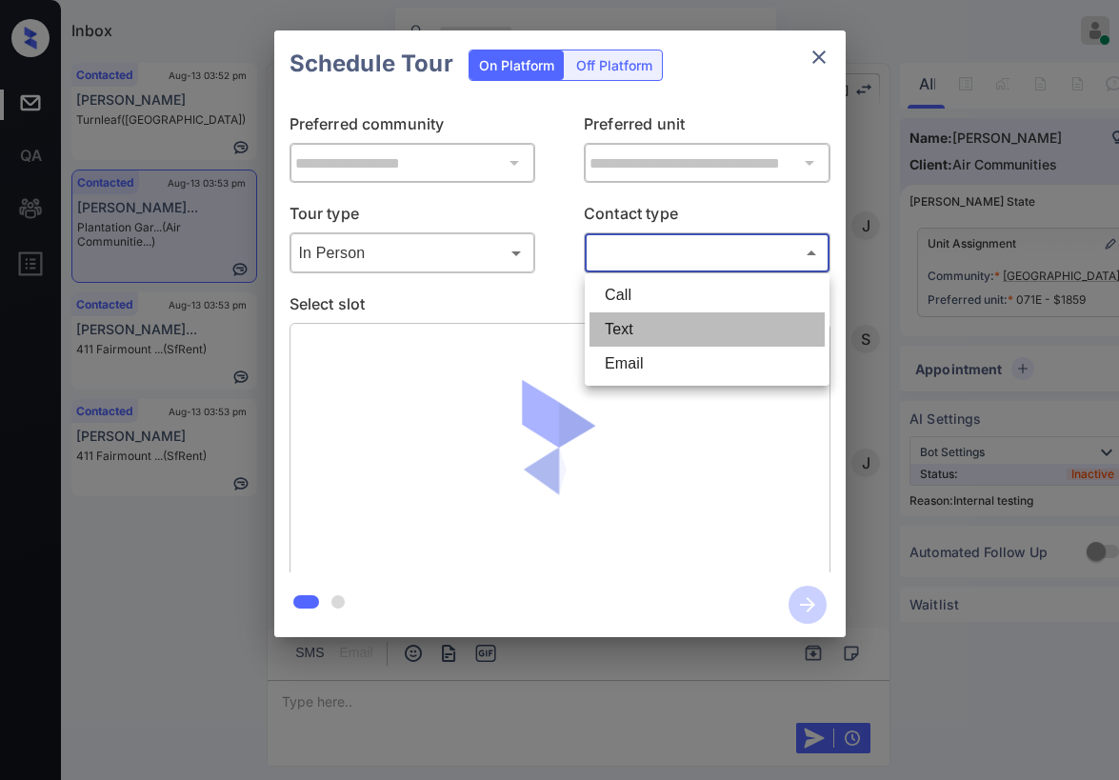
click at [617, 315] on li "Text" at bounding box center [706, 329] width 235 height 34
type input "****"
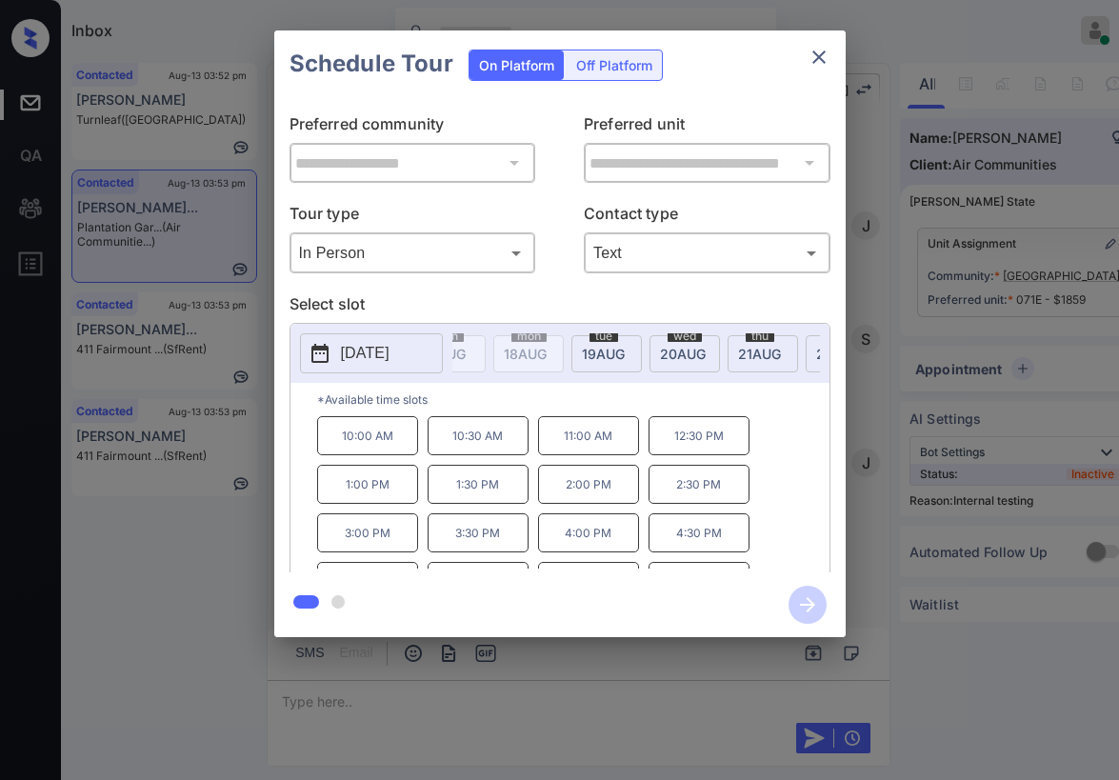
scroll to position [0, 364]
click at [142, 354] on span "19 AUG" at bounding box center [120, 354] width 43 height 16
click at [474, 447] on p "11:00 AM" at bounding box center [478, 435] width 101 height 39
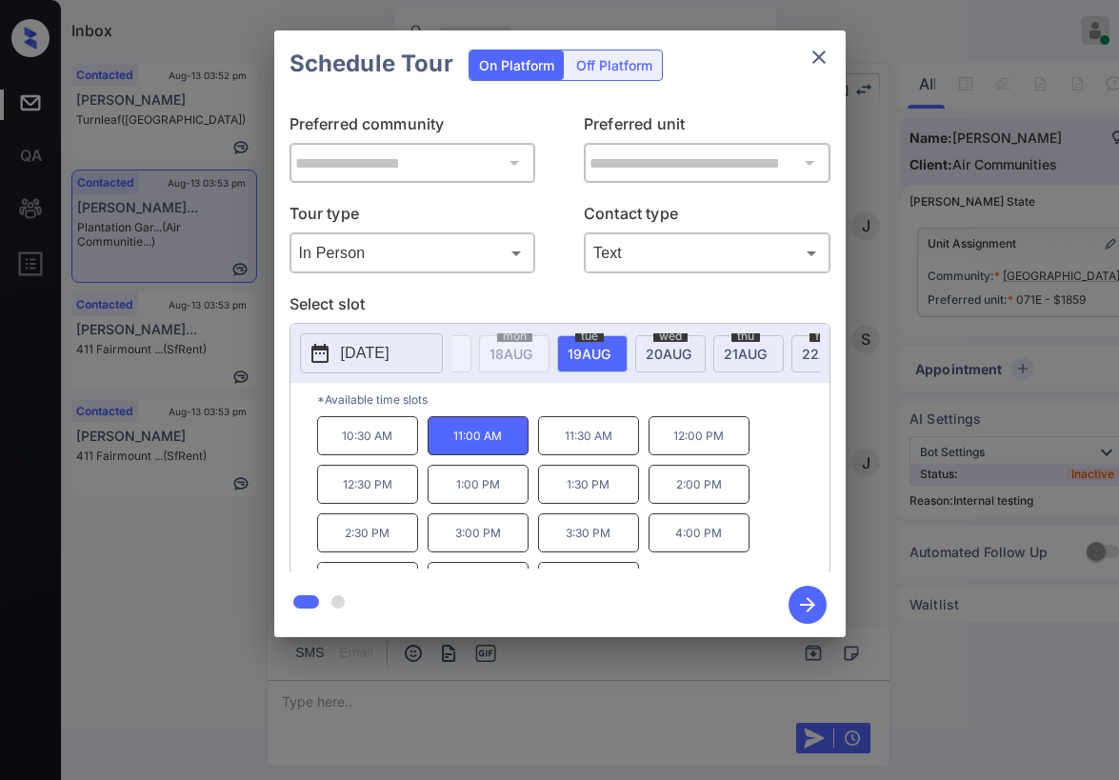
click at [800, 607] on icon "button" at bounding box center [807, 605] width 38 height 38
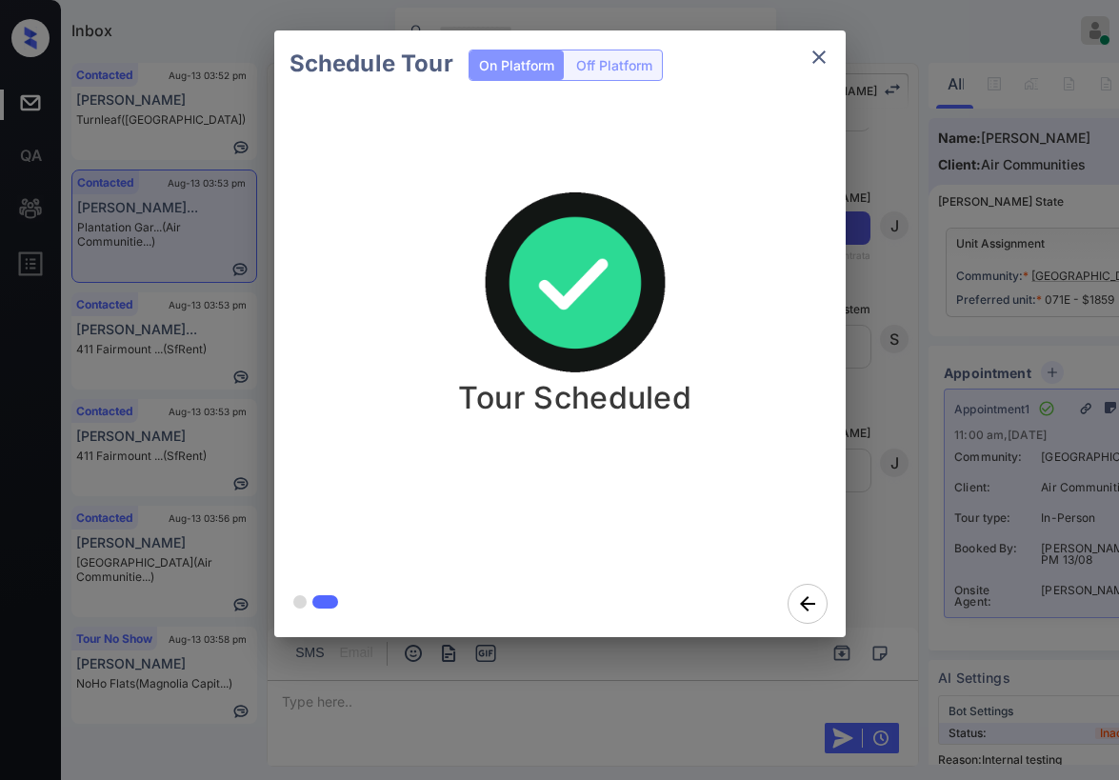
click at [819, 54] on icon "close" at bounding box center [818, 57] width 23 height 23
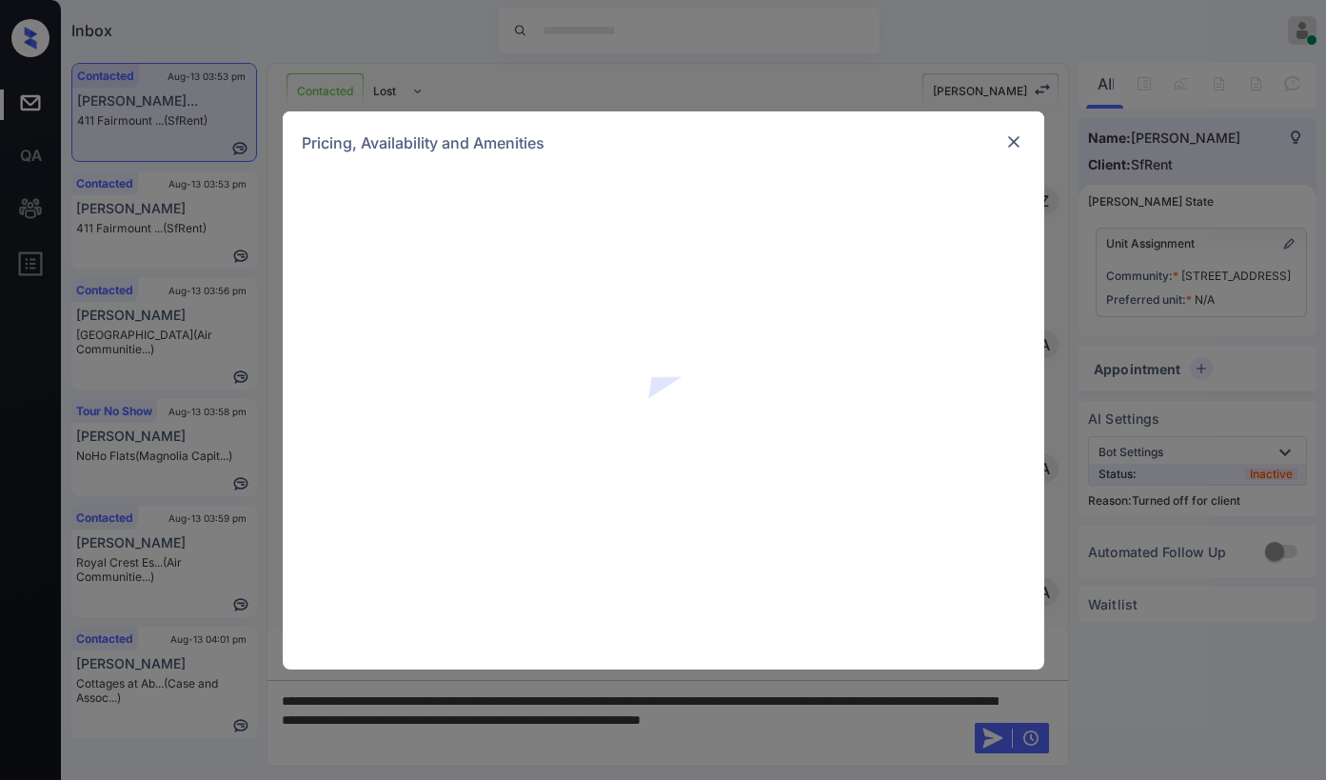
scroll to position [4326, 0]
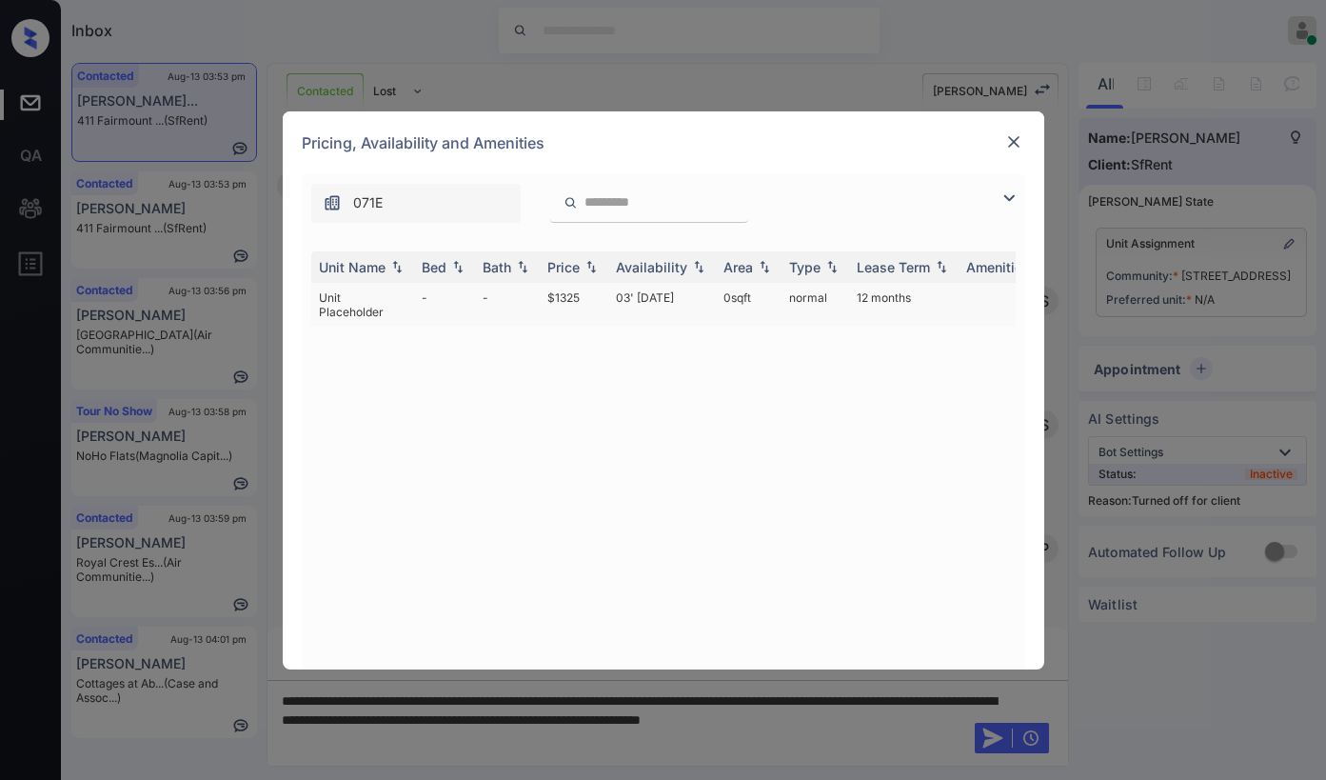
click at [595, 305] on td "$1325" at bounding box center [574, 305] width 69 height 44
click at [594, 305] on td "$1325" at bounding box center [574, 305] width 69 height 44
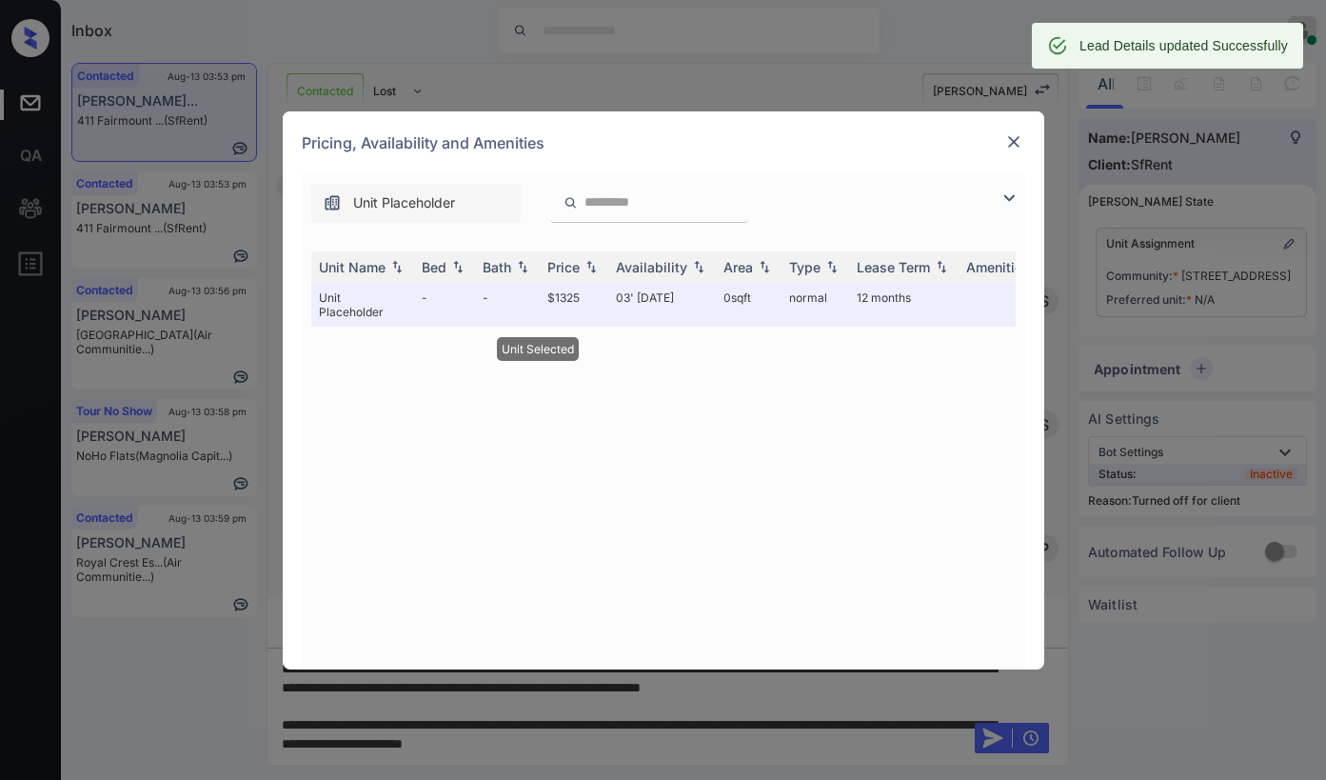
click at [1009, 144] on img at bounding box center [1014, 141] width 19 height 19
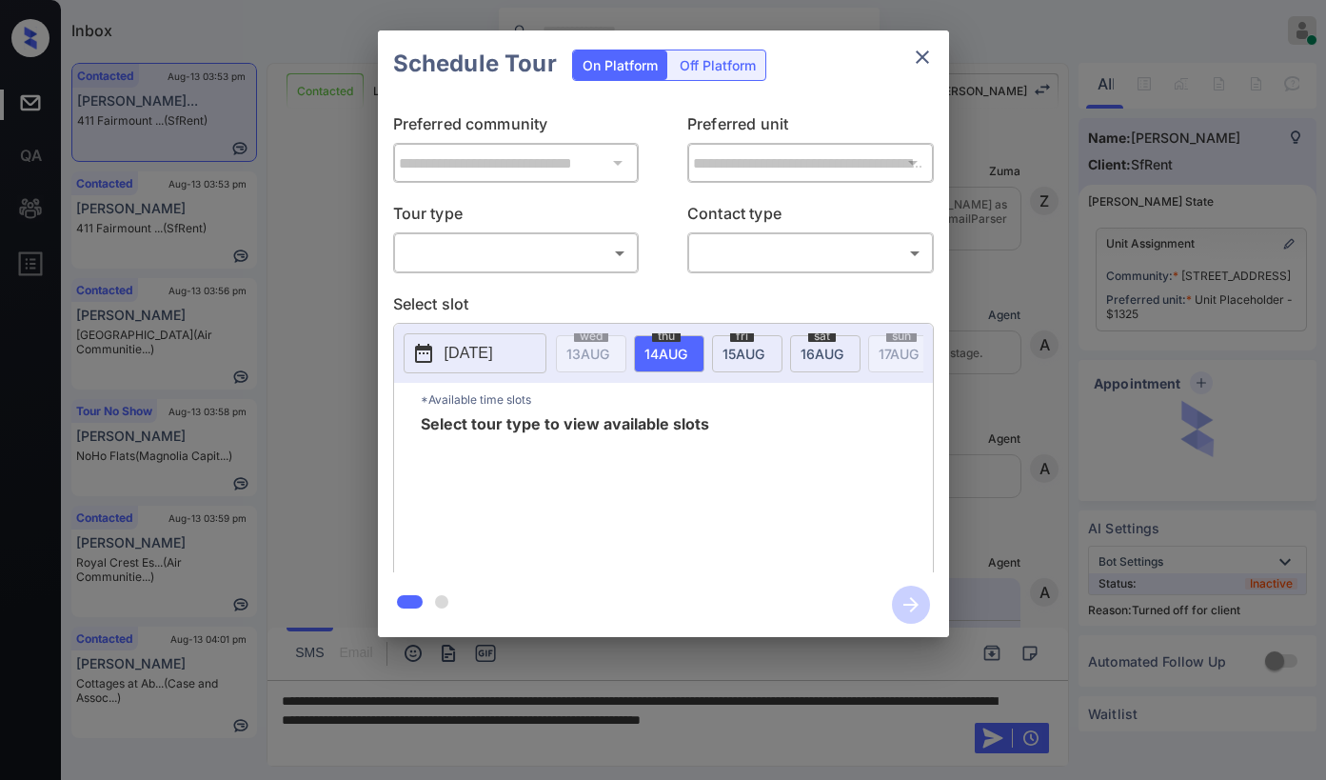
scroll to position [4326, 0]
click at [696, 74] on div "Off Platform" at bounding box center [717, 65] width 95 height 30
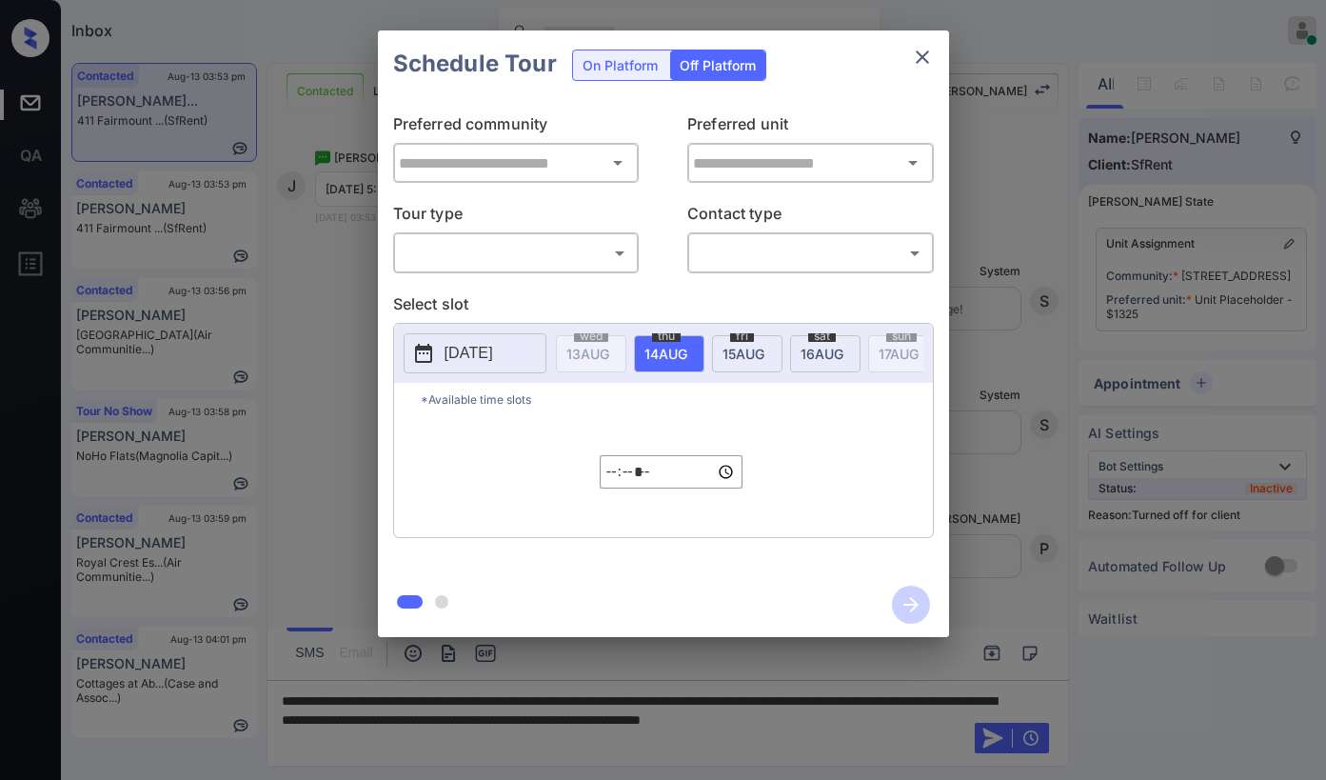
type input "**********"
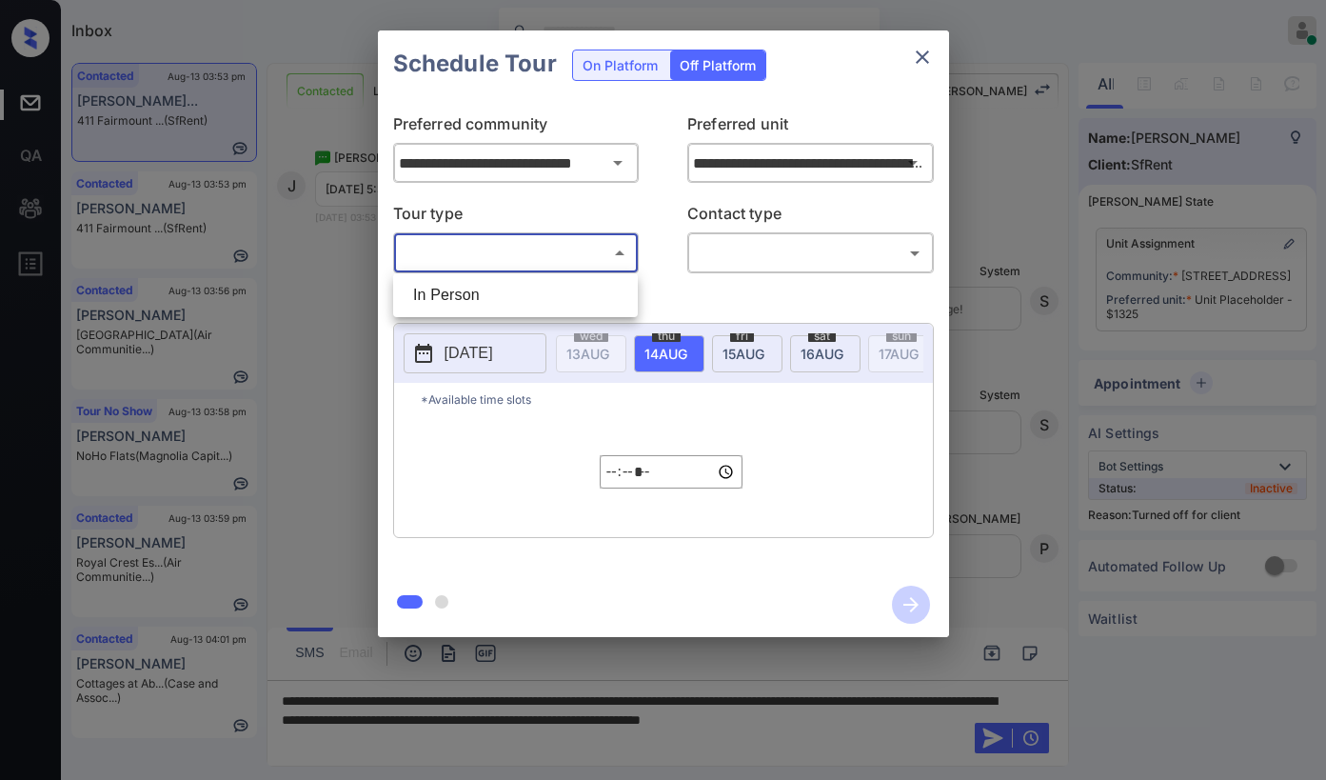
click at [518, 242] on body "Inbox [PERSON_NAME] Online Set yourself offline Set yourself on break Profile S…" at bounding box center [663, 390] width 1326 height 780
click at [491, 288] on li "In Person" at bounding box center [515, 295] width 235 height 34
type input "********"
click at [749, 258] on body "Inbox [PERSON_NAME] Online Set yourself offline Set yourself on break Profile S…" at bounding box center [663, 390] width 1326 height 780
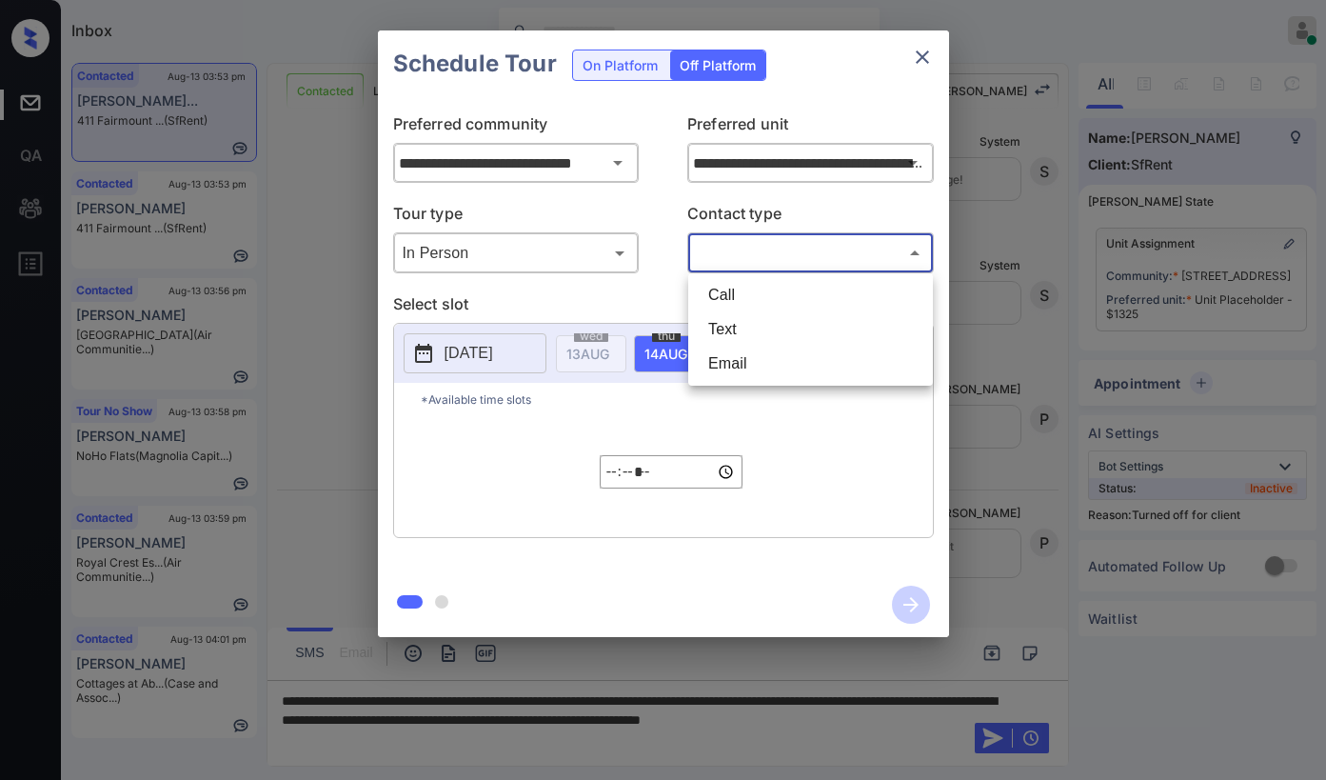
scroll to position [4455, 0]
drag, startPoint x: 734, startPoint y: 321, endPoint x: 694, endPoint y: 330, distance: 41.1
click at [733, 323] on li "Text" at bounding box center [810, 329] width 235 height 34
type input "****"
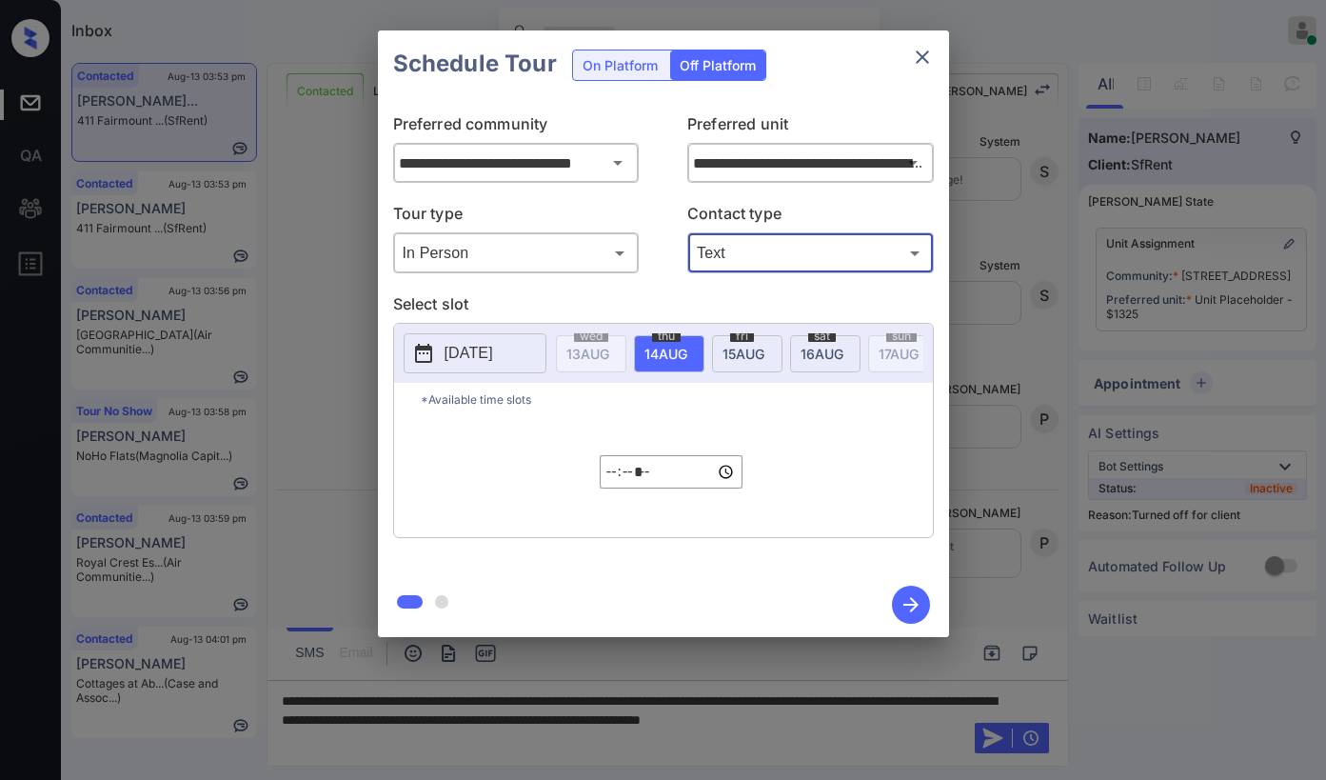
click at [481, 349] on p "[DATE]" at bounding box center [469, 353] width 49 height 23
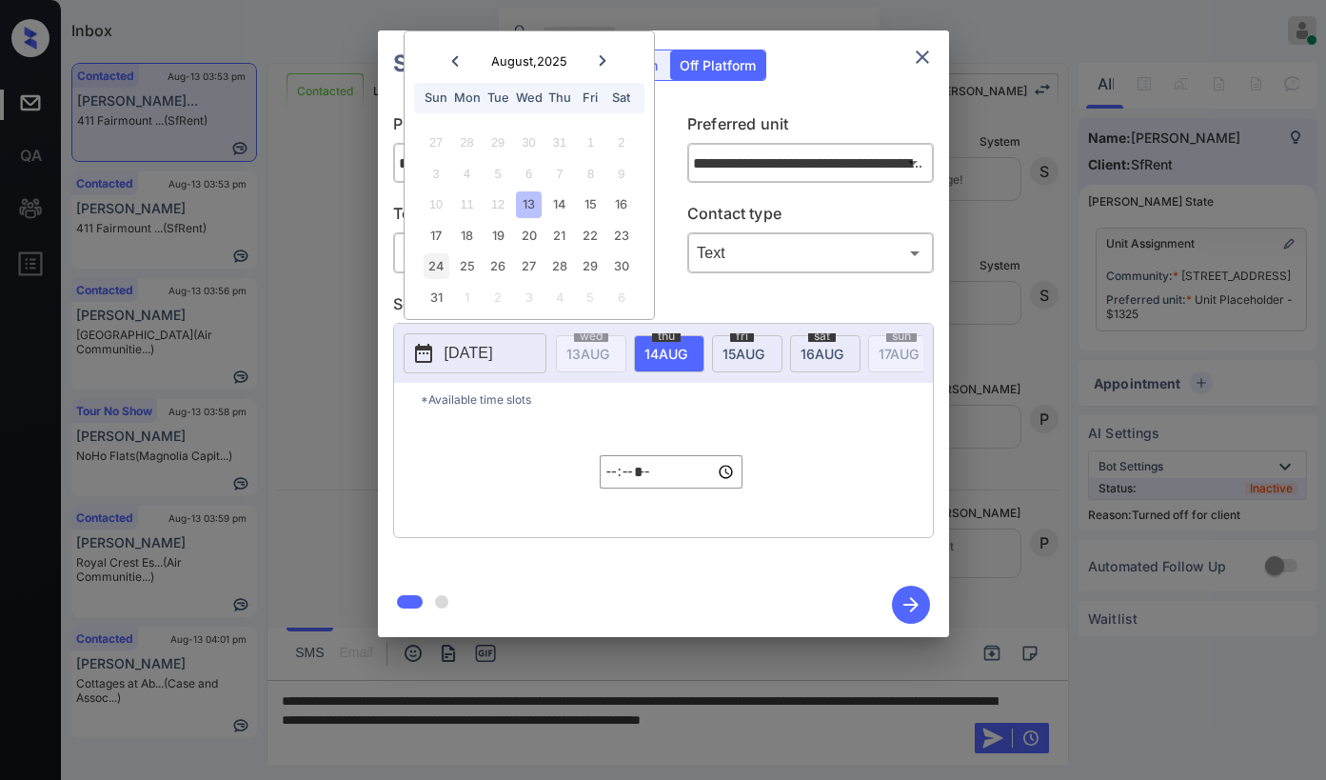
click at [433, 263] on div "24" at bounding box center [437, 266] width 26 height 26
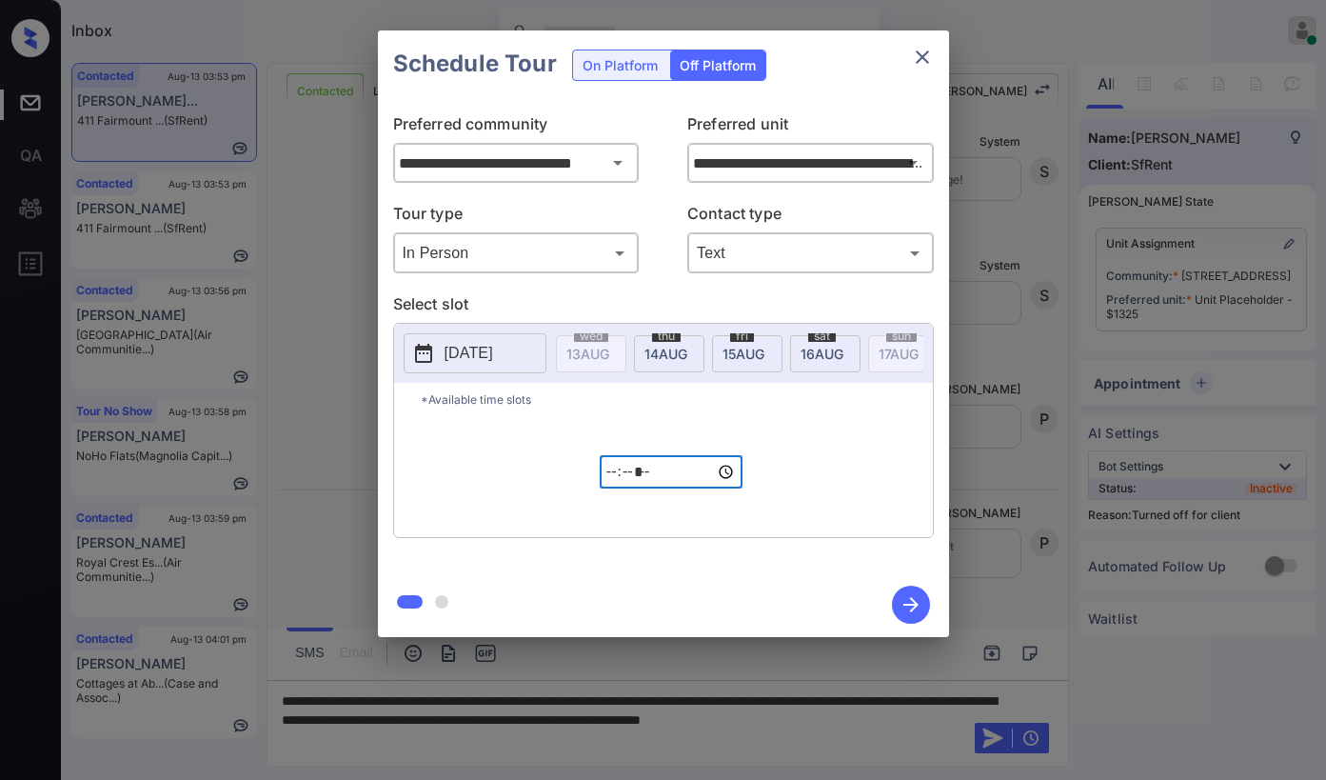
click at [615, 477] on input "*****" at bounding box center [671, 471] width 143 height 33
type input "*****"
click at [906, 605] on icon "button" at bounding box center [911, 604] width 15 height 15
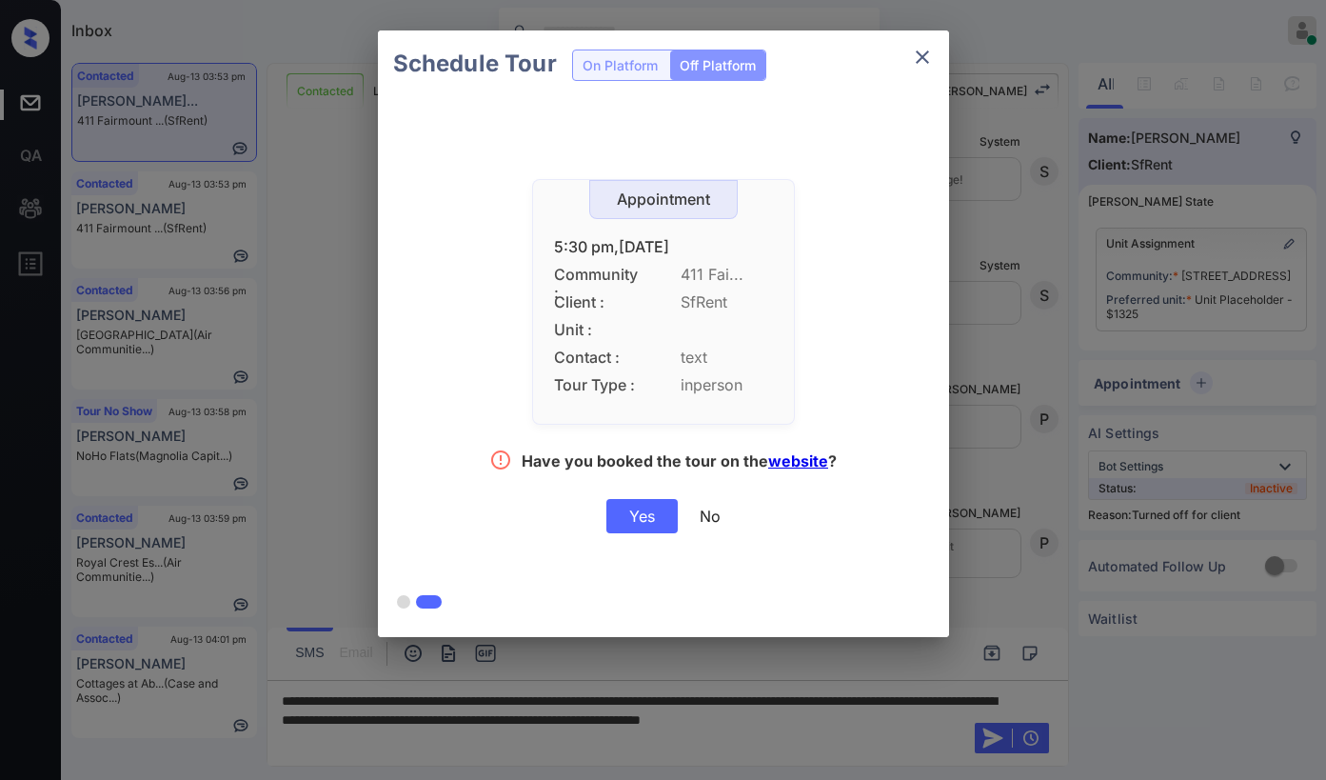
click at [648, 511] on div "Yes" at bounding box center [642, 516] width 71 height 34
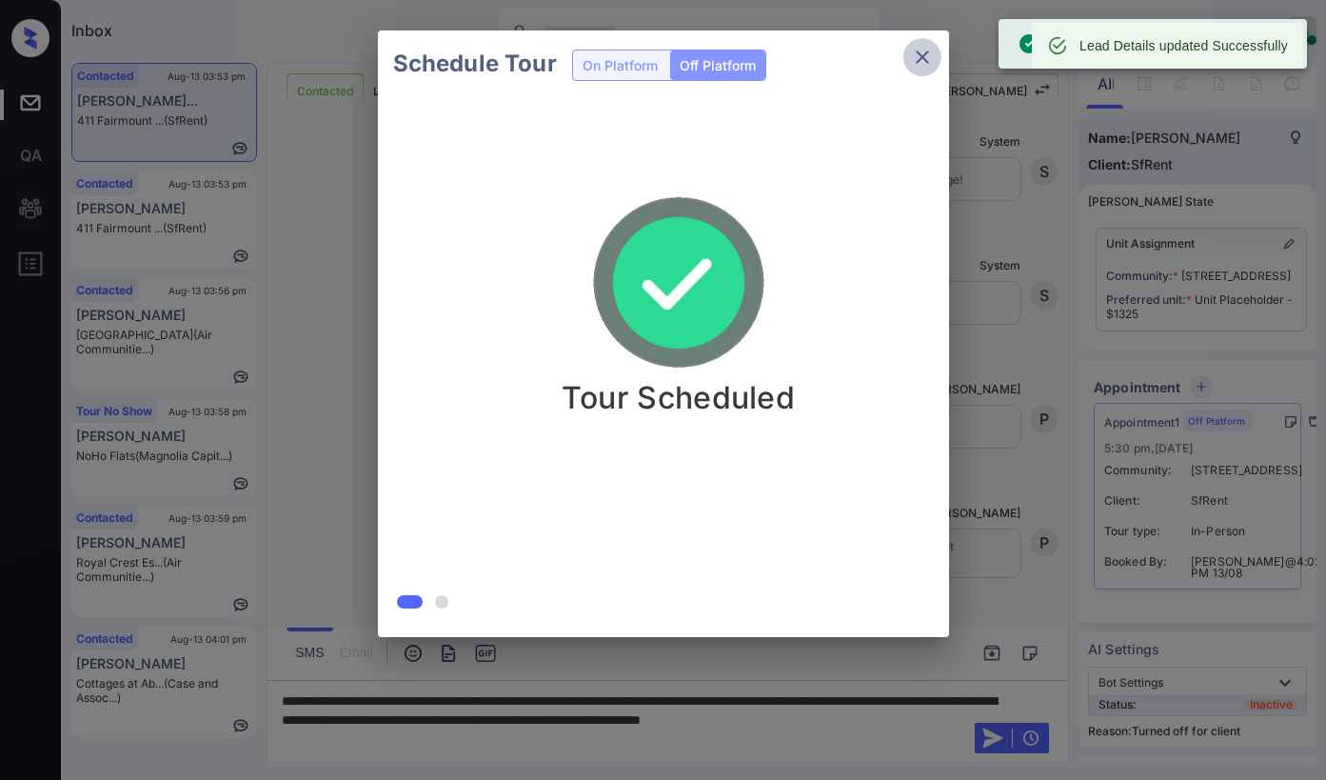
click at [922, 57] on icon "close" at bounding box center [922, 56] width 13 height 13
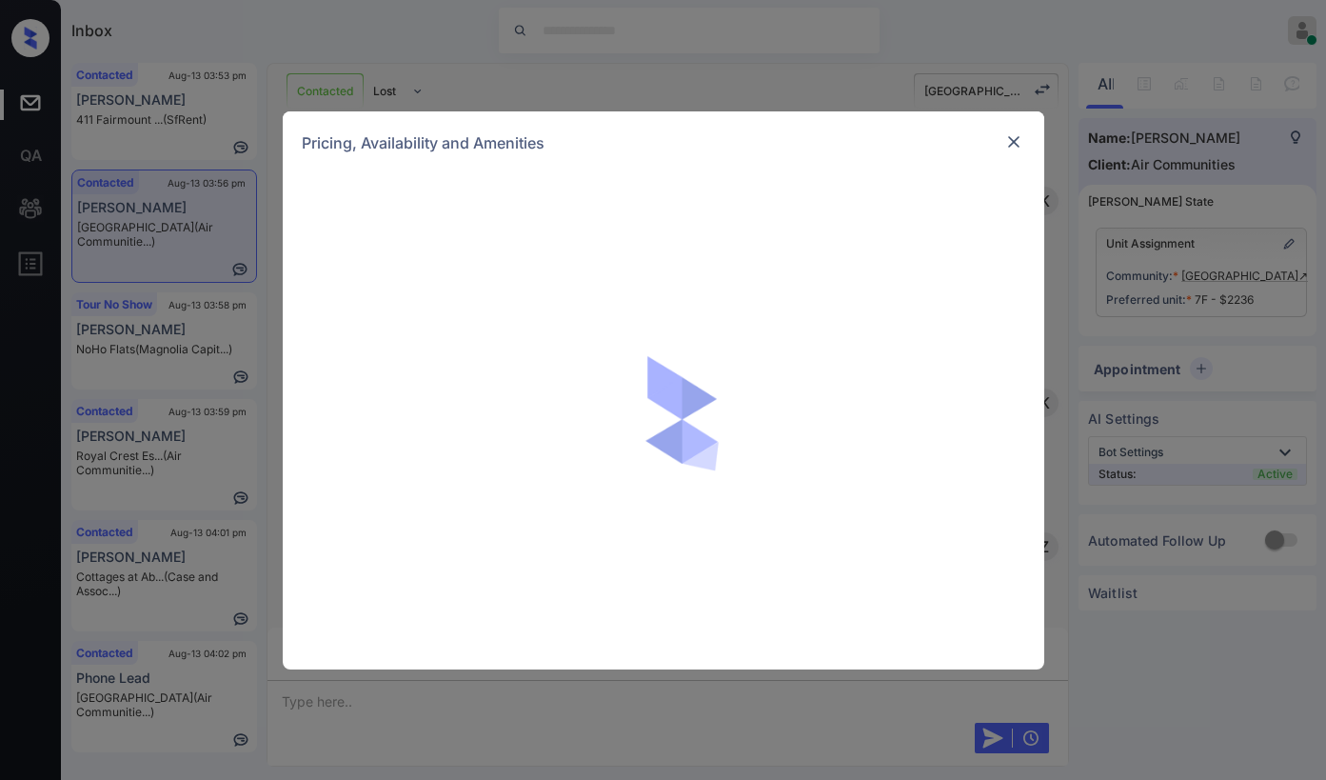
scroll to position [5865, 0]
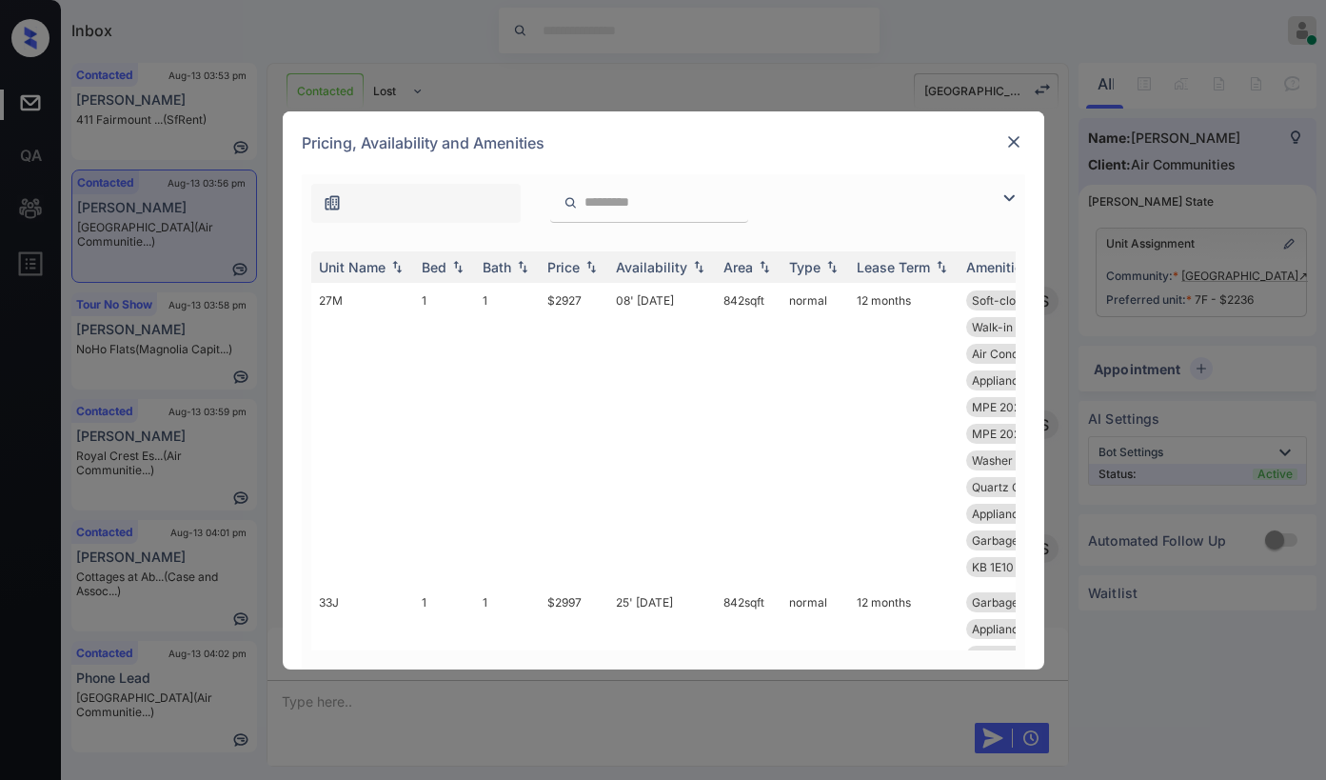
click at [1008, 149] on img at bounding box center [1014, 141] width 19 height 19
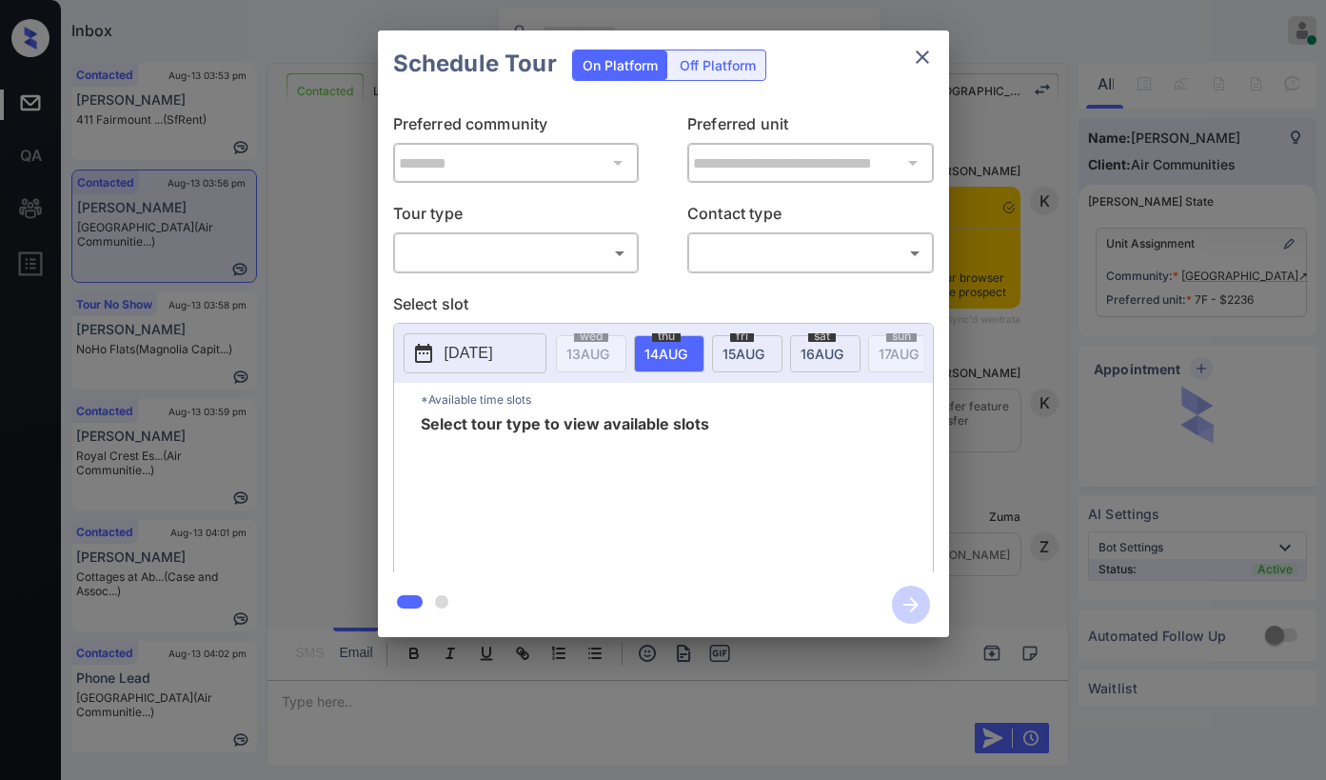
scroll to position [5865, 0]
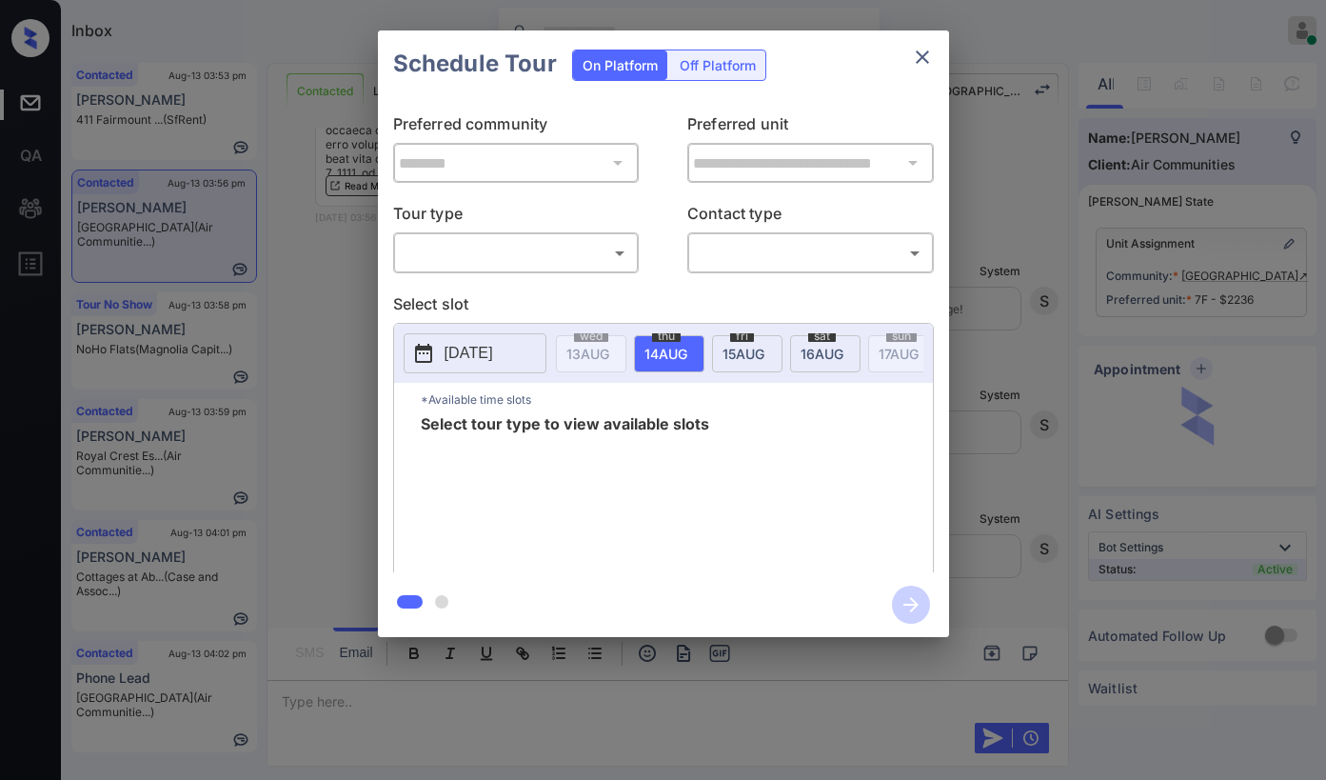
click at [431, 246] on body "Inbox [PERSON_NAME] Online Set yourself offline Set yourself on break Profile S…" at bounding box center [663, 390] width 1326 height 780
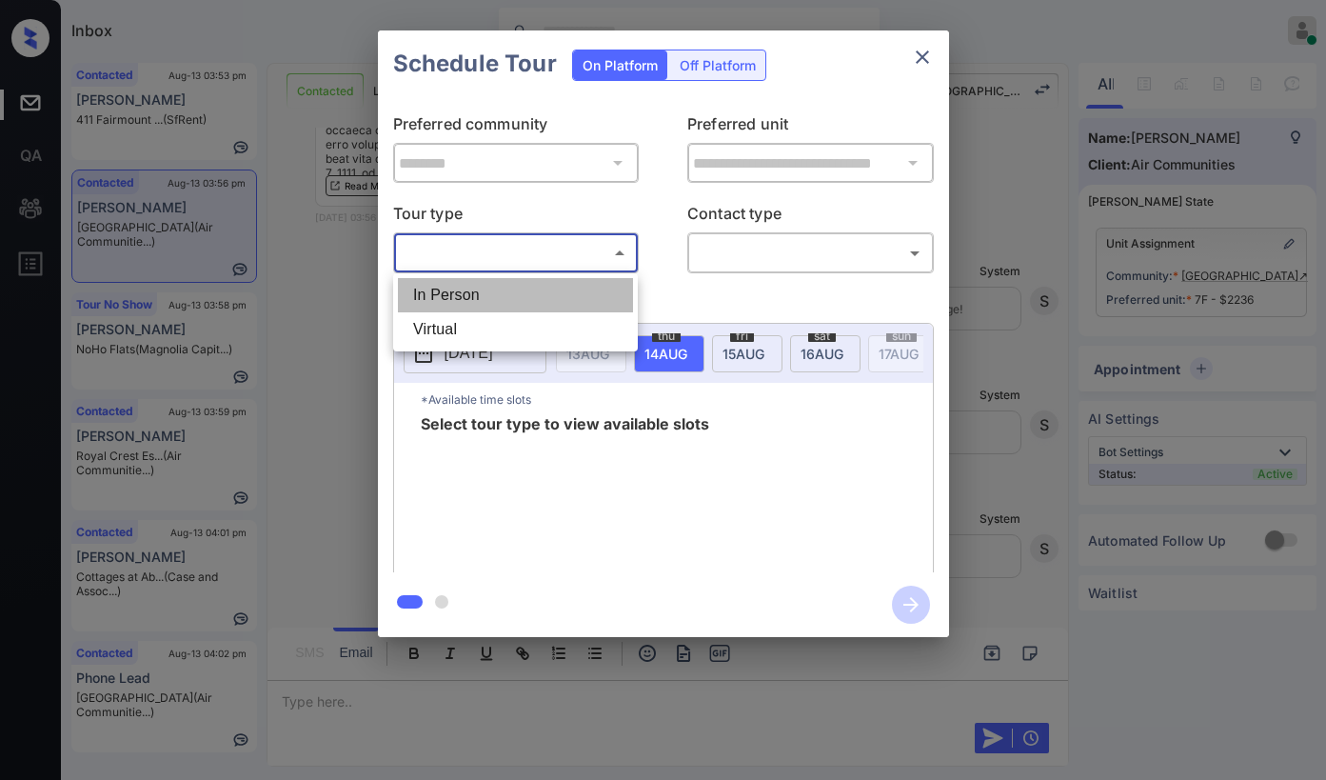
drag, startPoint x: 454, startPoint y: 303, endPoint x: 755, endPoint y: 260, distance: 303.9
click at [456, 301] on li "In Person" at bounding box center [515, 295] width 235 height 34
type input "********"
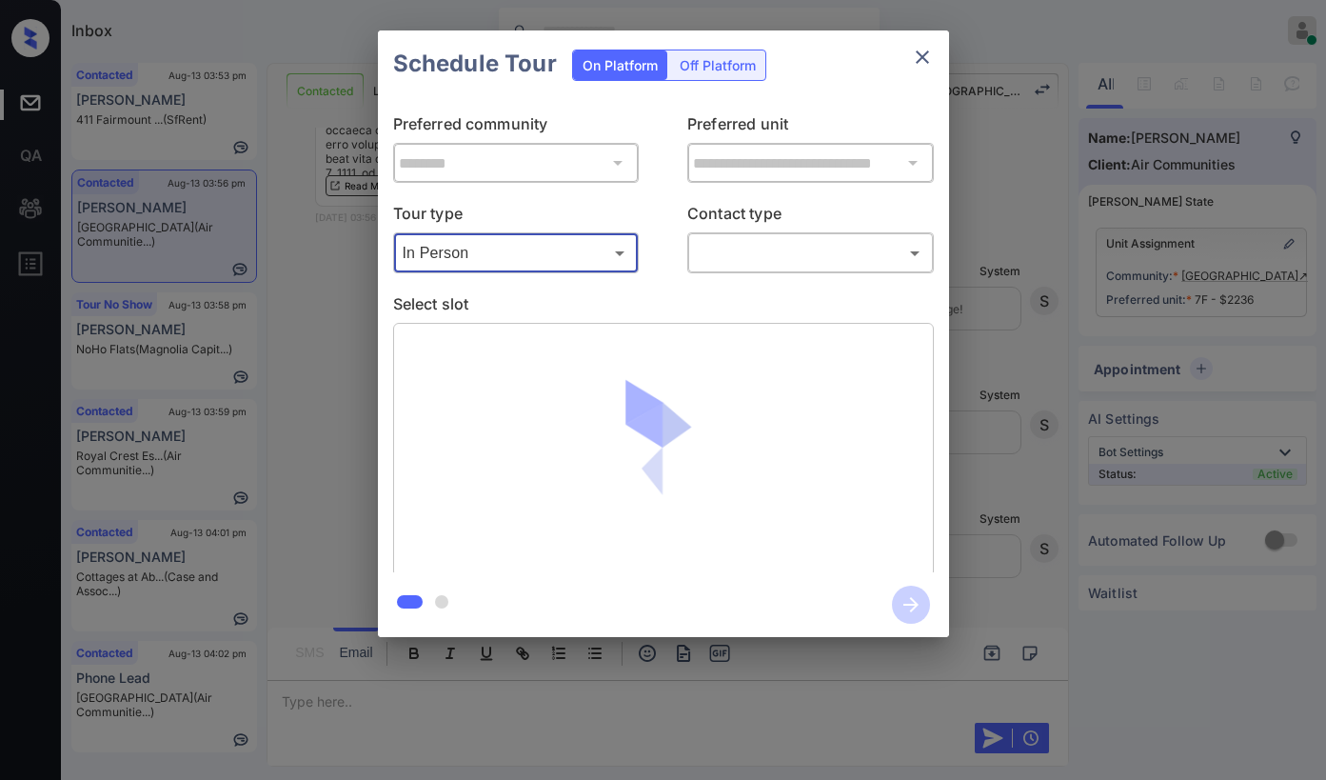
click at [765, 257] on body "Inbox [PERSON_NAME] Online Set yourself offline Set yourself on break Profile S…" at bounding box center [663, 390] width 1326 height 780
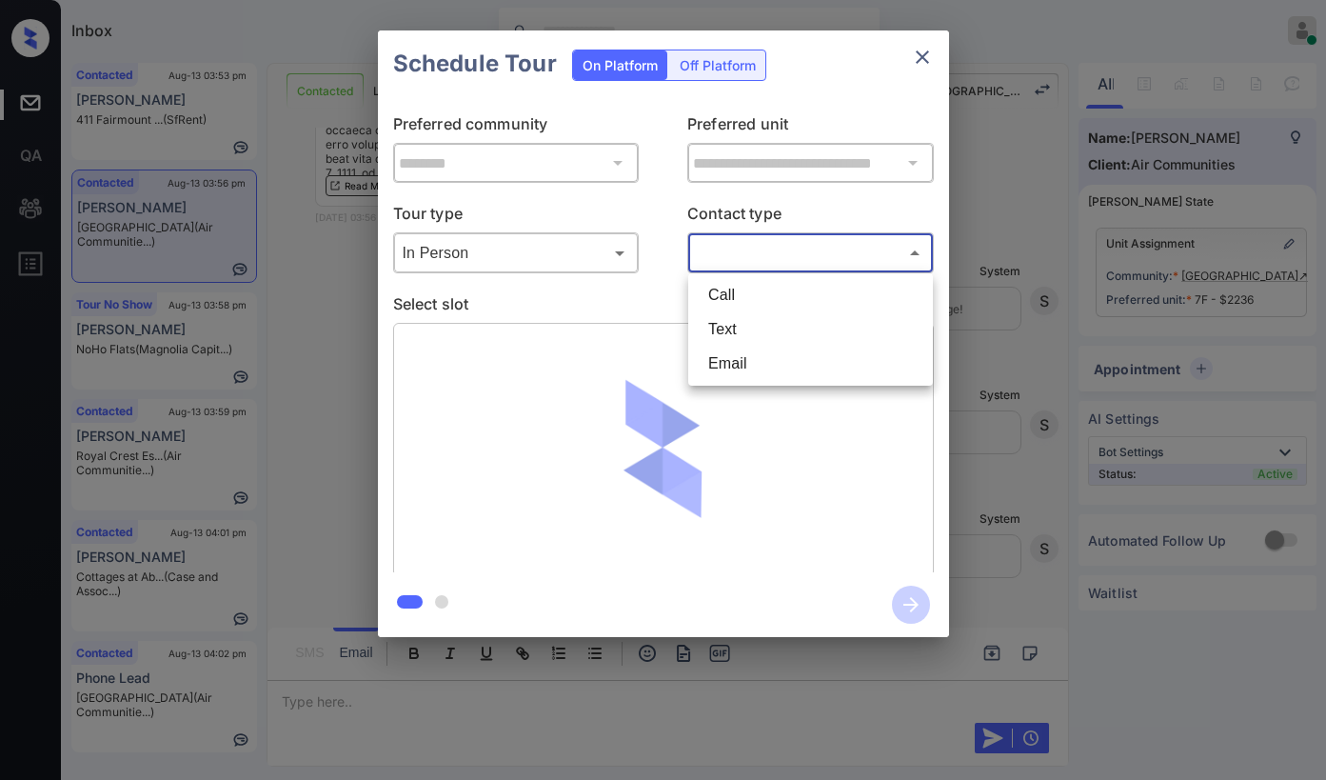
click at [745, 323] on li "Text" at bounding box center [810, 329] width 235 height 34
type input "****"
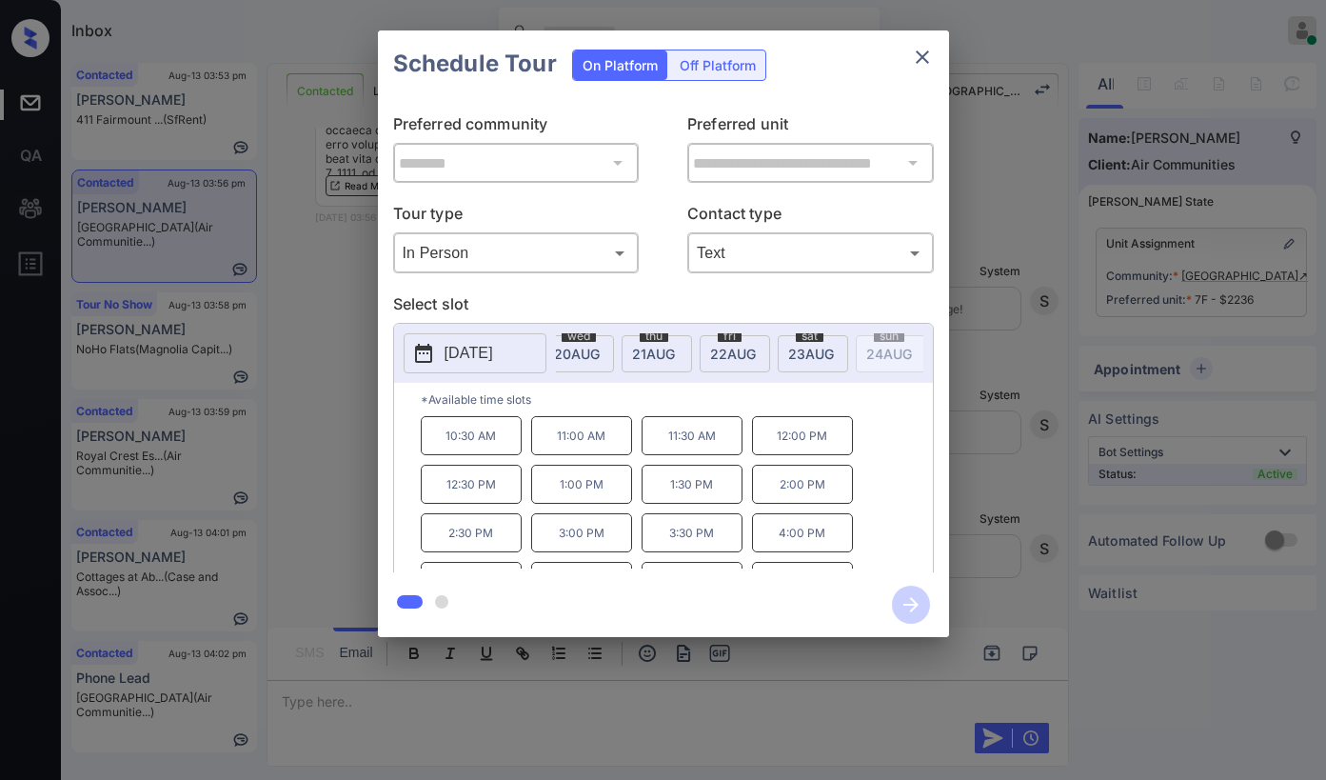
scroll to position [0, 587]
click at [927, 64] on icon "close" at bounding box center [922, 57] width 23 height 23
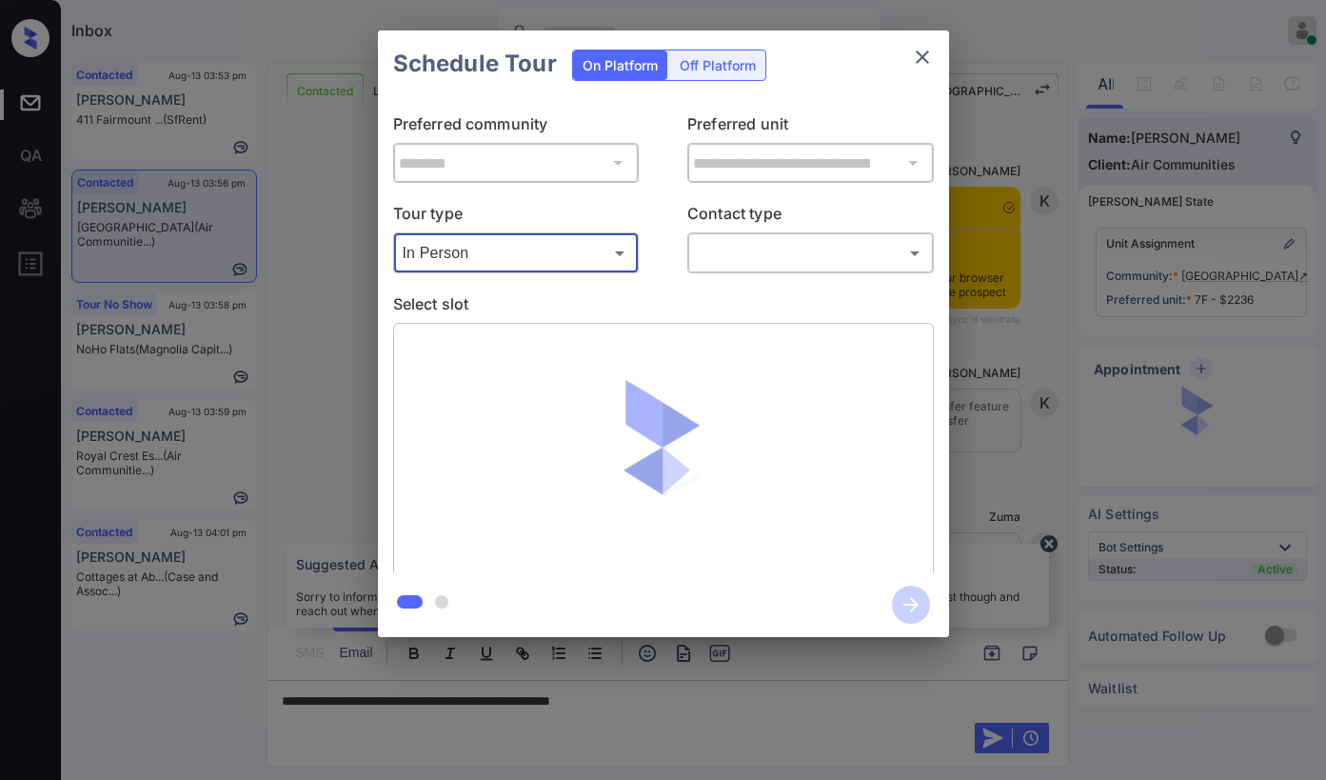
scroll to position [4532, 0]
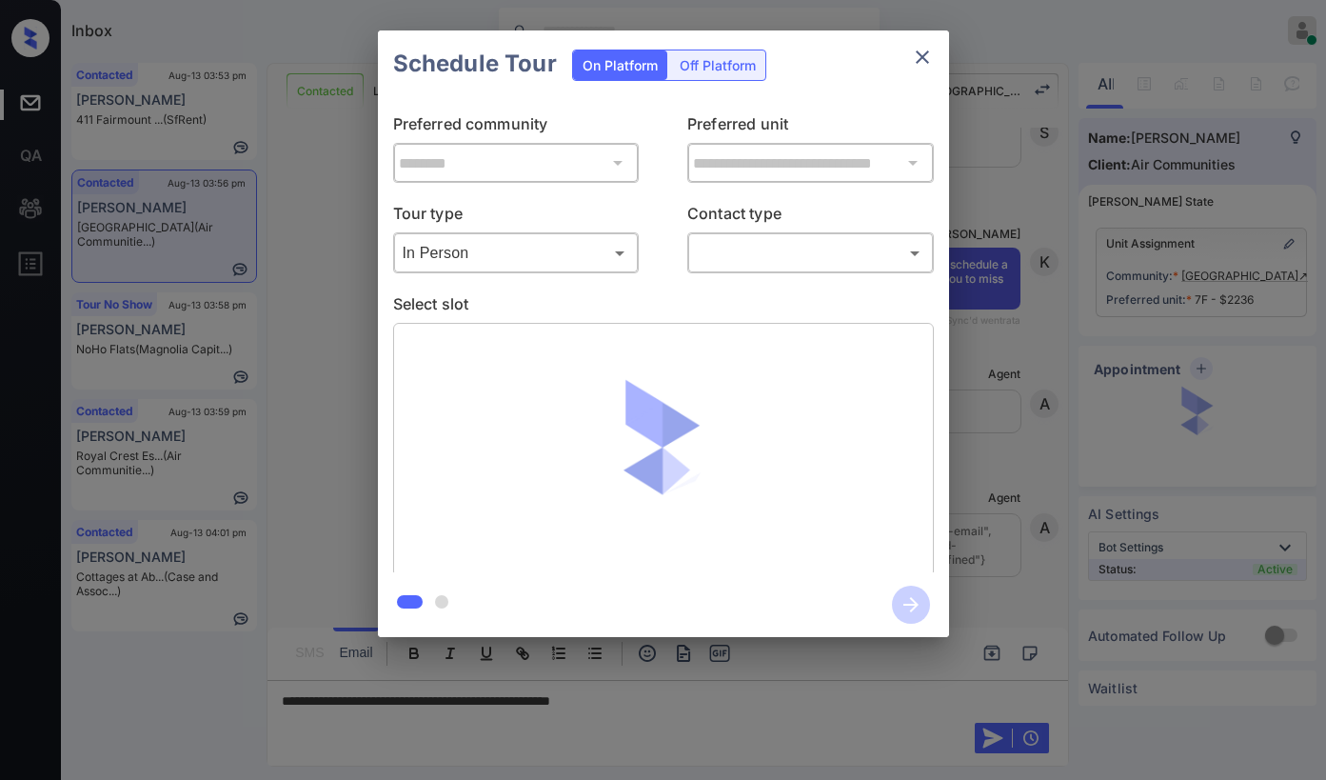
click at [746, 238] on body "Inbox [PERSON_NAME] Online Set yourself offline Set yourself on break Profile S…" at bounding box center [663, 390] width 1326 height 780
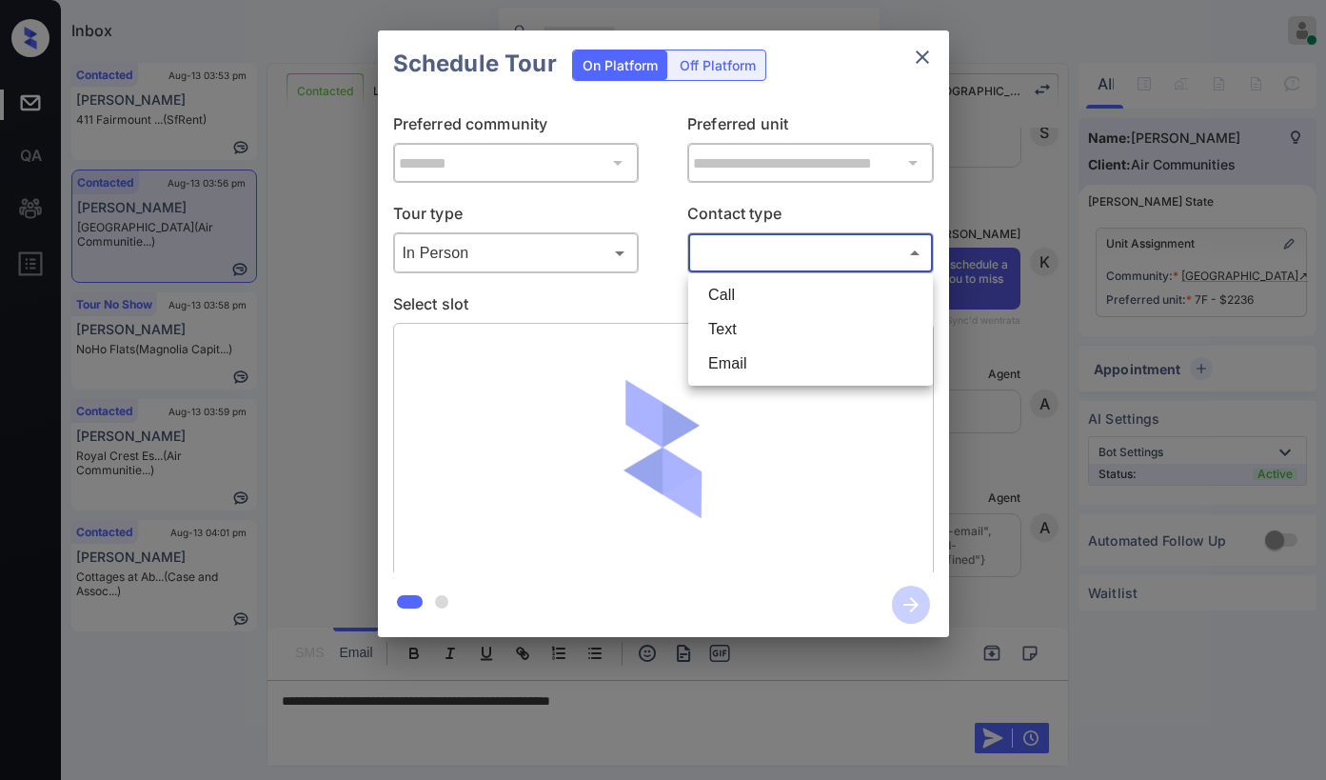
click at [726, 324] on li "Text" at bounding box center [810, 329] width 235 height 34
type input "****"
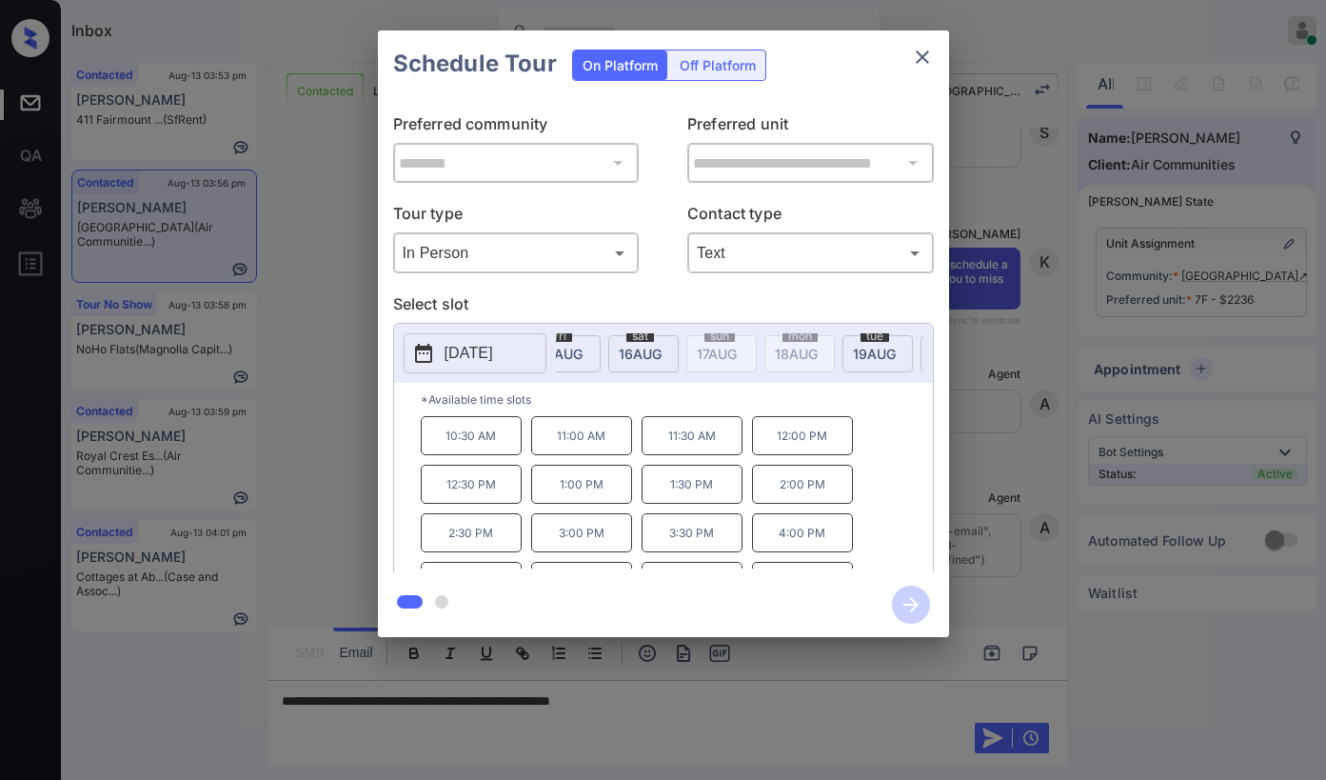
scroll to position [0, 195]
click at [414, 353] on span "16 AUG" at bounding box center [392, 354] width 43 height 16
click at [922, 62] on icon "close" at bounding box center [922, 57] width 23 height 23
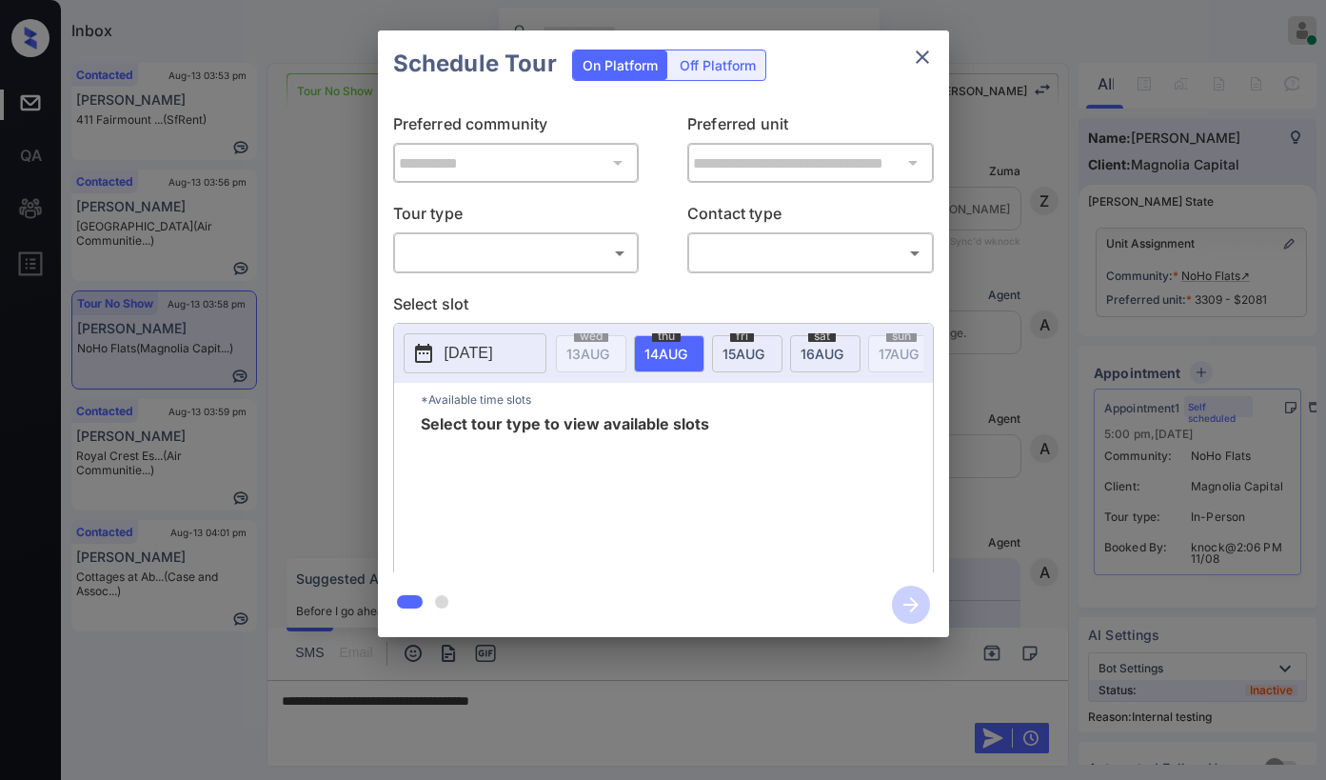
scroll to position [16480, 0]
click at [548, 246] on body "Inbox Paolo Gabriel Online Set yourself offline Set yourself on break Profile S…" at bounding box center [663, 390] width 1326 height 780
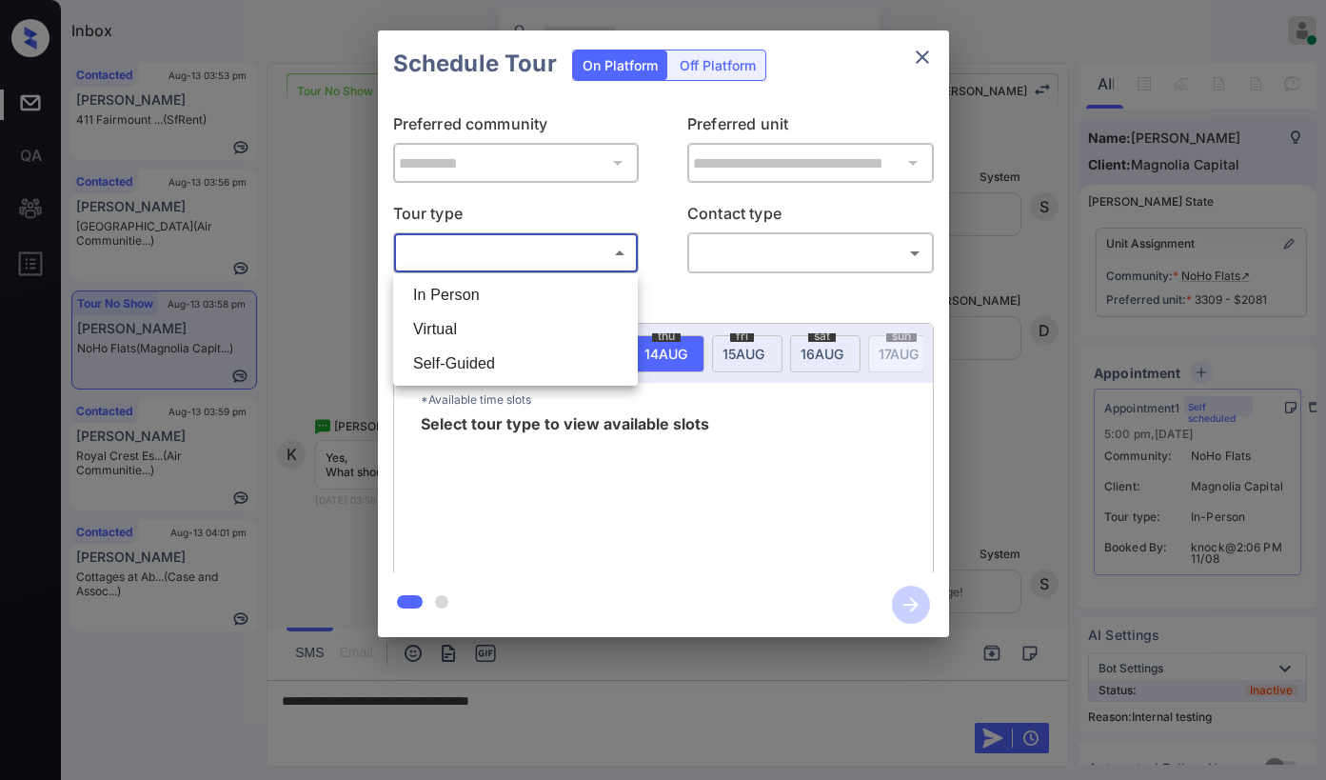
click at [512, 322] on li "Virtual" at bounding box center [515, 329] width 235 height 34
type input "*******"
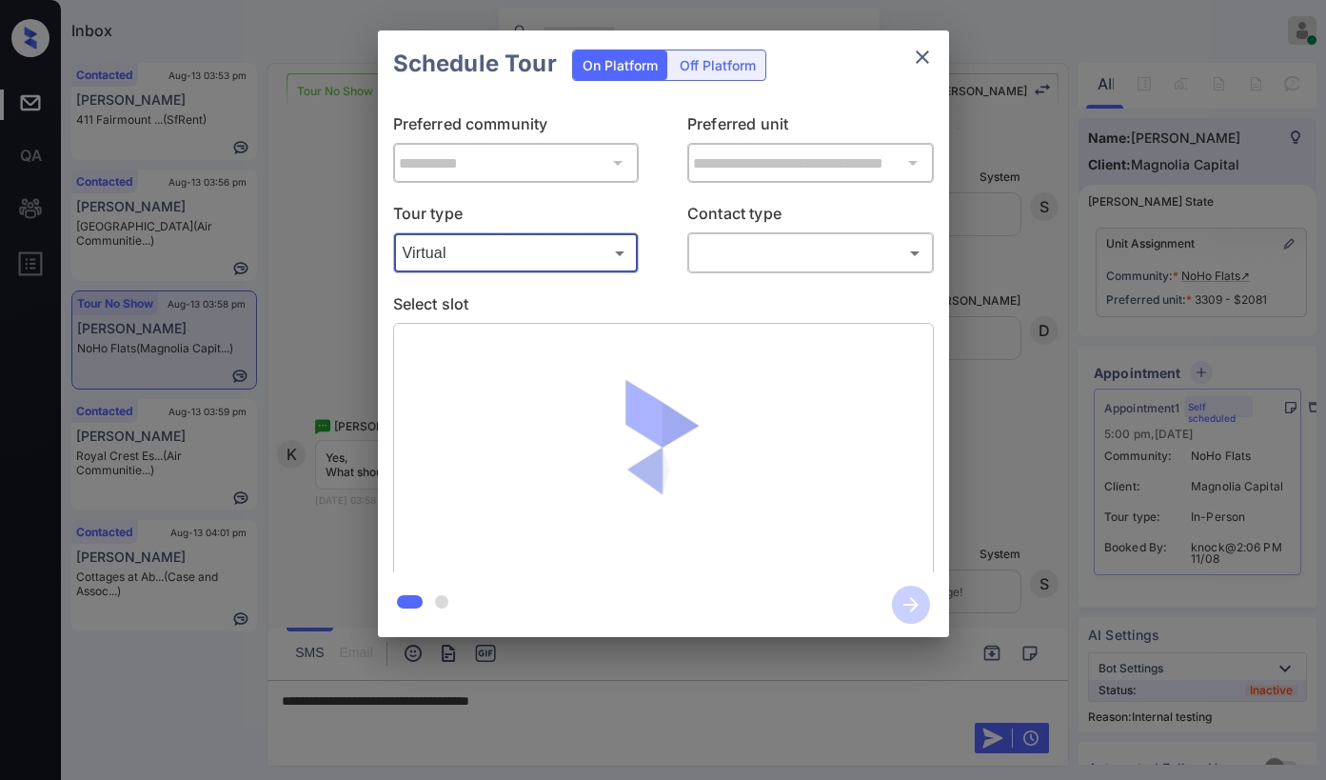
click at [740, 255] on body "Inbox Paolo Gabriel Online Set yourself offline Set yourself on break Profile S…" at bounding box center [663, 390] width 1326 height 780
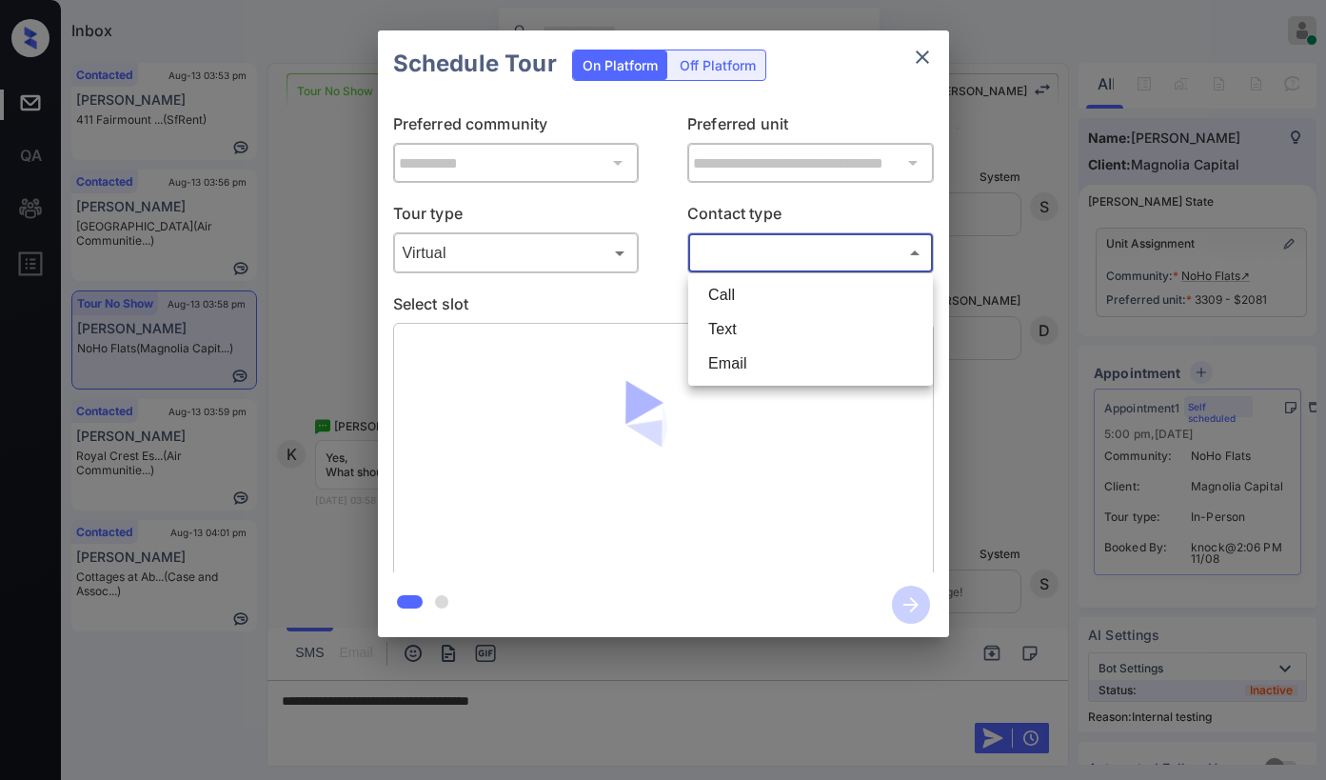
click at [746, 319] on li "Text" at bounding box center [810, 329] width 235 height 34
type input "****"
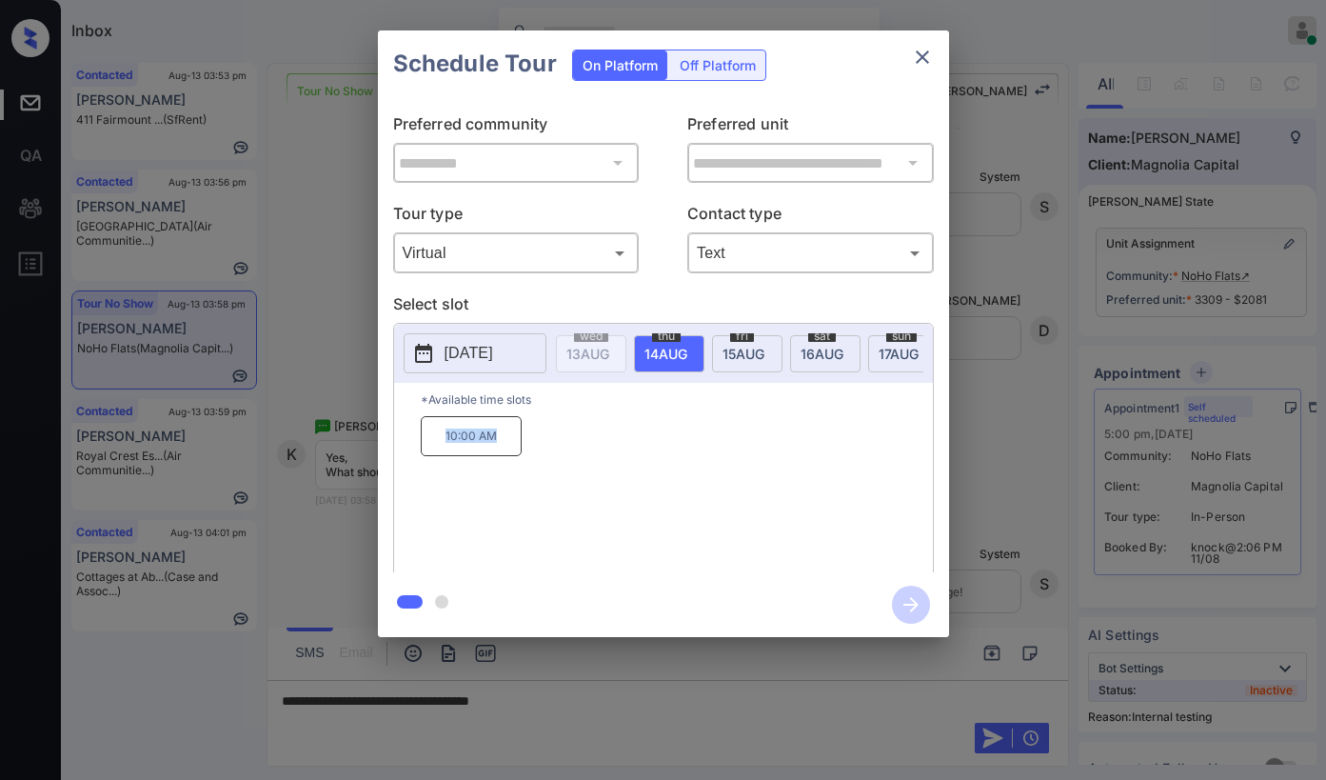
drag, startPoint x: 434, startPoint y: 435, endPoint x: 509, endPoint y: 453, distance: 77.4
click at [504, 456] on p "10:00 AM" at bounding box center [471, 436] width 101 height 40
copy p "10:00 AM"
click at [921, 31] on div "Schedule Tour On Platform Off Platform" at bounding box center [663, 63] width 571 height 67
click at [925, 57] on icon "close" at bounding box center [922, 57] width 23 height 23
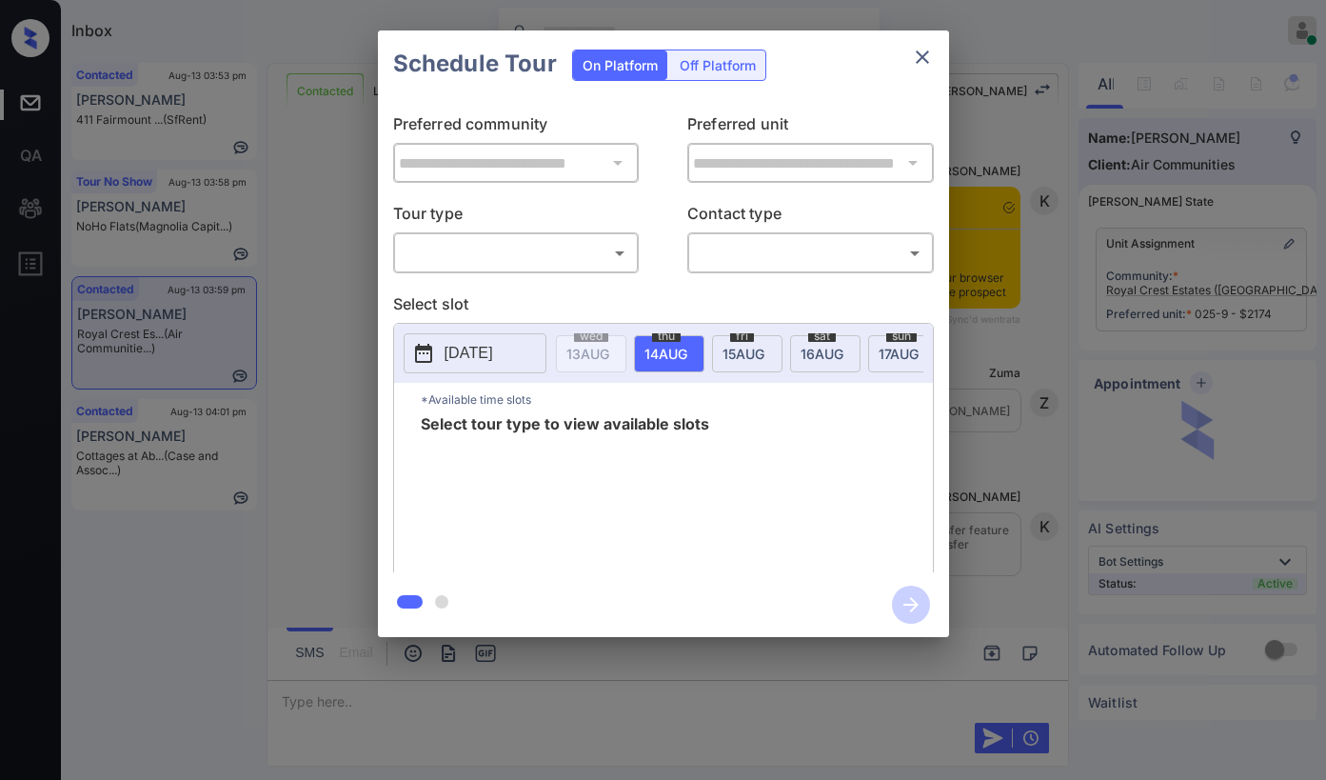
scroll to position [5517, 0]
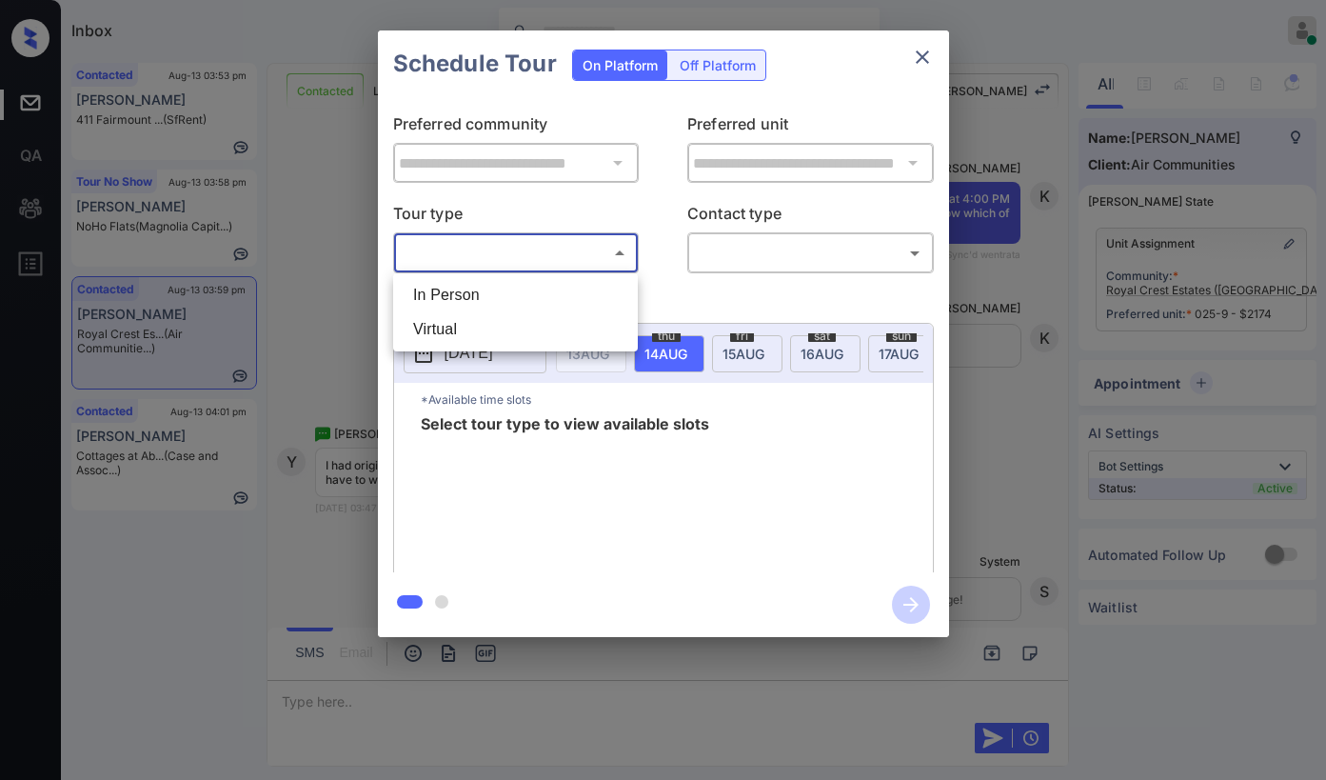
click at [526, 243] on body "Inbox [PERSON_NAME] Online Set yourself offline Set yourself on break Profile S…" at bounding box center [663, 390] width 1326 height 780
click at [932, 58] on div at bounding box center [663, 390] width 1326 height 780
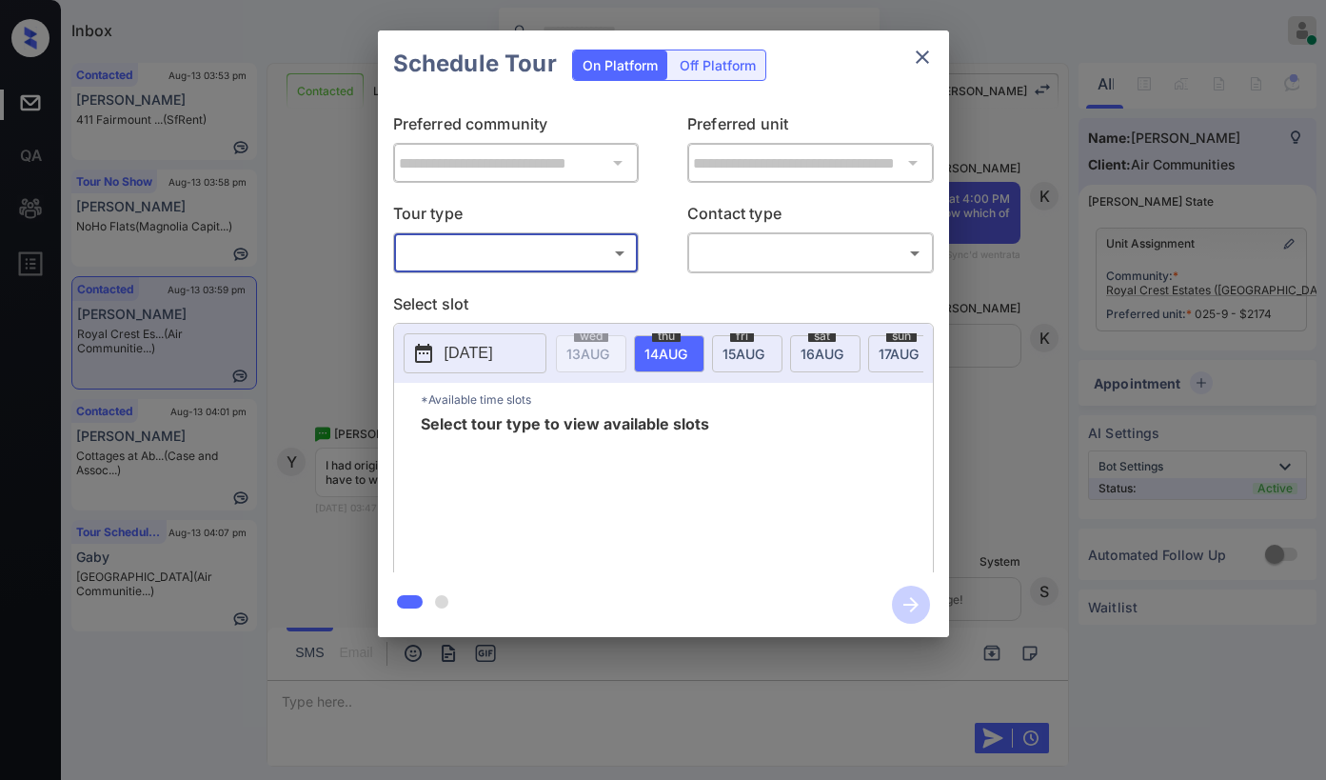
click at [927, 63] on icon "close" at bounding box center [922, 57] width 23 height 23
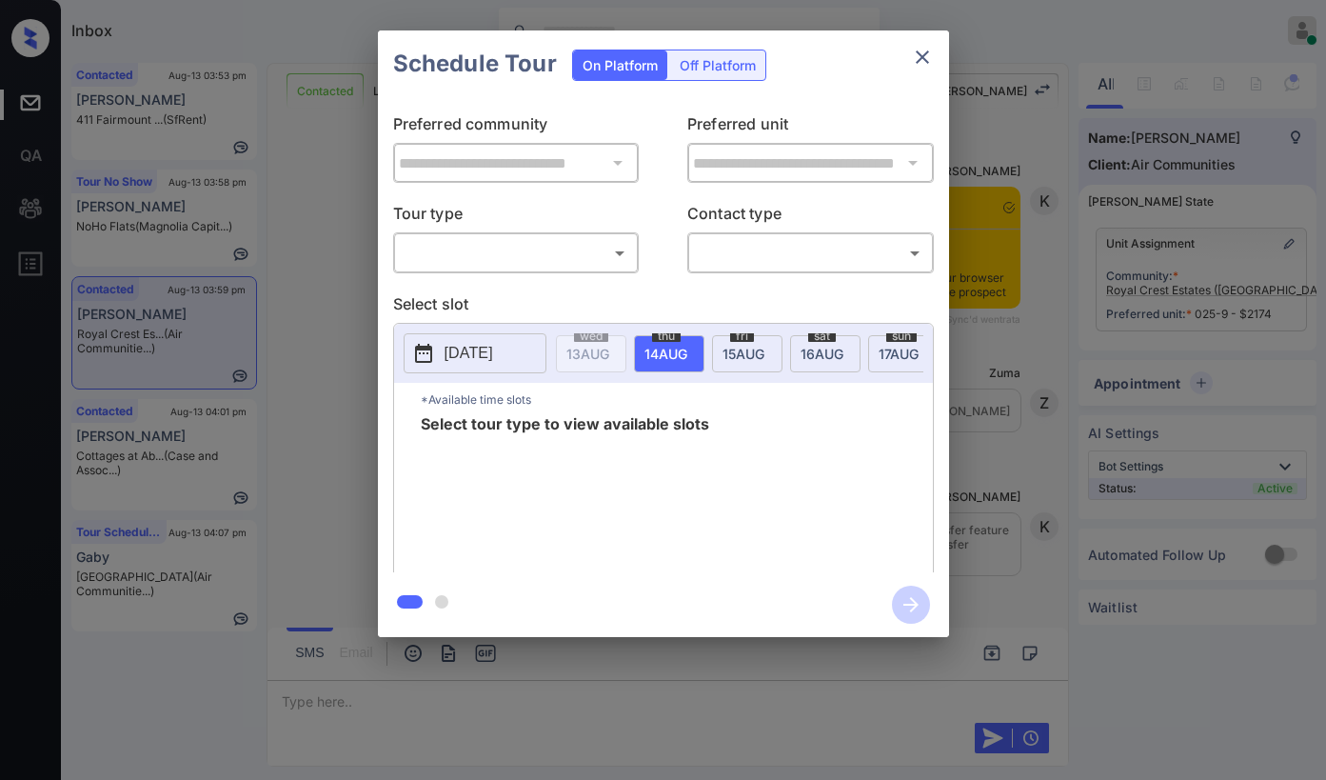
scroll to position [5421, 0]
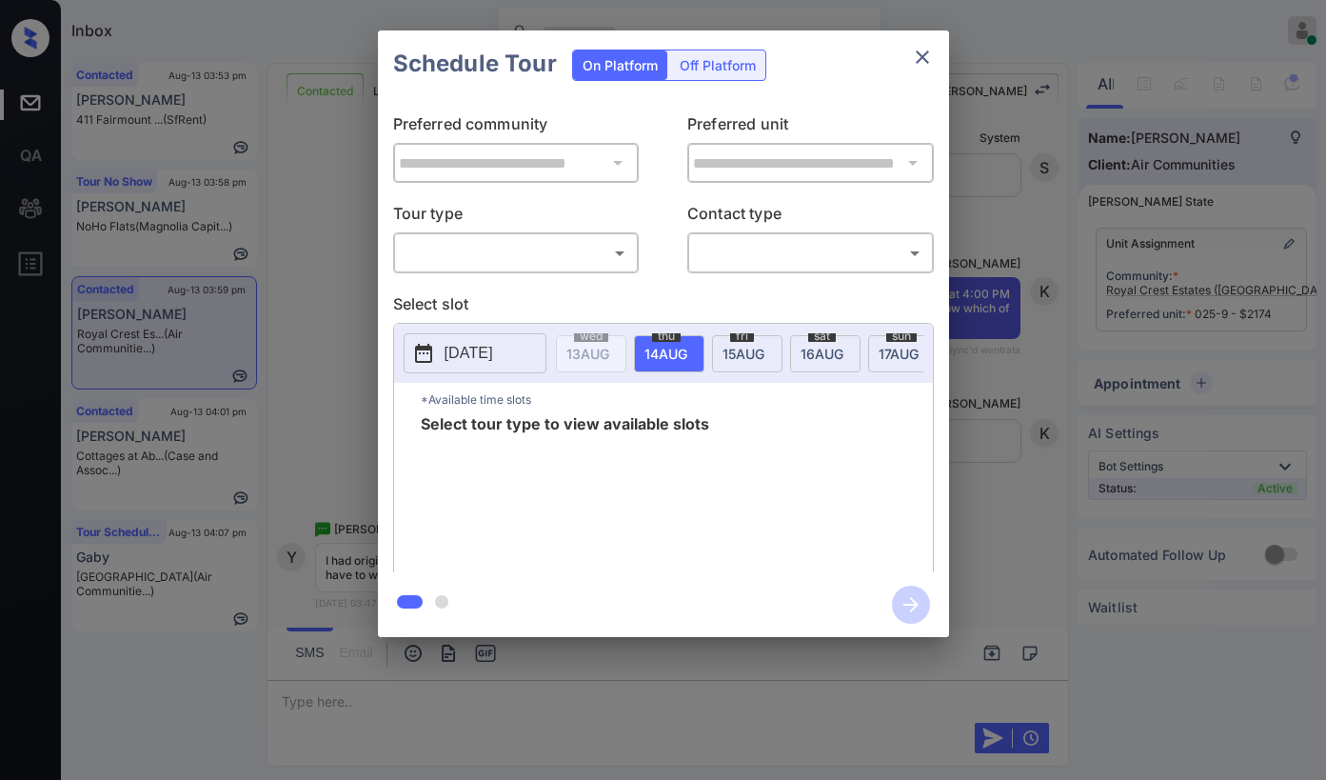
click at [538, 242] on body "Inbox [PERSON_NAME] Online Set yourself offline Set yourself on break Profile S…" at bounding box center [663, 390] width 1326 height 780
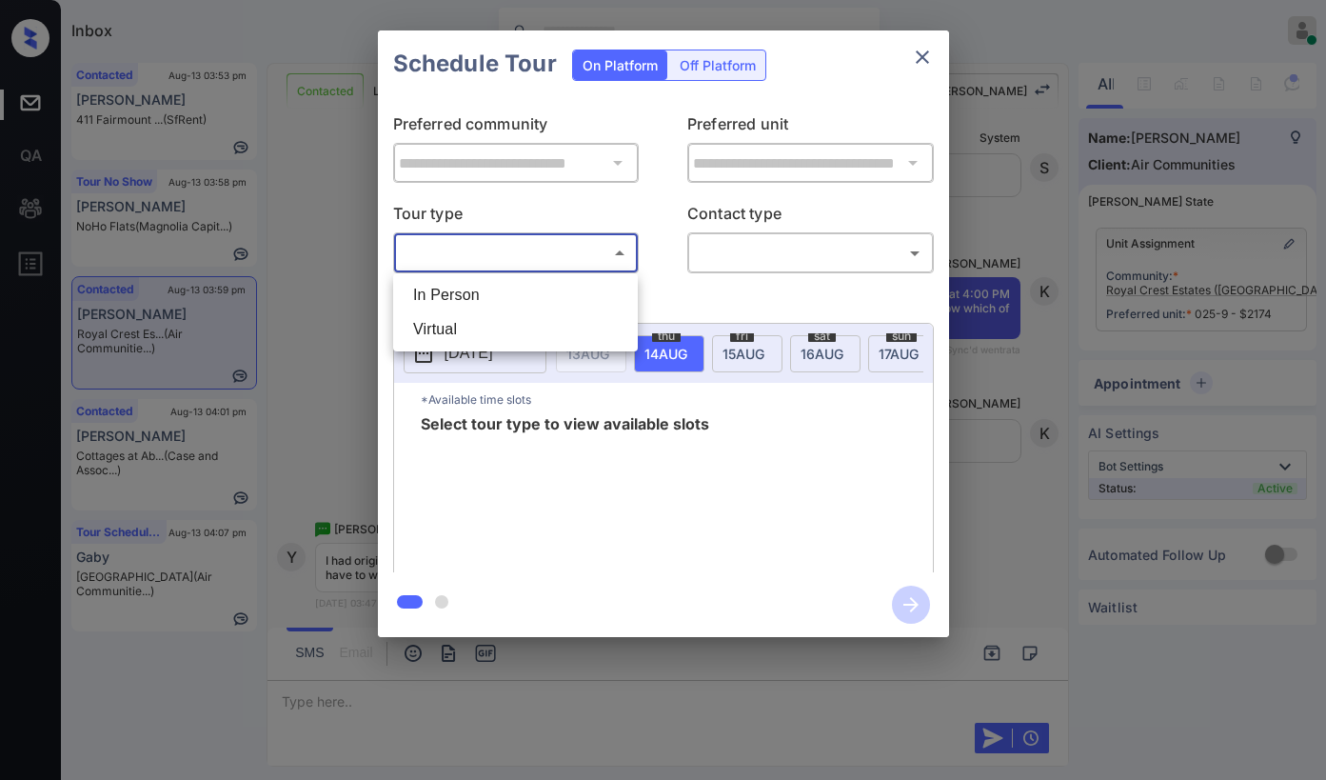
drag, startPoint x: 494, startPoint y: 320, endPoint x: 611, endPoint y: 303, distance: 118.4
click at [493, 321] on li "Virtual" at bounding box center [515, 329] width 235 height 34
type input "*******"
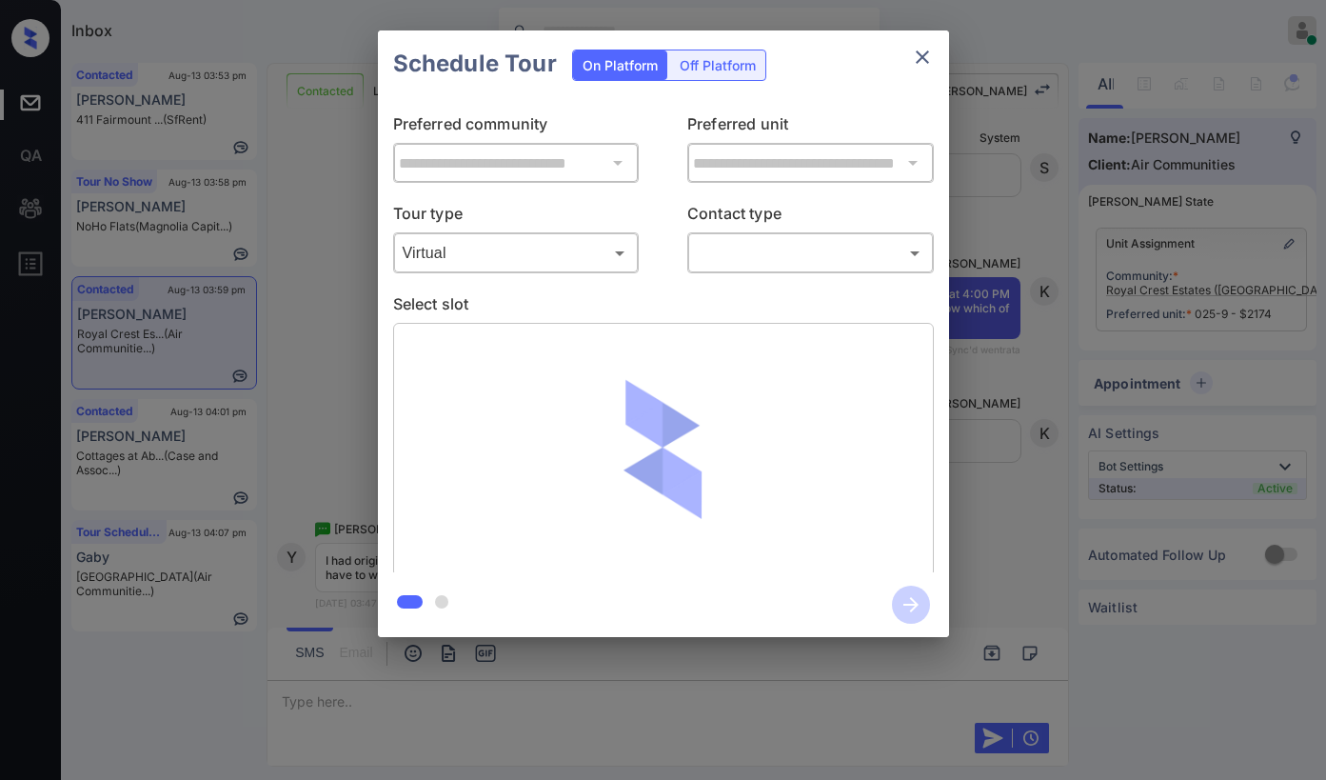
click at [770, 273] on div "​ ​" at bounding box center [810, 252] width 247 height 41
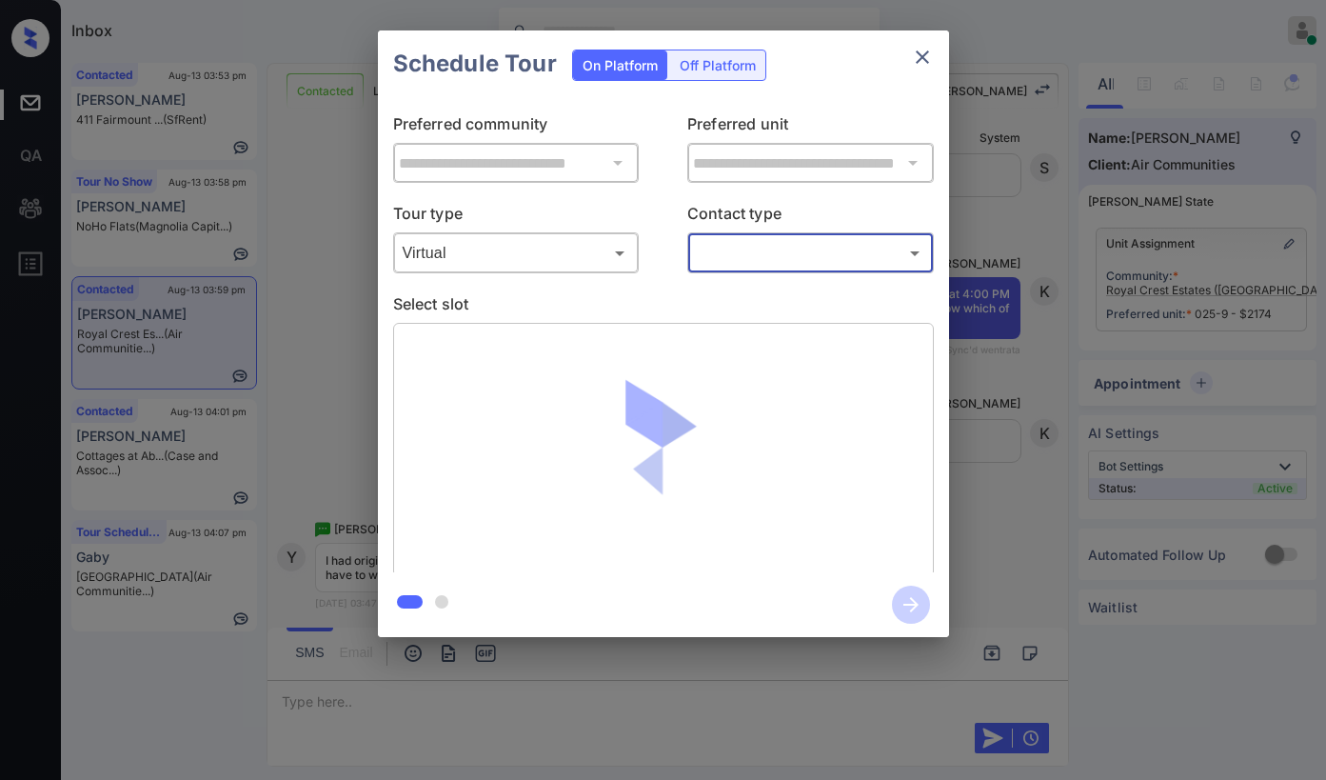
click at [767, 260] on body "Inbox [PERSON_NAME] Online Set yourself offline Set yourself on break Profile S…" at bounding box center [663, 390] width 1326 height 780
click at [734, 332] on li "Text" at bounding box center [810, 329] width 235 height 34
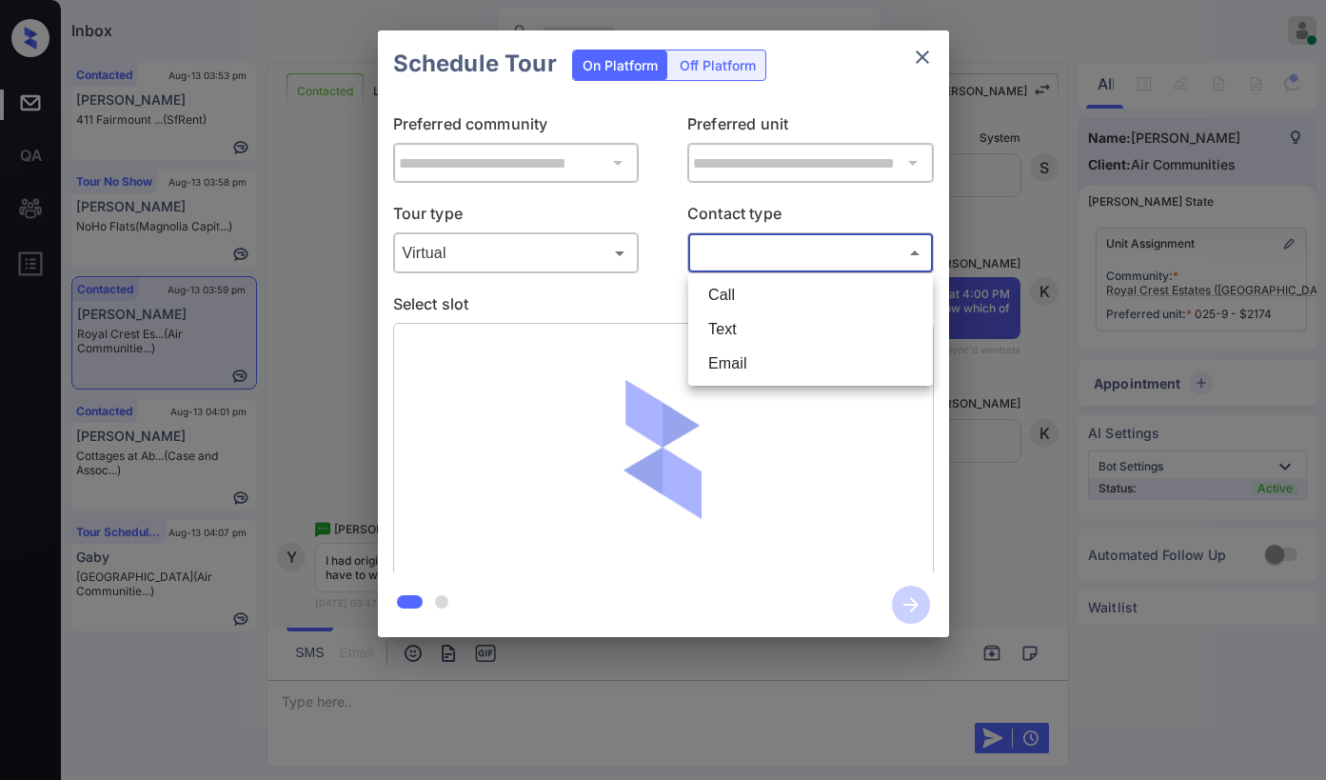
type input "****"
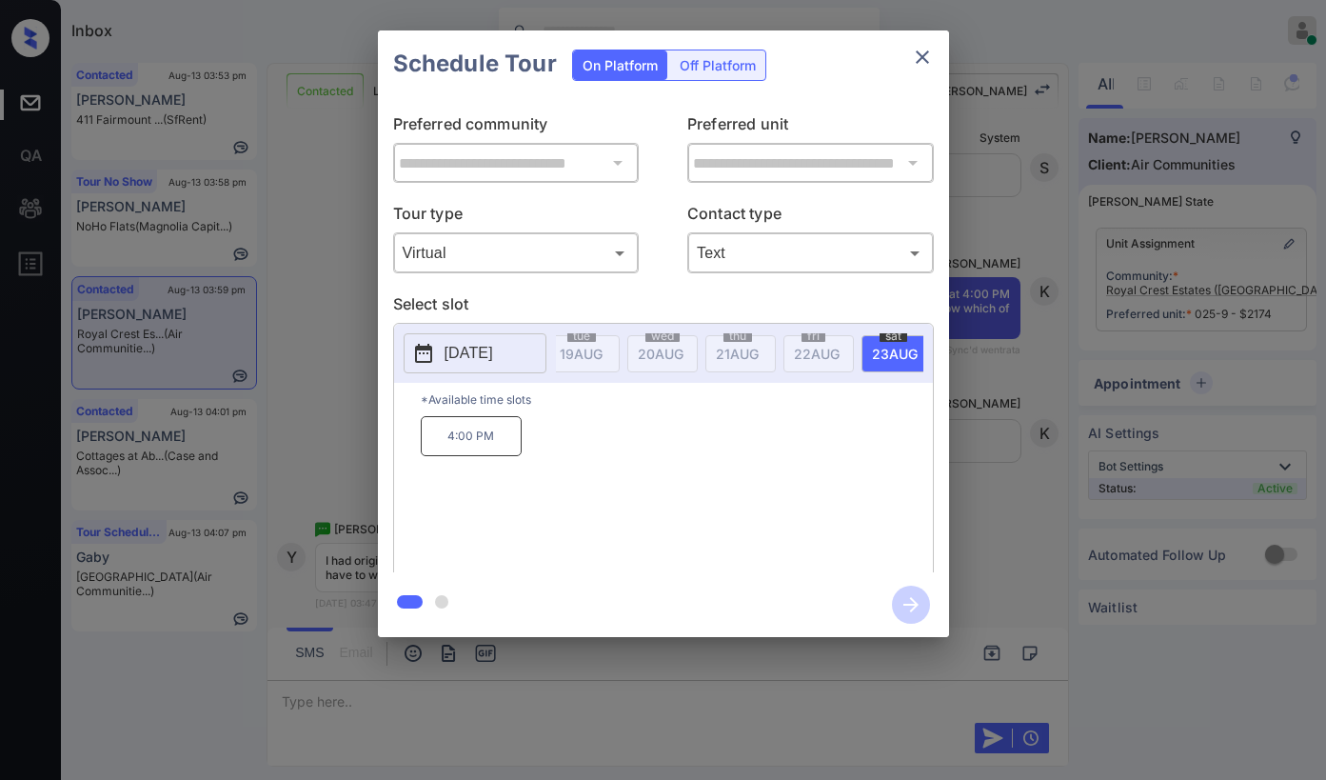
scroll to position [0, 531]
click at [78, 346] on span "23 AUG" at bounding box center [56, 354] width 43 height 16
click at [466, 433] on p "4:00 PM" at bounding box center [471, 436] width 101 height 40
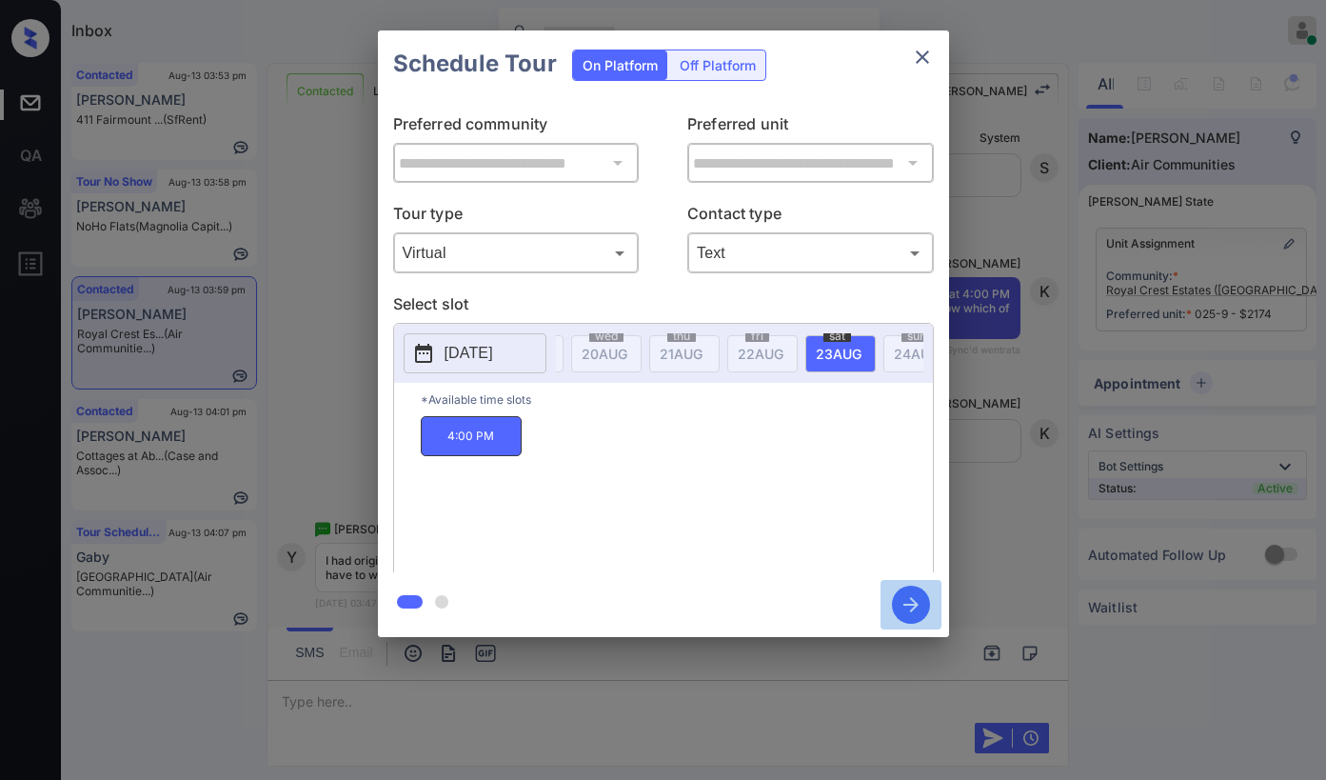
click at [911, 601] on icon "button" at bounding box center [911, 605] width 38 height 38
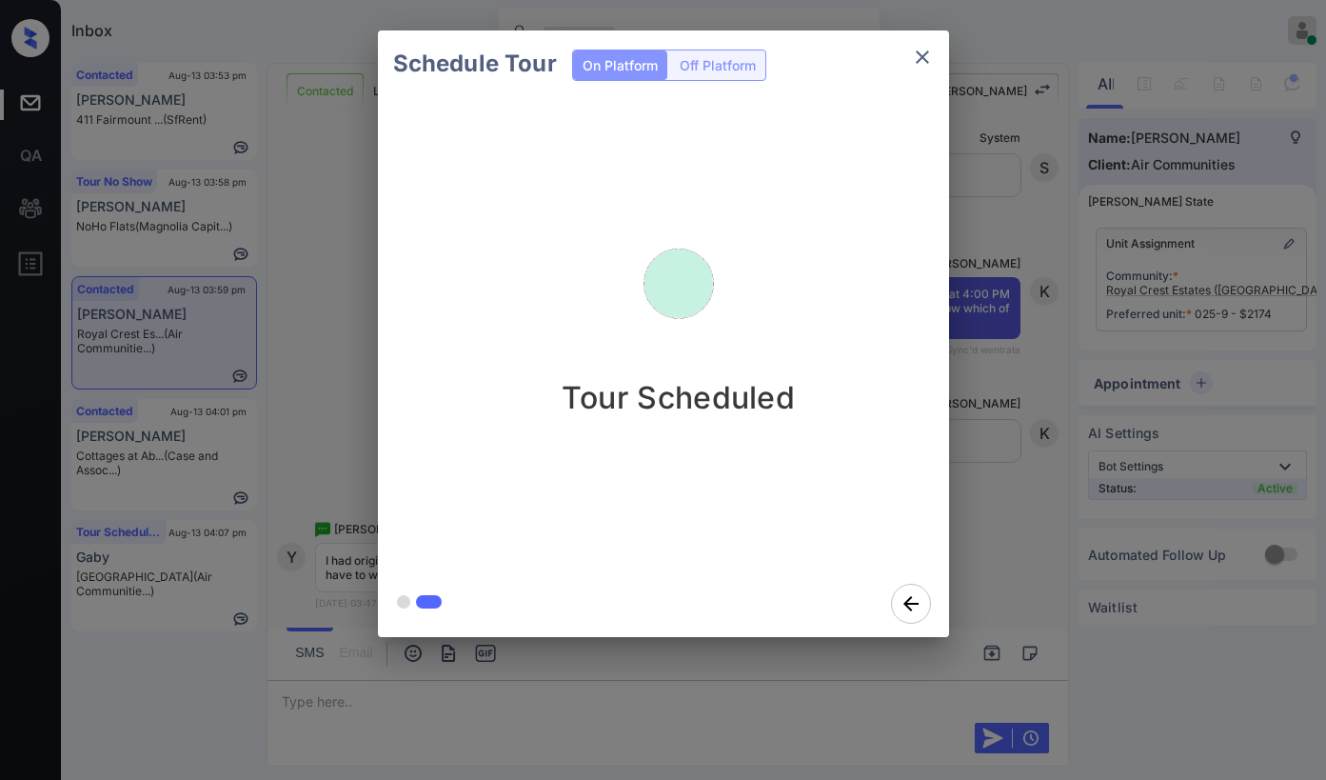
click at [803, 180] on div "Tour Scheduled" at bounding box center [679, 333] width 602 height 473
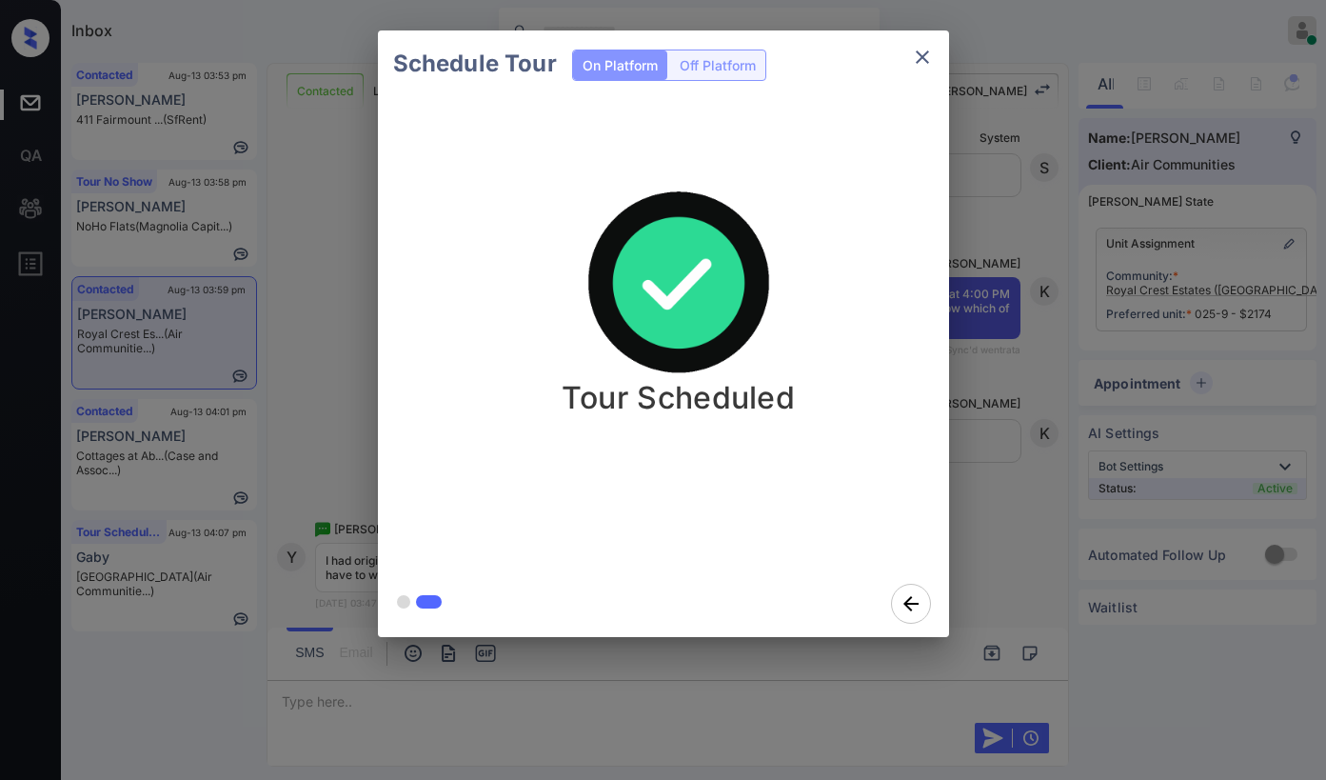
click at [922, 68] on icon "close" at bounding box center [922, 57] width 23 height 23
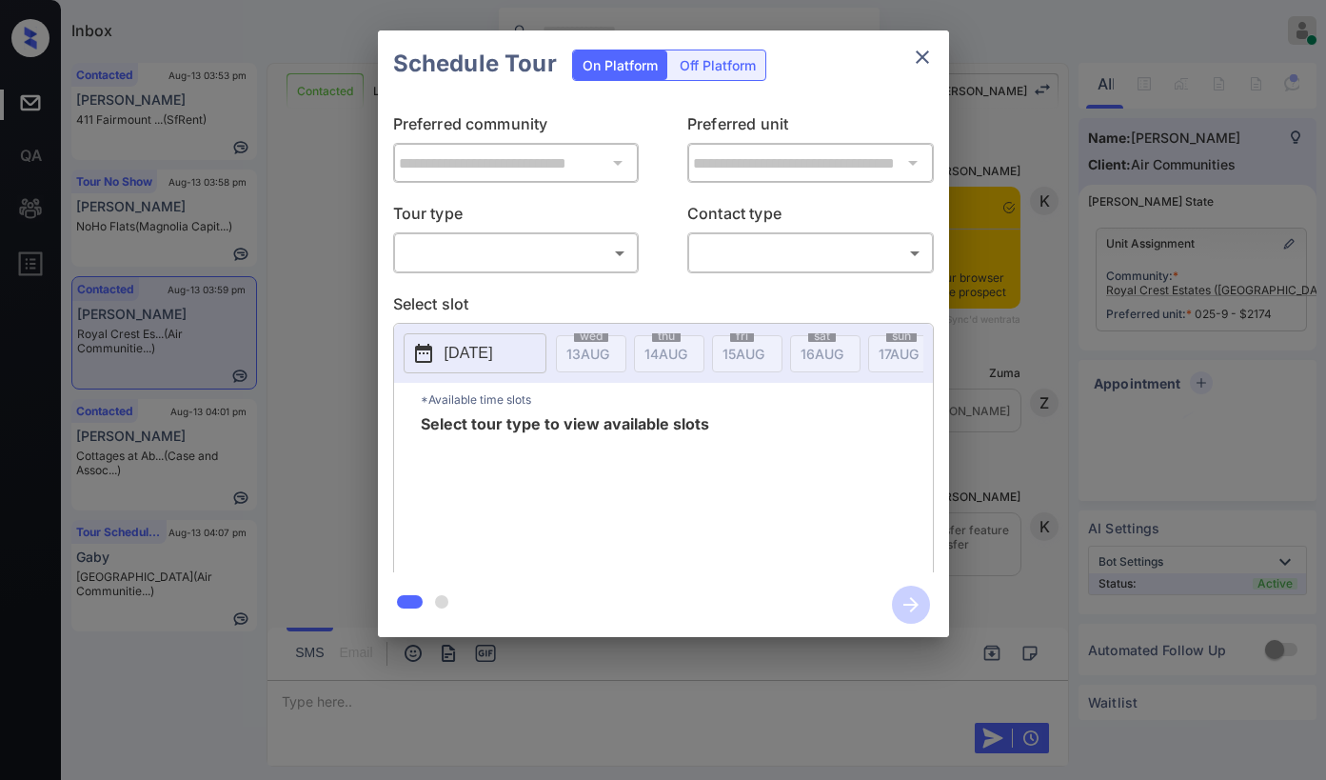
scroll to position [6754, 0]
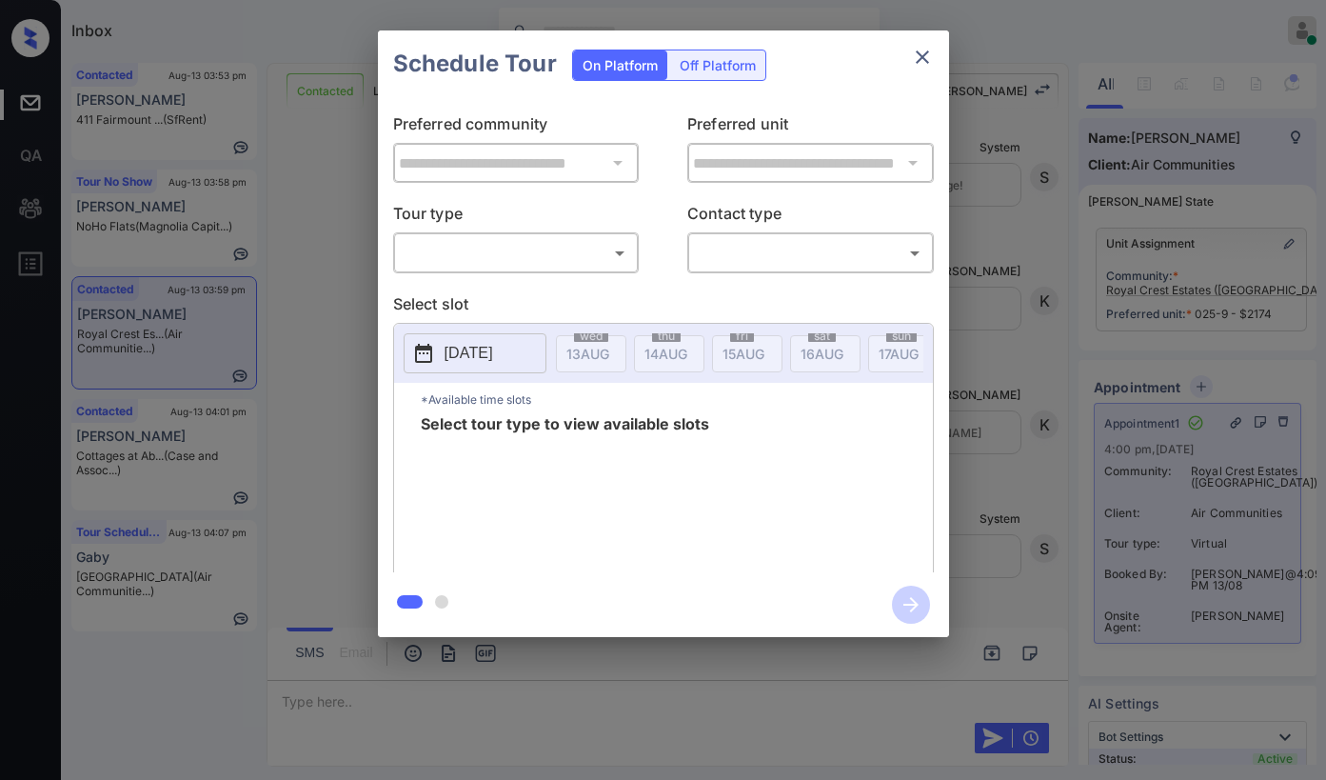
click at [524, 258] on body "Inbox [PERSON_NAME] Online Set yourself offline Set yourself on break Profile S…" at bounding box center [663, 390] width 1326 height 780
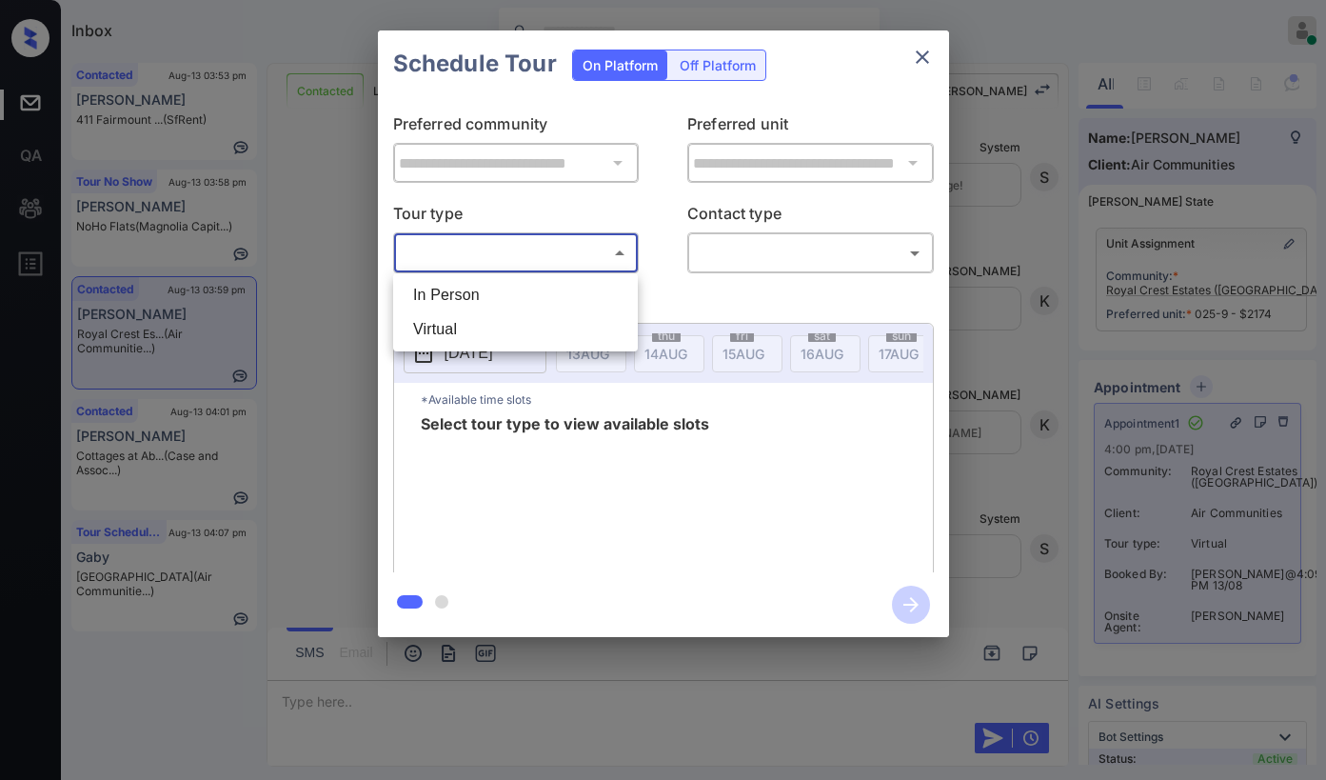
click at [915, 56] on div at bounding box center [663, 390] width 1326 height 780
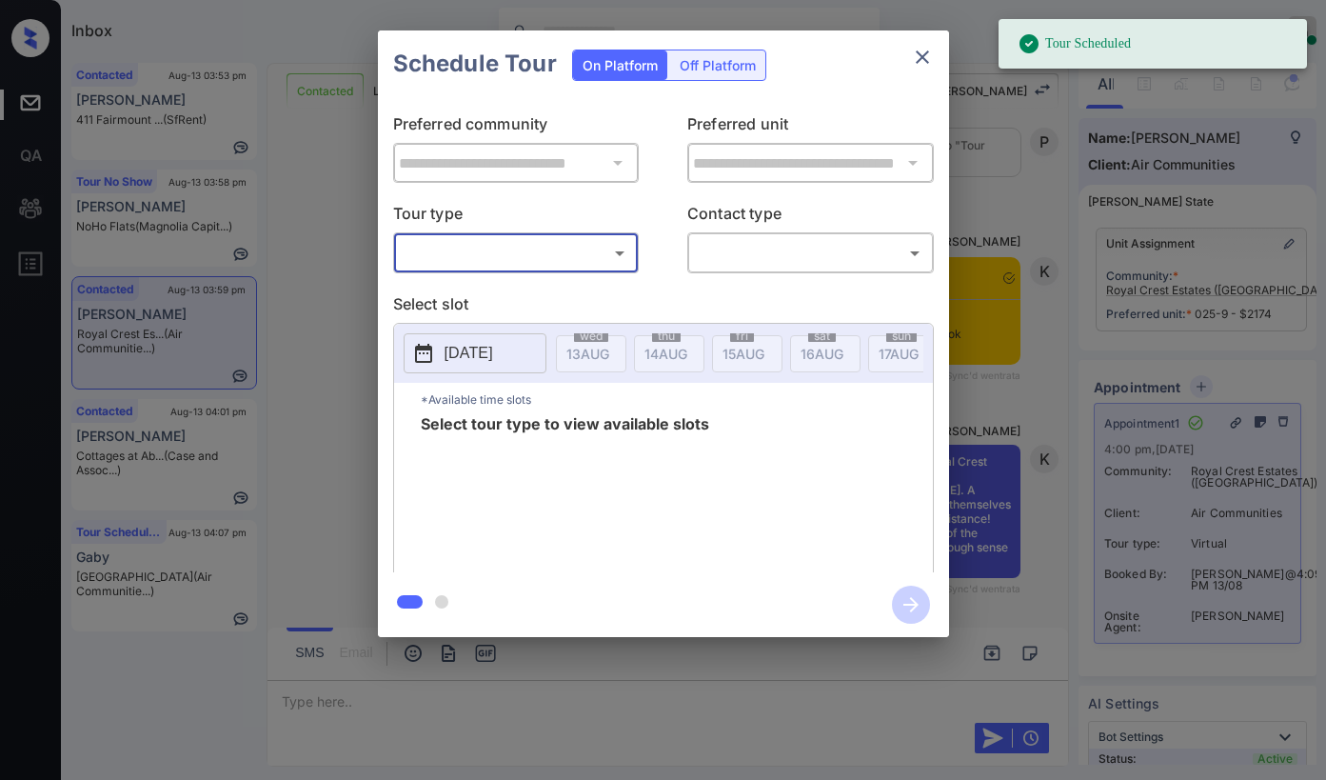
scroll to position [7407, 0]
click at [927, 70] on button "close" at bounding box center [923, 57] width 38 height 38
